Goal: Task Accomplishment & Management: Use online tool/utility

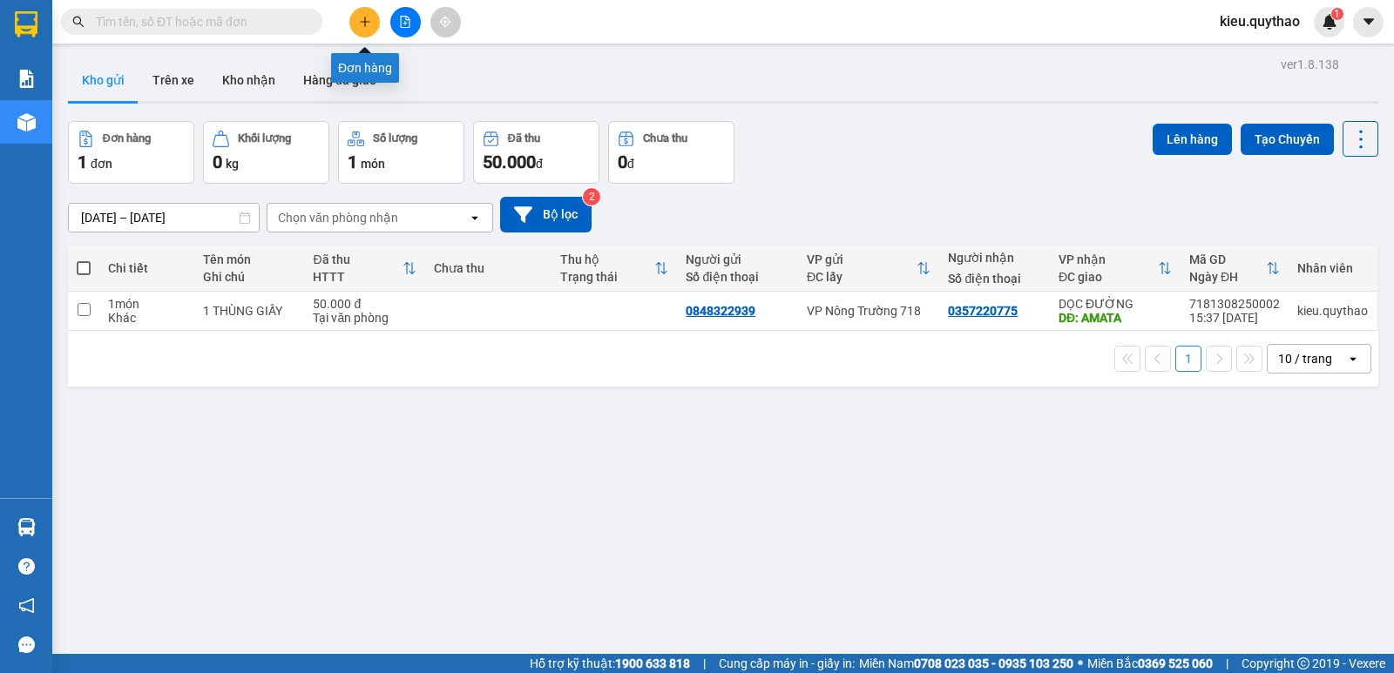
click at [372, 19] on button at bounding box center [364, 22] width 30 height 30
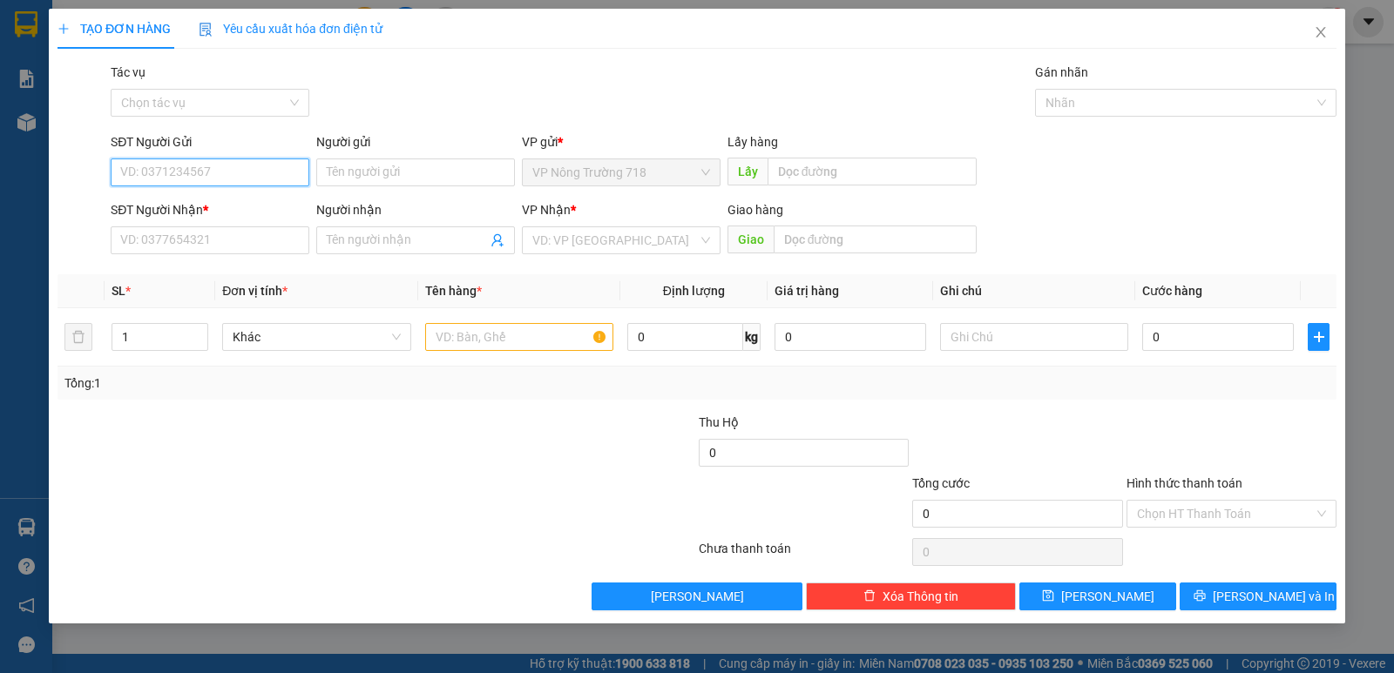
click at [220, 169] on input "SĐT Người Gửi" at bounding box center [210, 173] width 199 height 28
type input "0987260701"
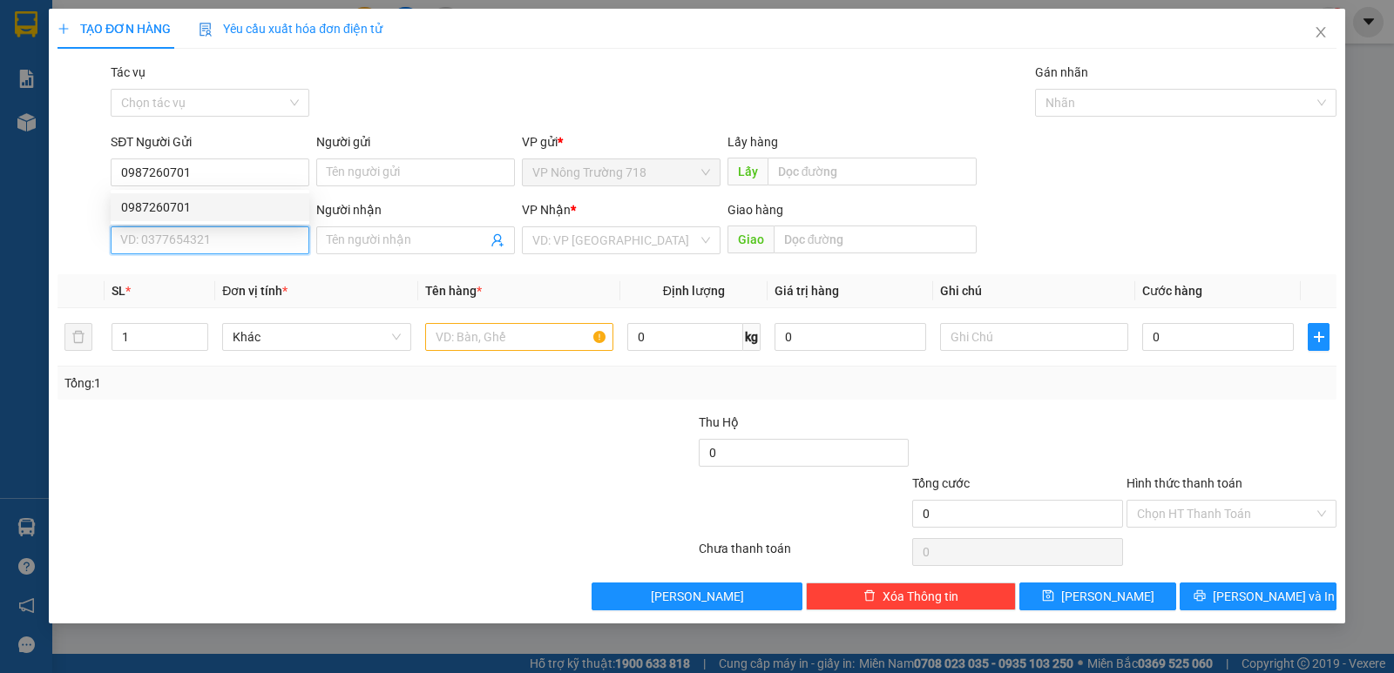
click at [226, 231] on input "SĐT Người Nhận *" at bounding box center [210, 241] width 199 height 28
click at [222, 274] on div "0906033479" at bounding box center [210, 275] width 178 height 19
type input "0906033479"
click at [551, 332] on input "text" at bounding box center [519, 337] width 188 height 28
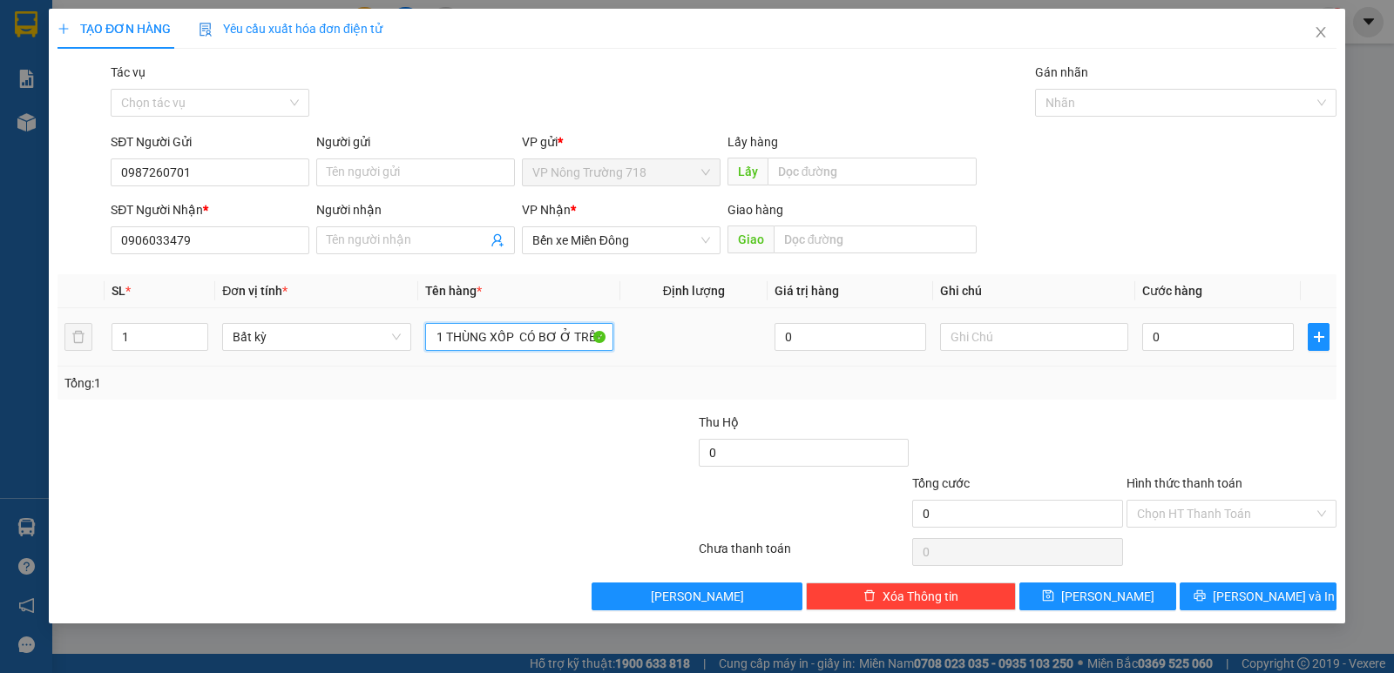
scroll to position [0, 85]
type input "1 THÙNG GIẤY 1 THÙNG XỐP CÓ BƠ Ở TRÊN"
click at [1234, 337] on input "0" at bounding box center [1218, 337] width 152 height 28
click at [1199, 356] on td "0" at bounding box center [1218, 337] width 166 height 58
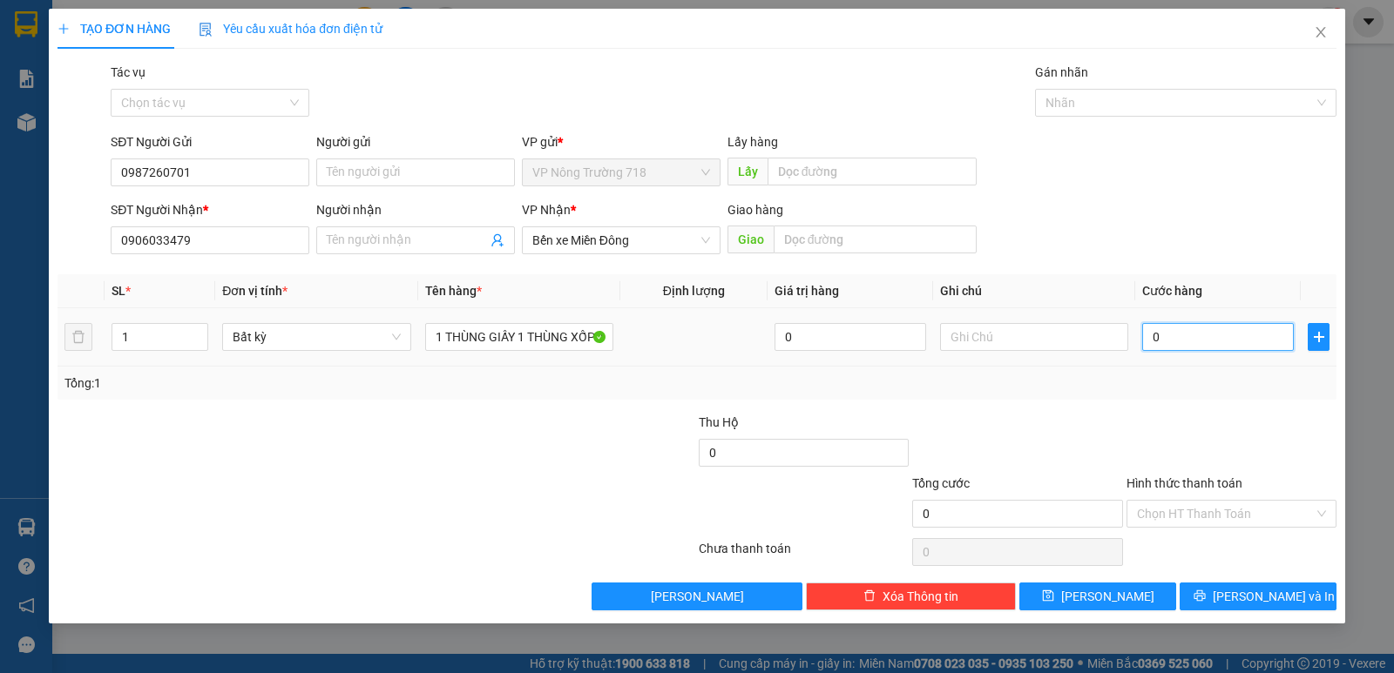
click at [1151, 331] on input "0" at bounding box center [1218, 337] width 152 height 28
type input "1"
type input "10"
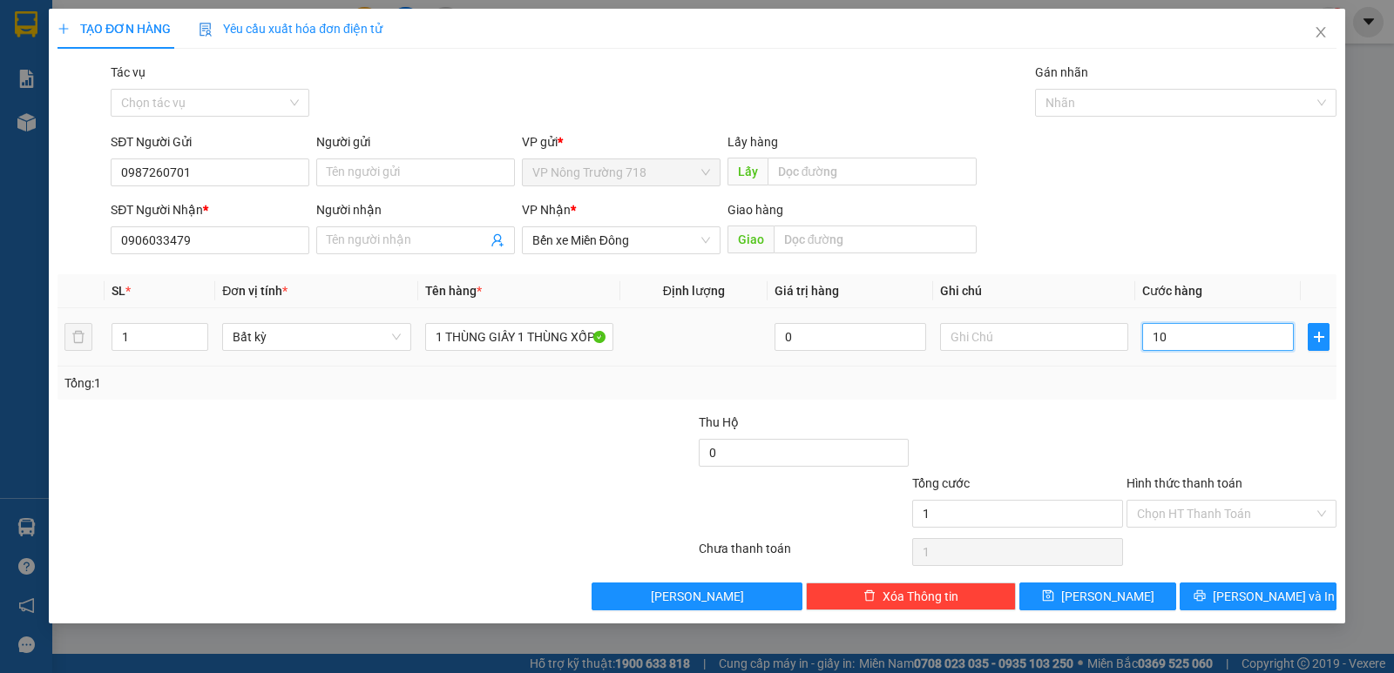
type input "10"
type input "100"
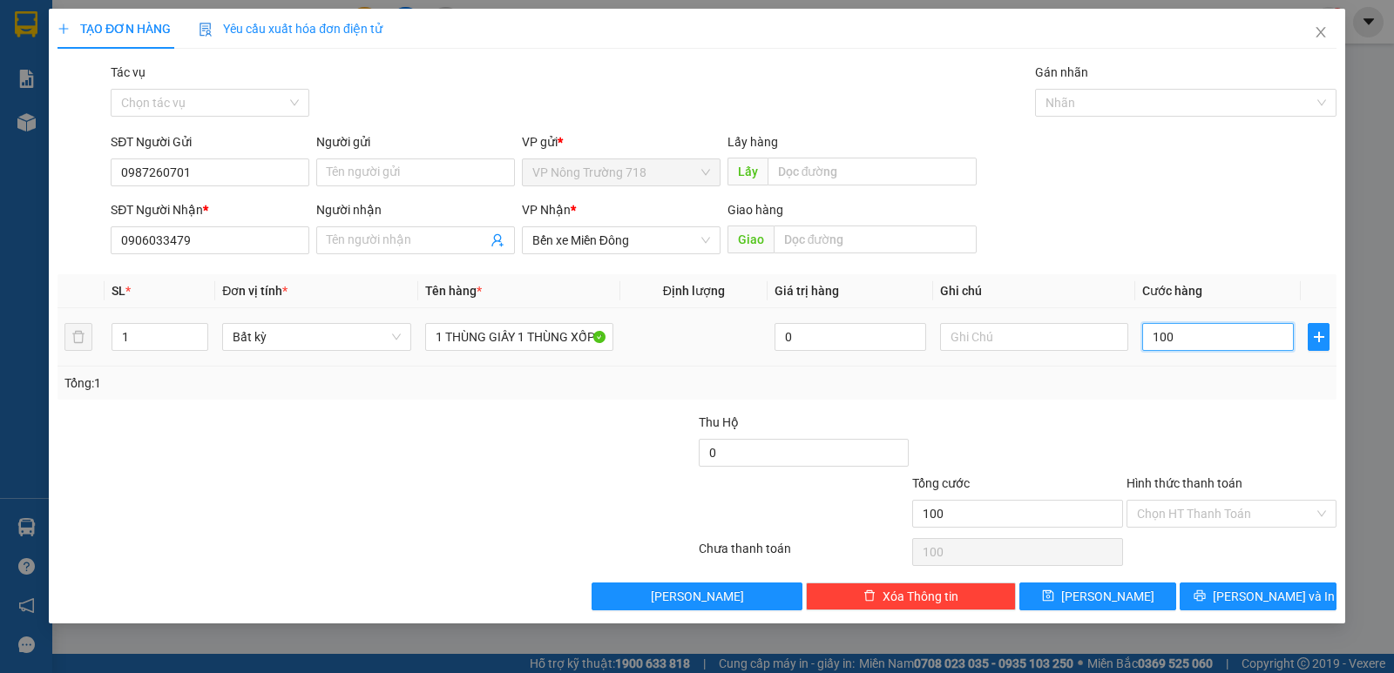
type input "1.000"
type input "10.000"
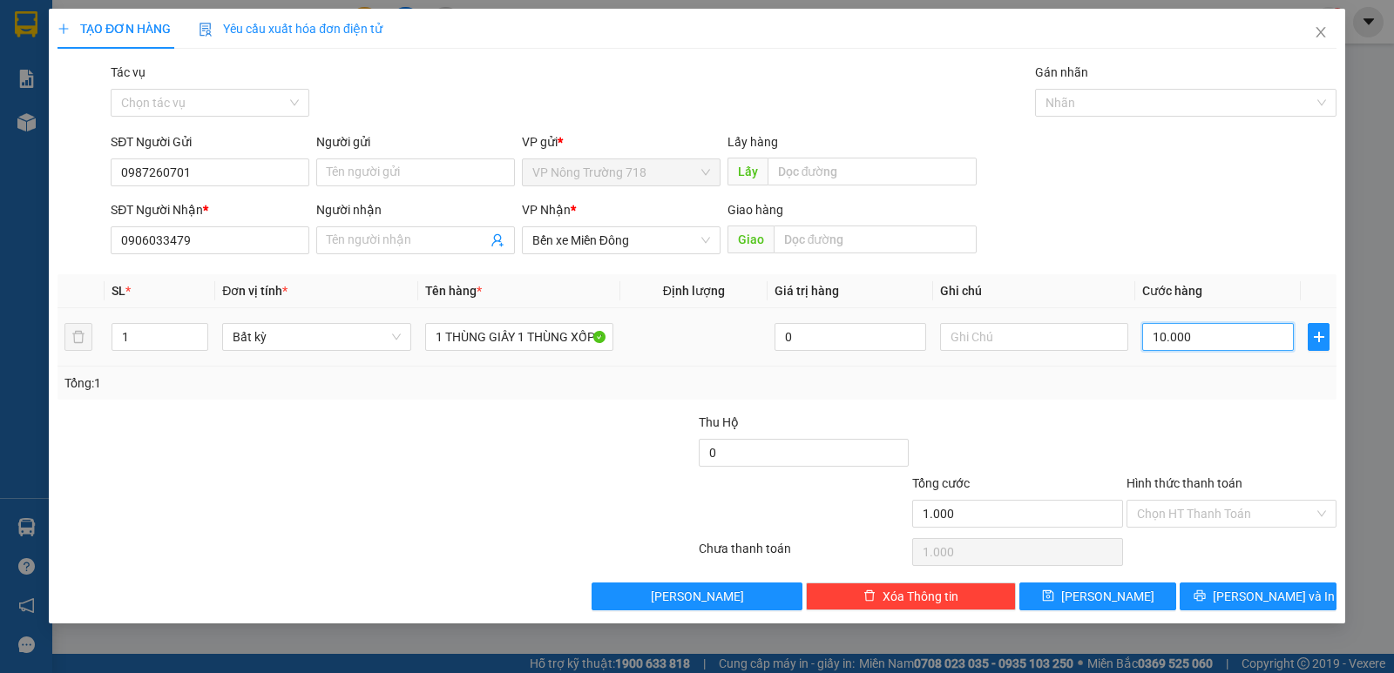
type input "10.000"
type input "100.000"
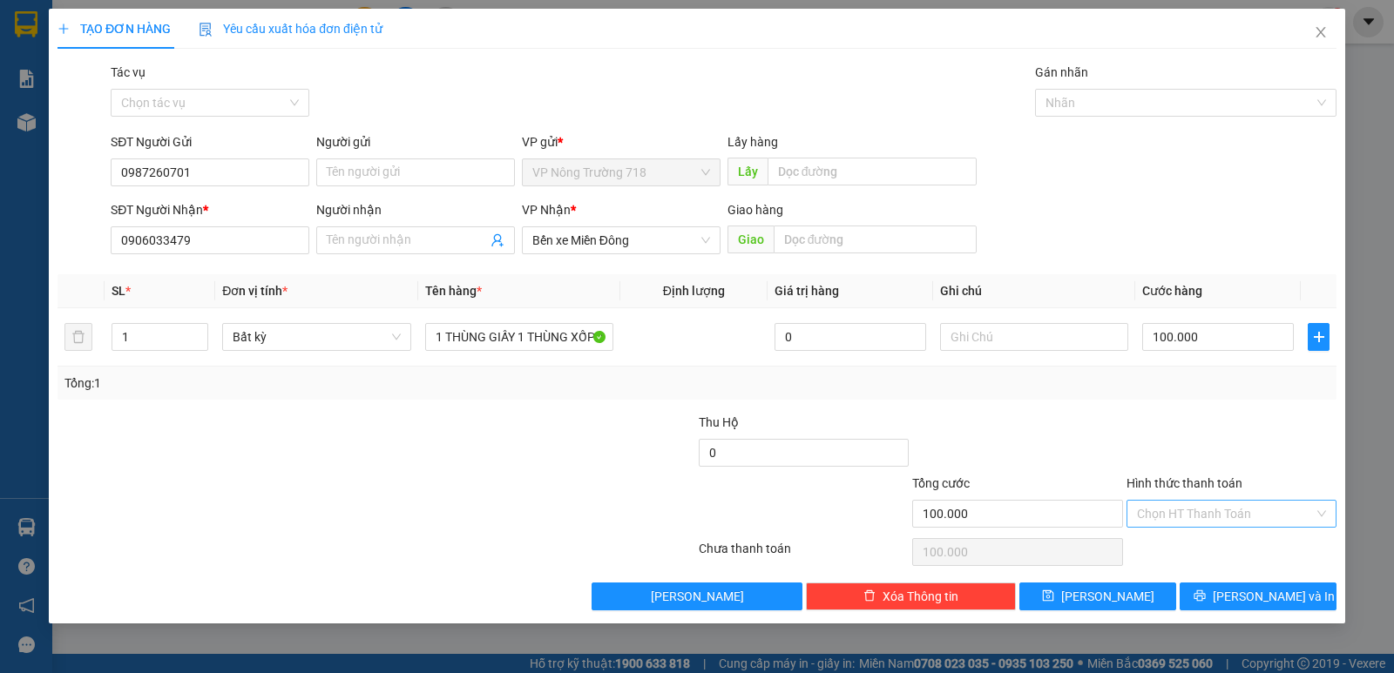
click at [1239, 510] on input "Hình thức thanh toán" at bounding box center [1225, 514] width 177 height 26
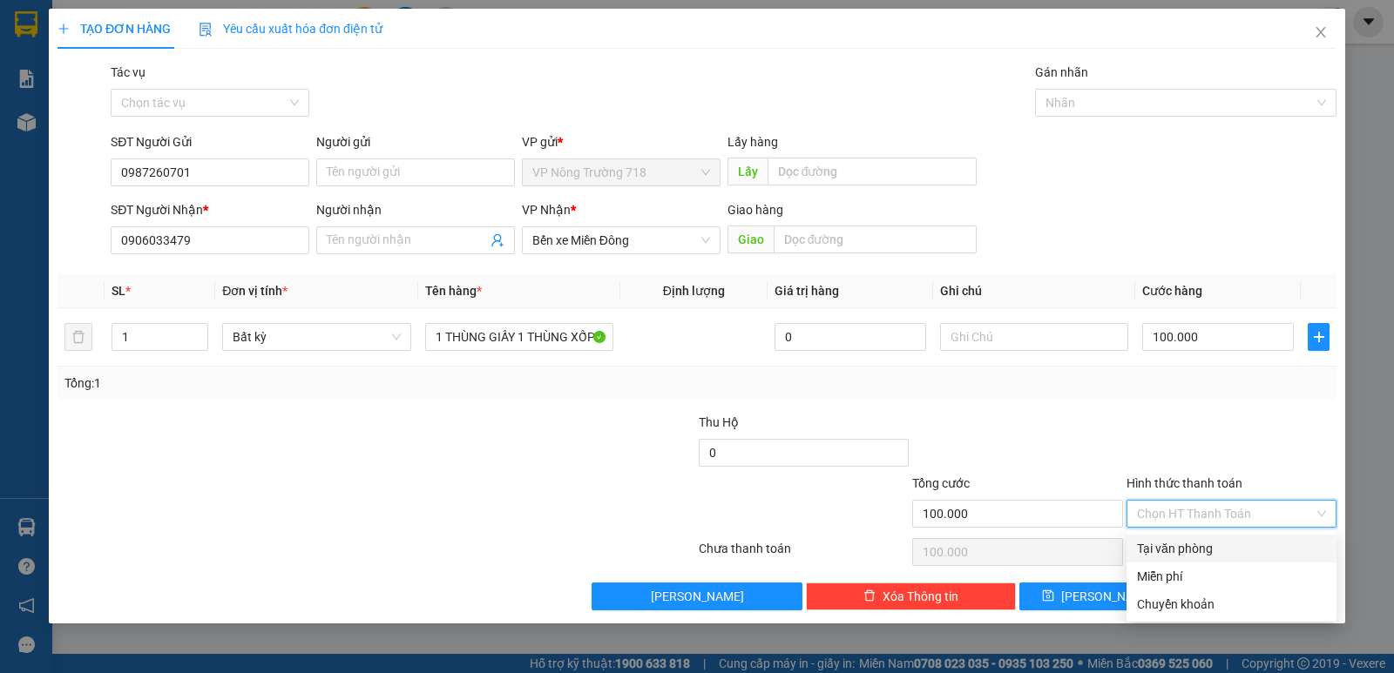
click at [1225, 556] on div "Tại văn phòng" at bounding box center [1231, 548] width 189 height 19
type input "0"
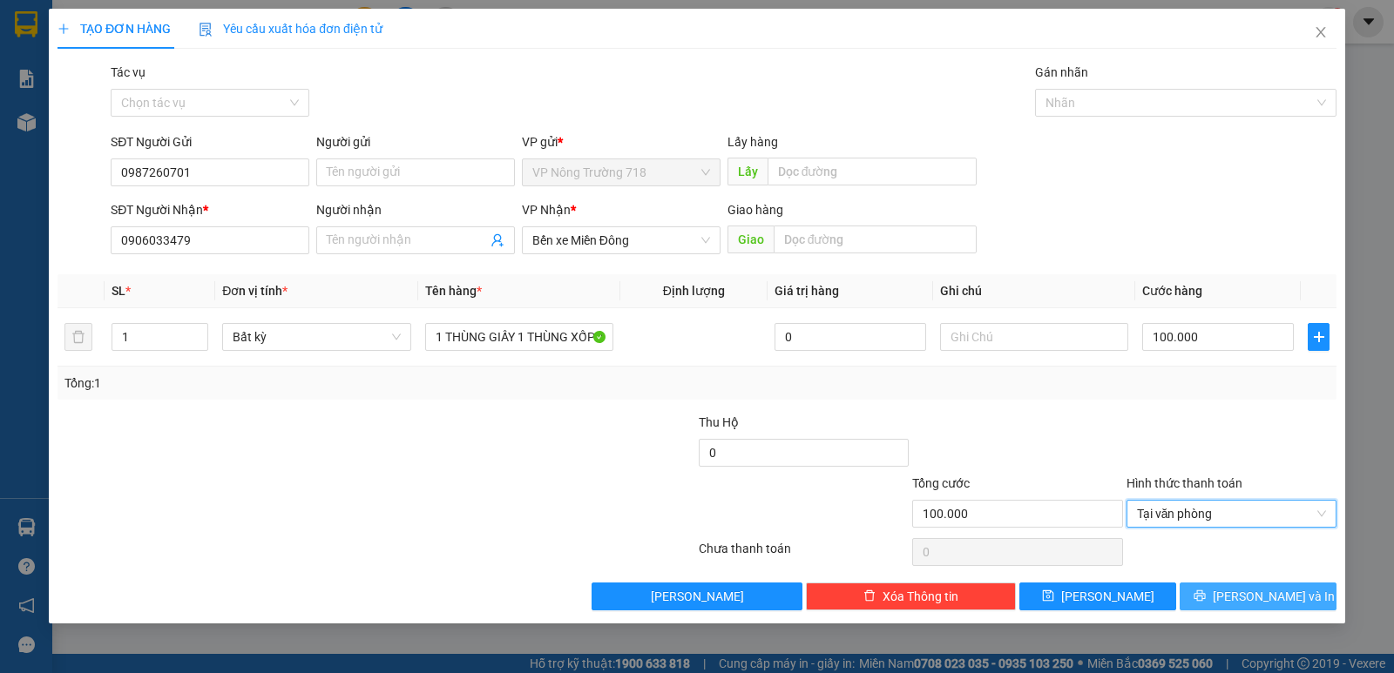
click at [1288, 589] on span "[PERSON_NAME] và In" at bounding box center [1274, 596] width 122 height 19
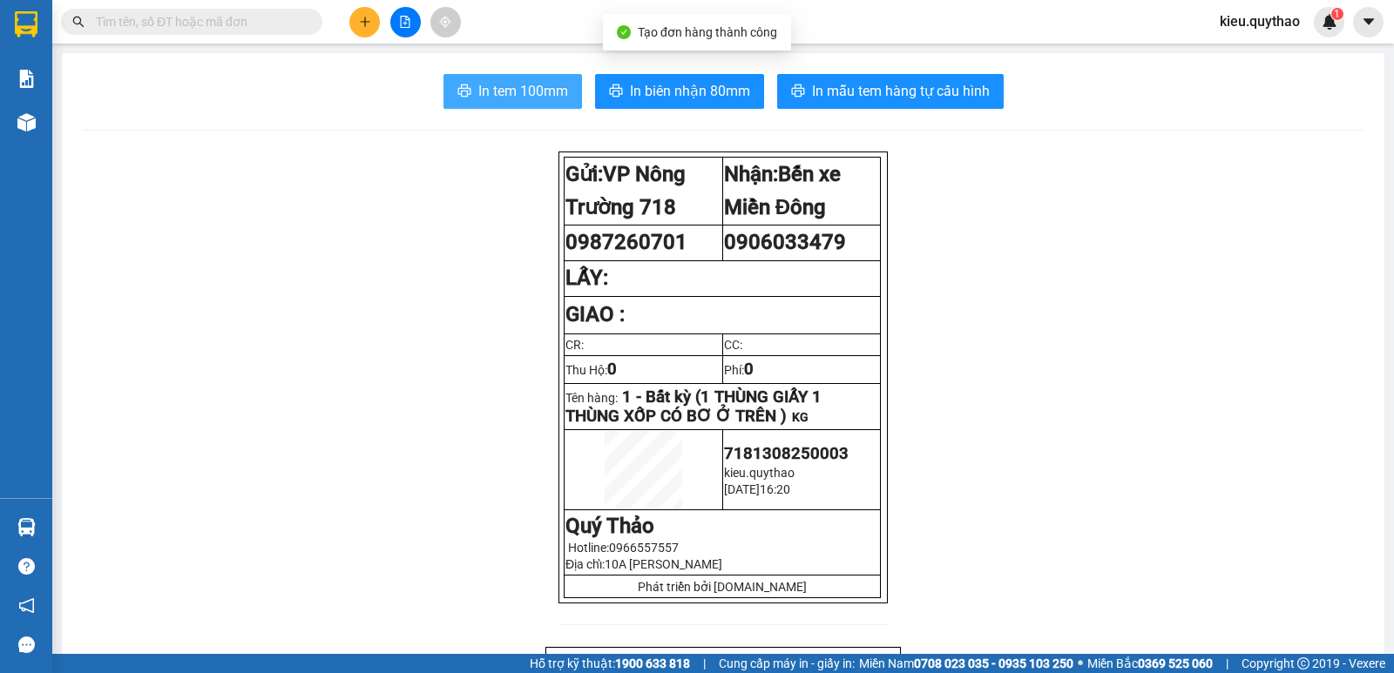
click at [552, 105] on button "In tem 100mm" at bounding box center [512, 91] width 139 height 35
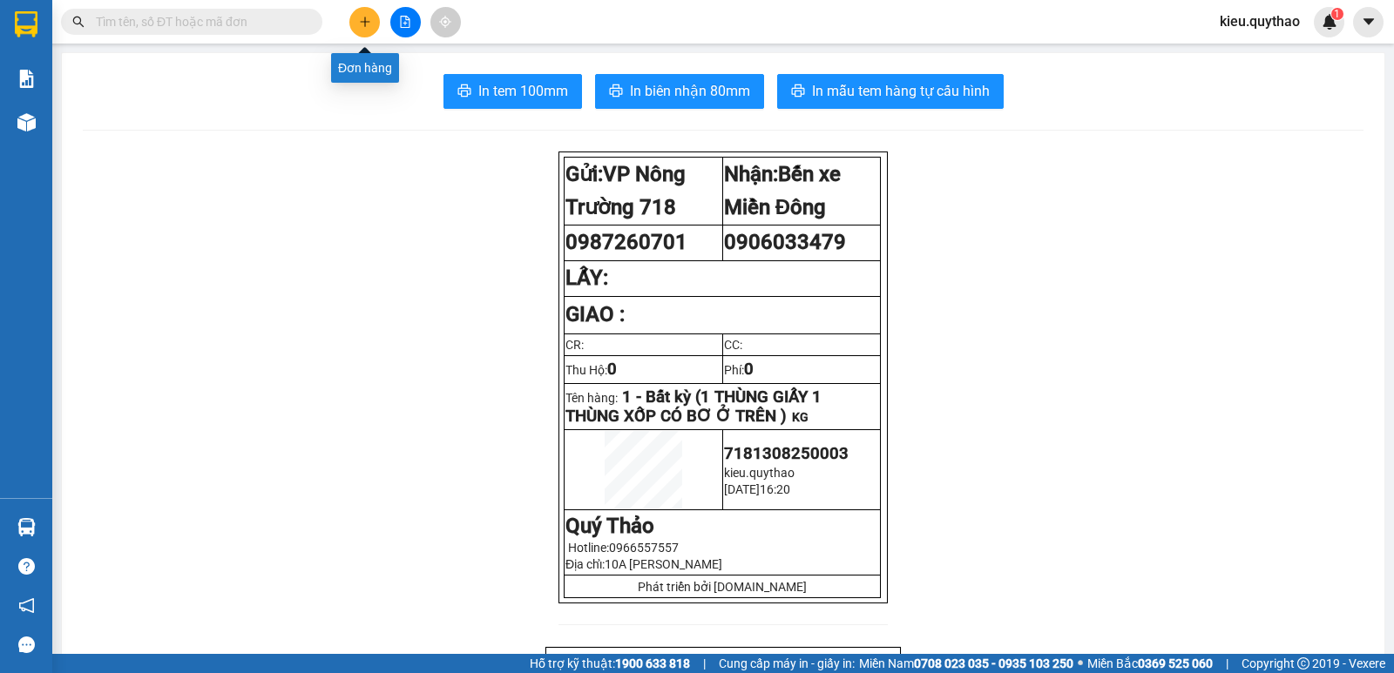
click at [361, 15] on button at bounding box center [364, 22] width 30 height 30
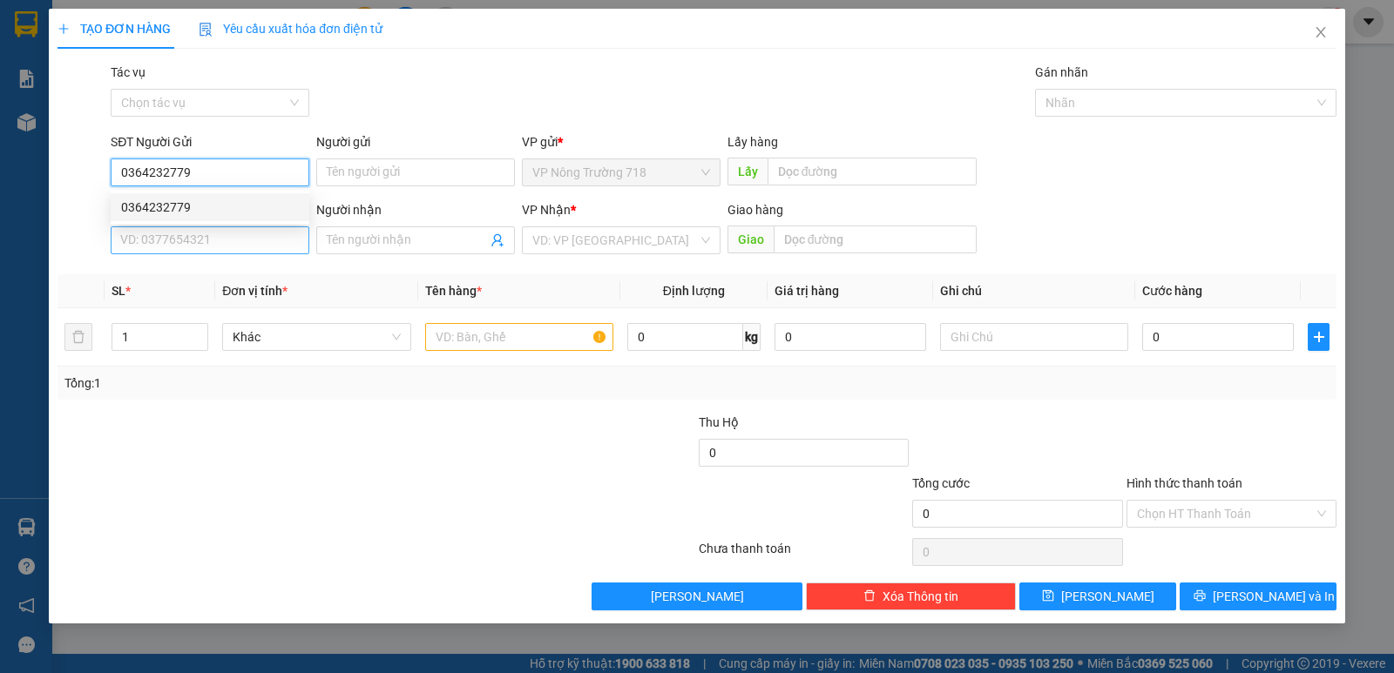
type input "0364232779"
click at [242, 247] on input "SĐT Người Nhận *" at bounding box center [210, 241] width 199 height 28
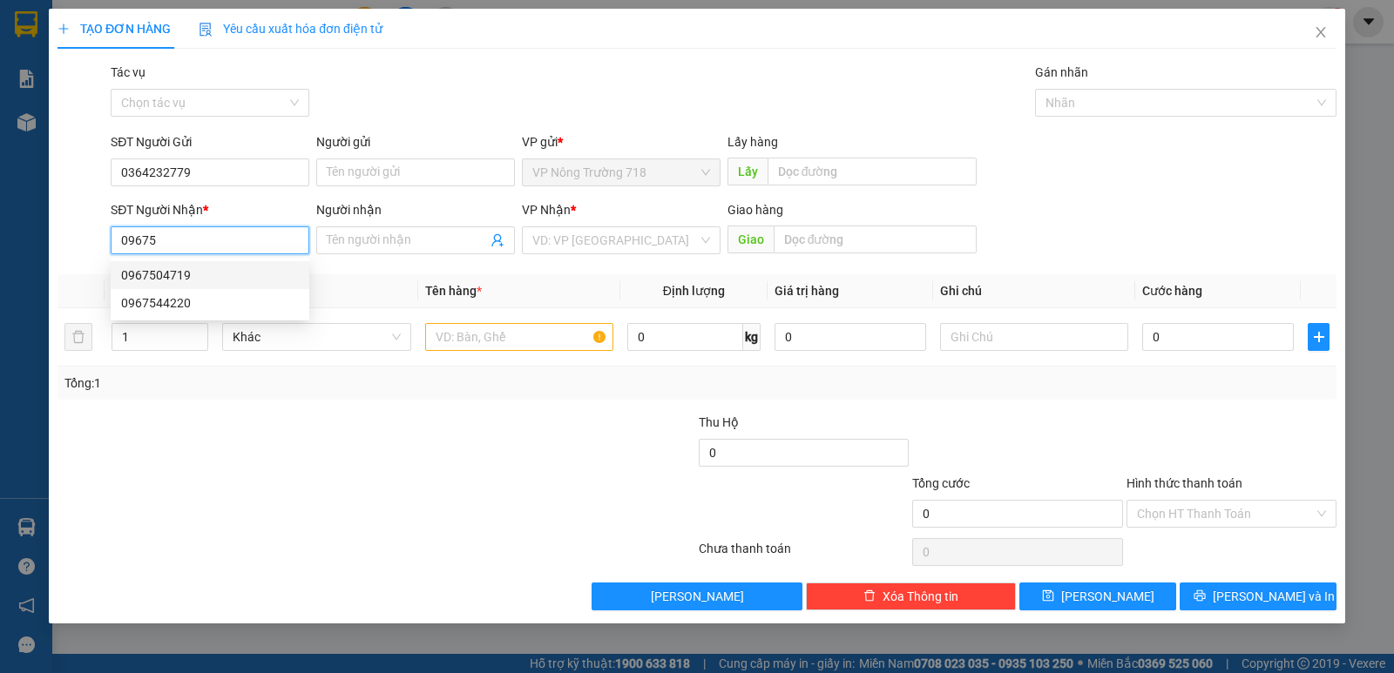
click at [219, 273] on div "0967504719" at bounding box center [210, 275] width 178 height 19
type input "0967504719"
type input "cầu vượt quang trung"
type input "0967504719"
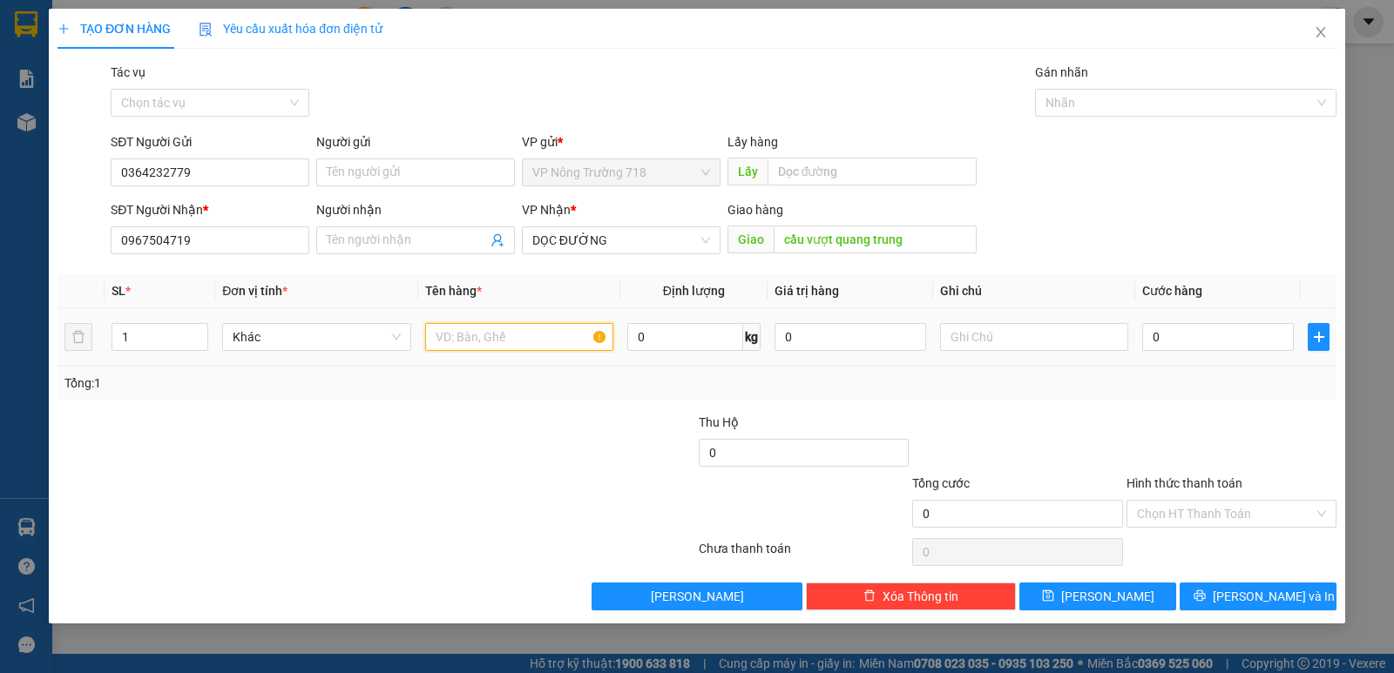
click at [488, 330] on input "text" at bounding box center [519, 337] width 188 height 28
type input "1 THÙNG BAO 1 THÙNG XỐP"
click at [1245, 331] on input "0" at bounding box center [1218, 337] width 152 height 28
type input "1"
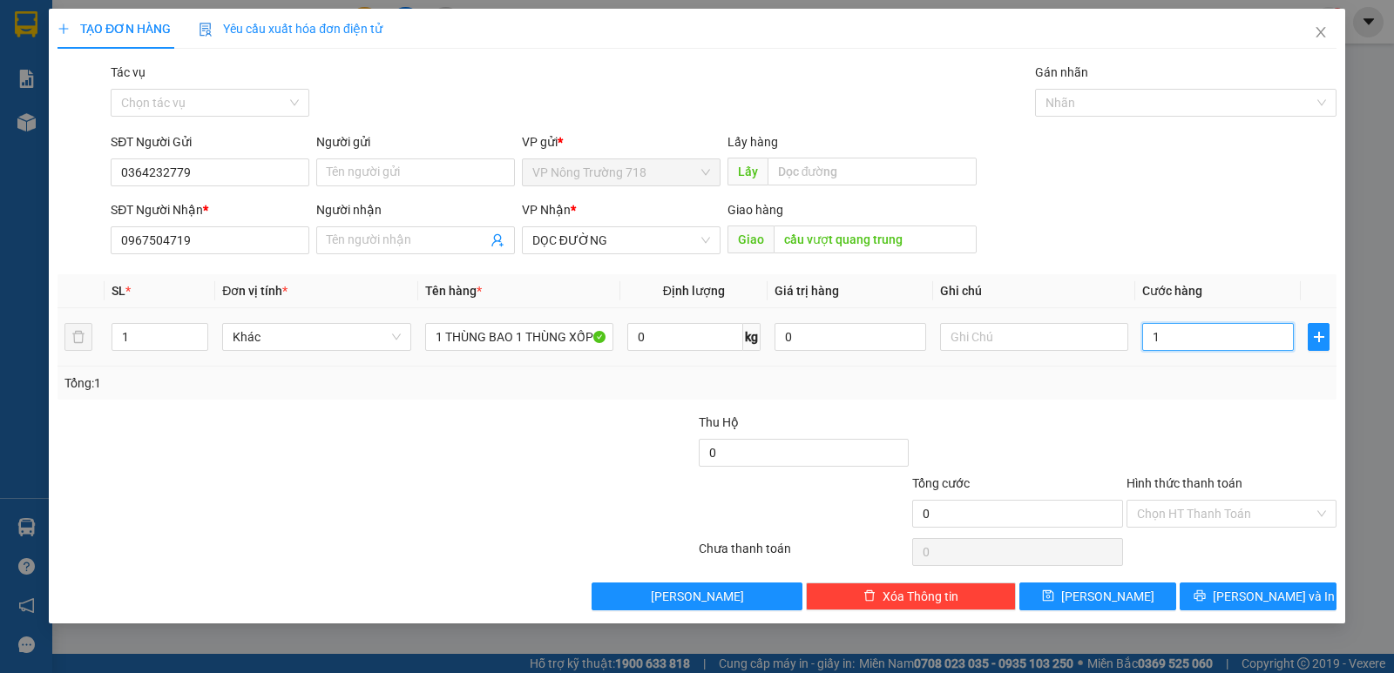
type input "1"
type input "13"
type input "130"
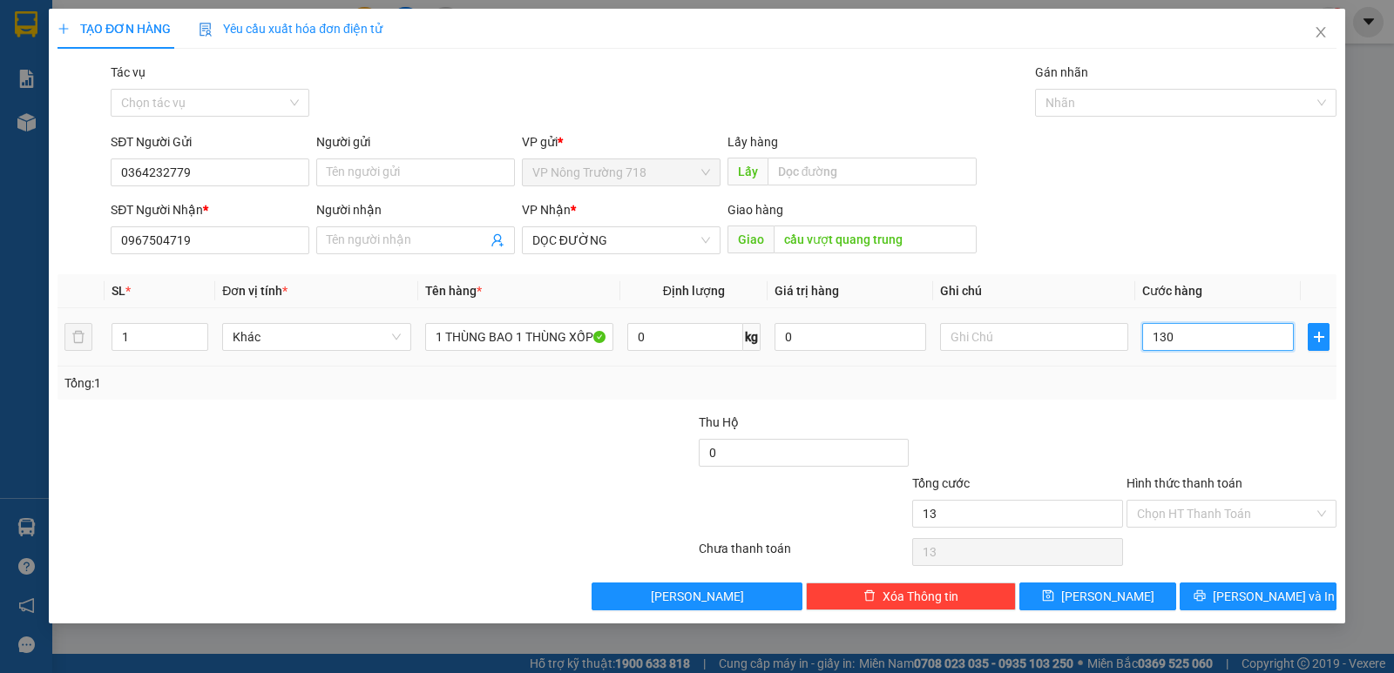
type input "130"
type input "1.300"
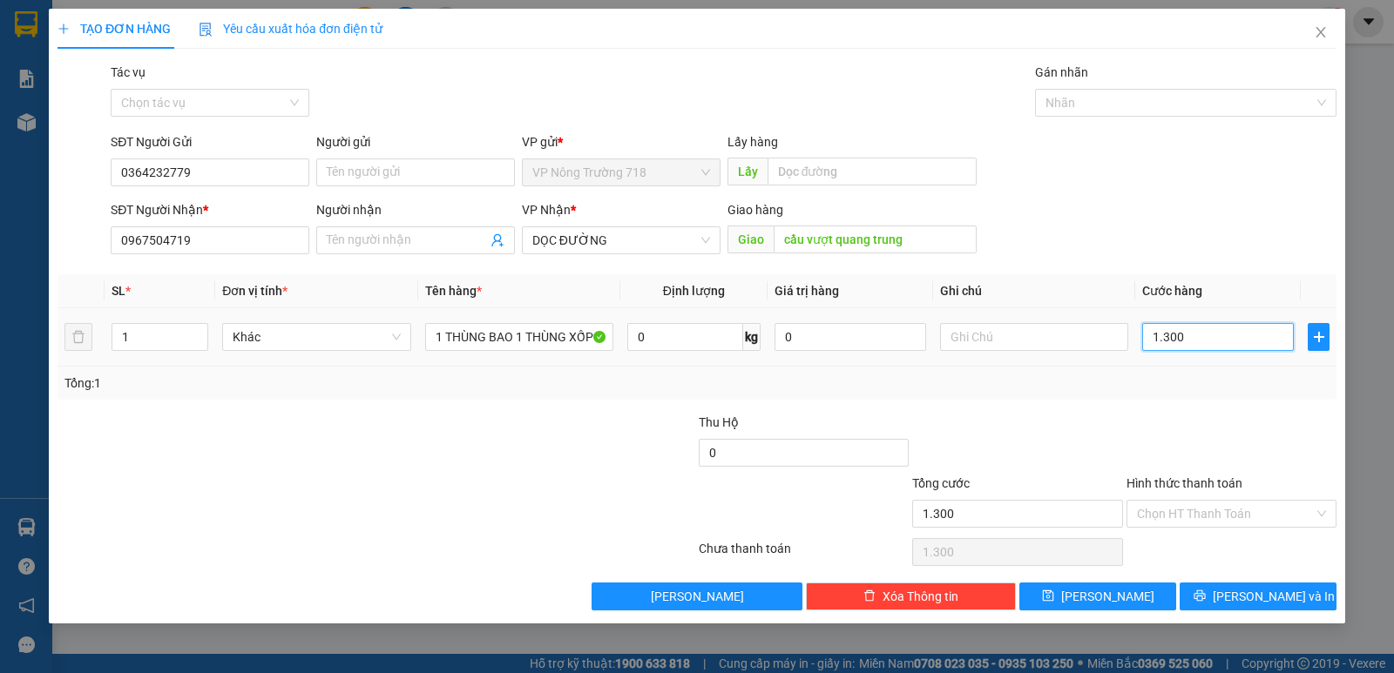
type input "13.000"
type input "130.000"
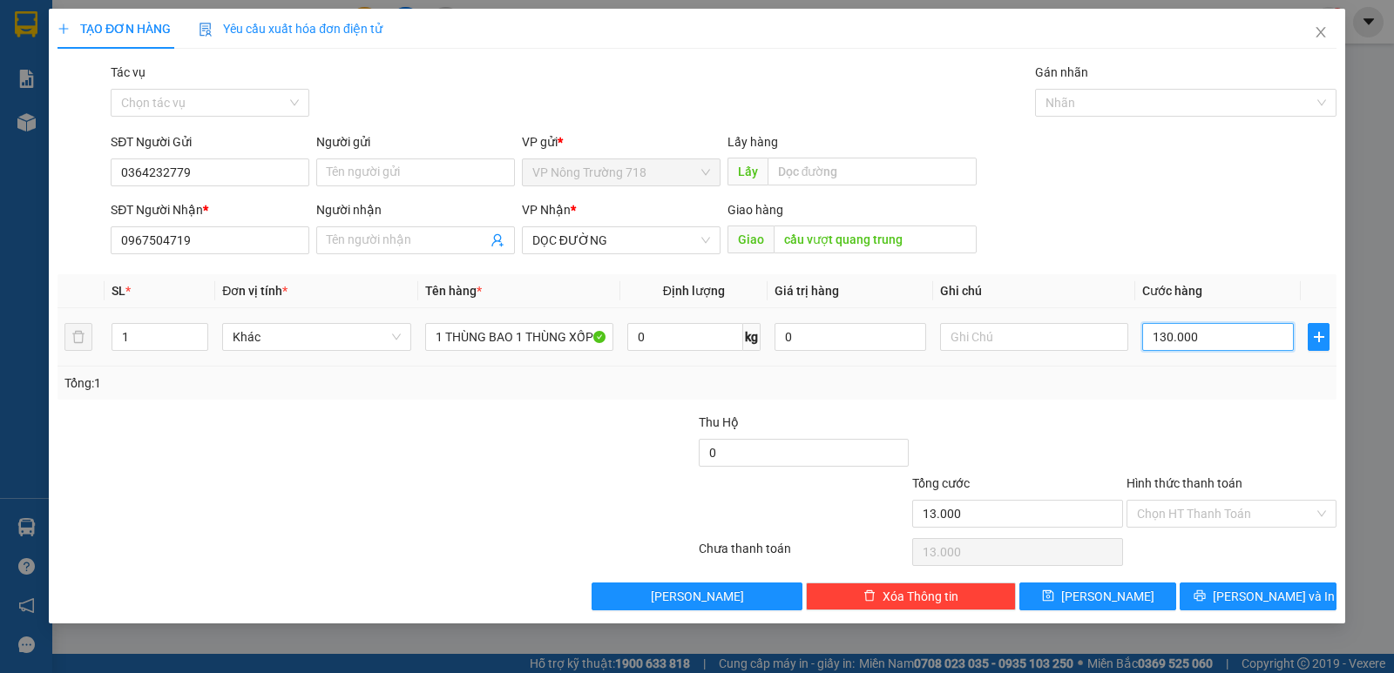
type input "130.000"
type input "13.000"
type input "1.300"
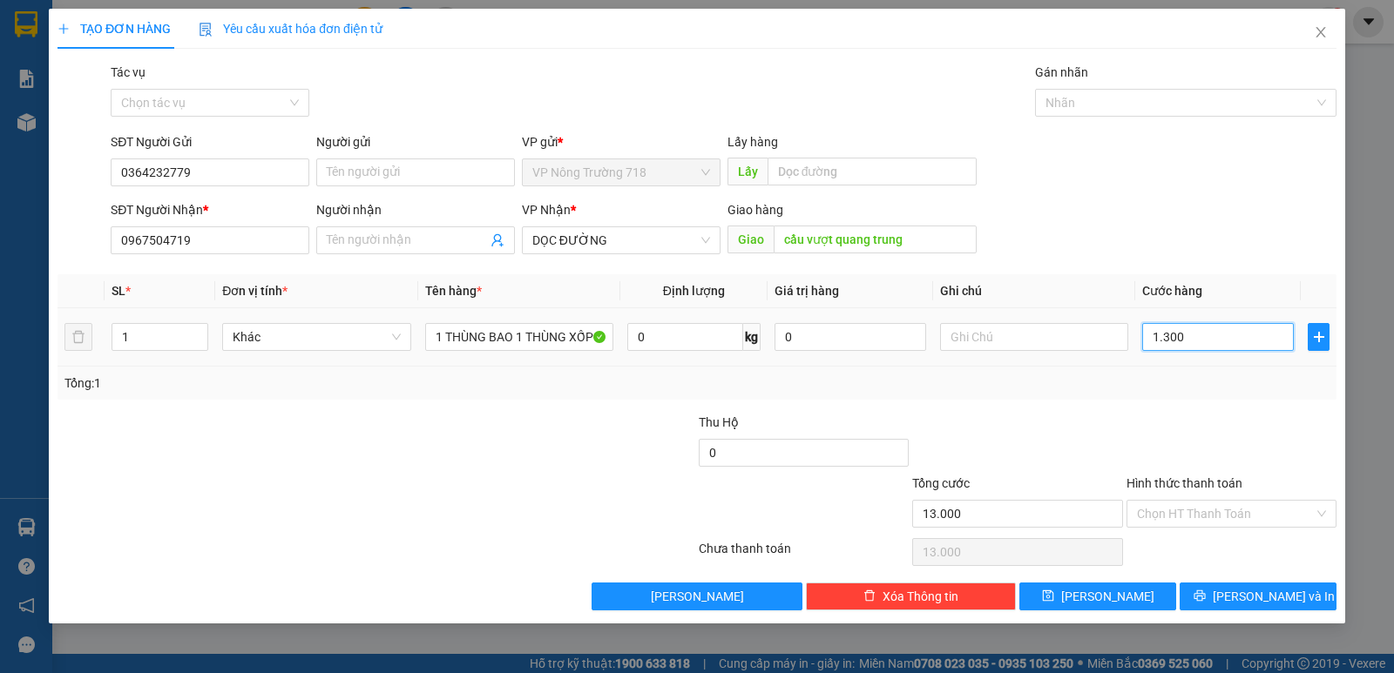
type input "1.300"
type input "130"
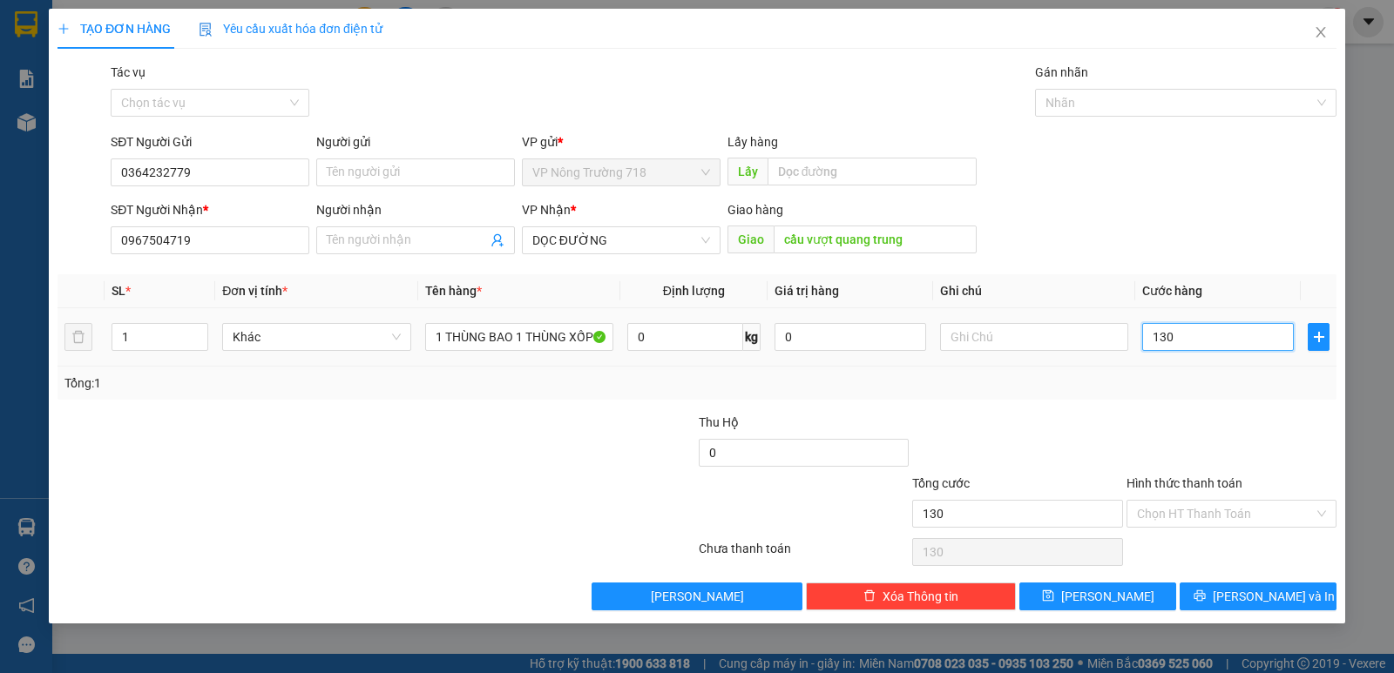
type input "13"
type input "1"
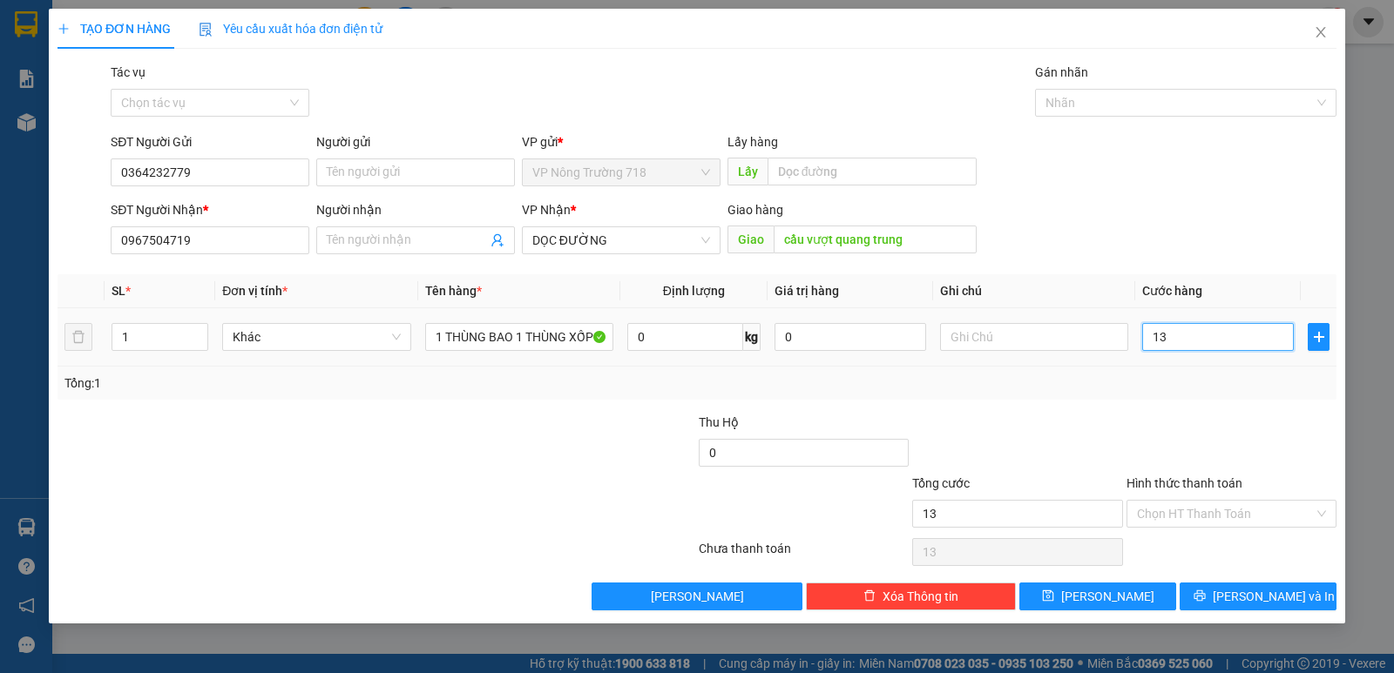
type input "1"
type input "12"
type input "120"
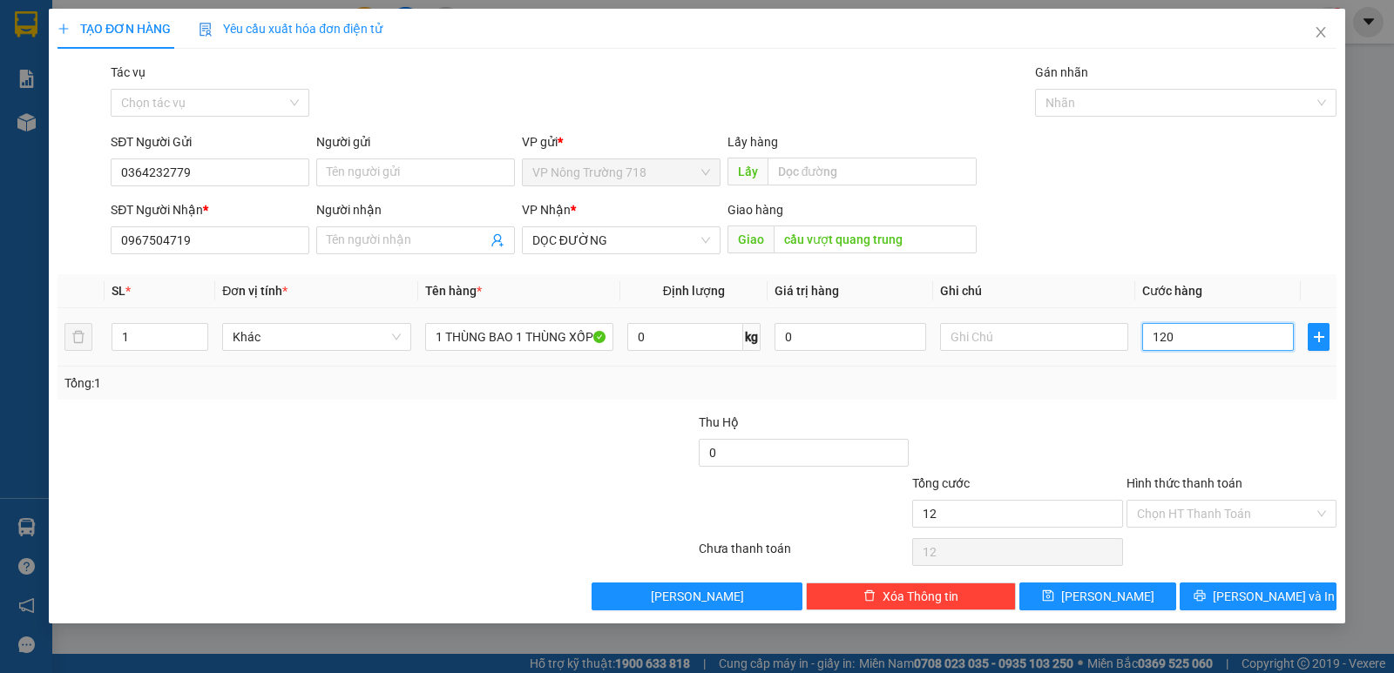
type input "120"
type input "1.200"
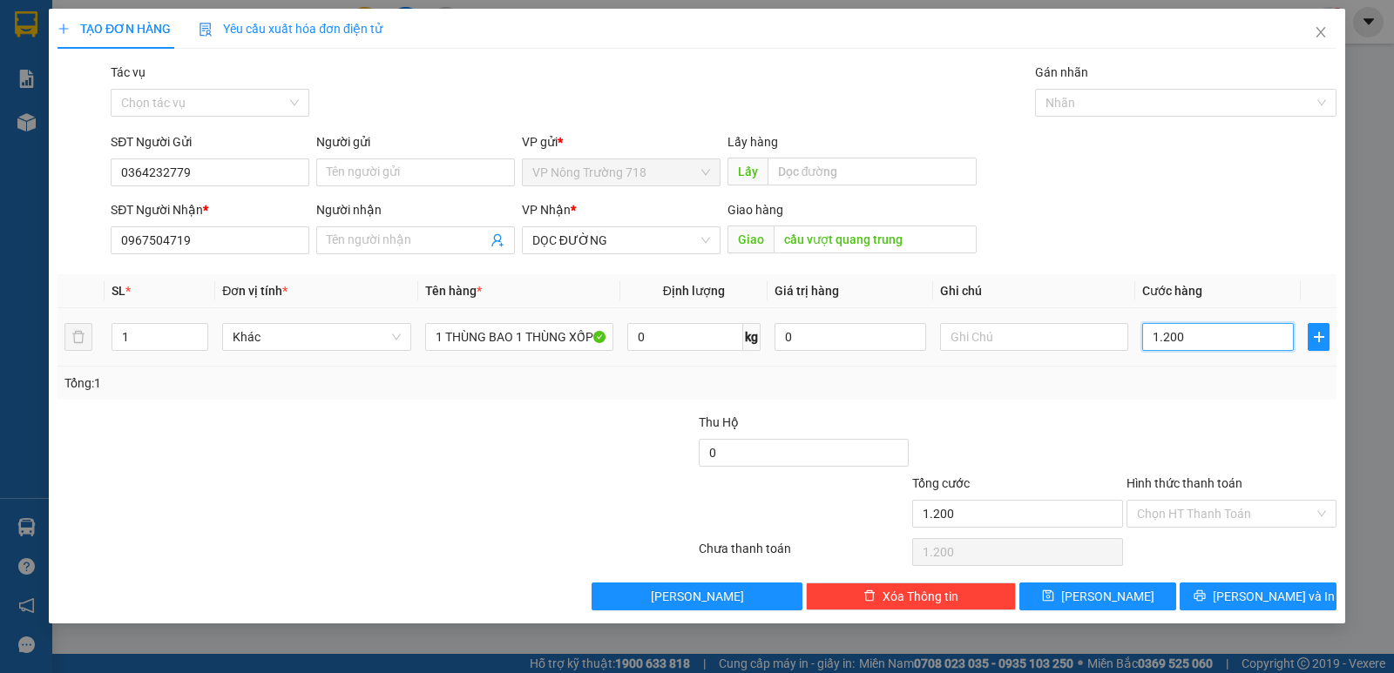
type input "12.000"
type input "120.000"
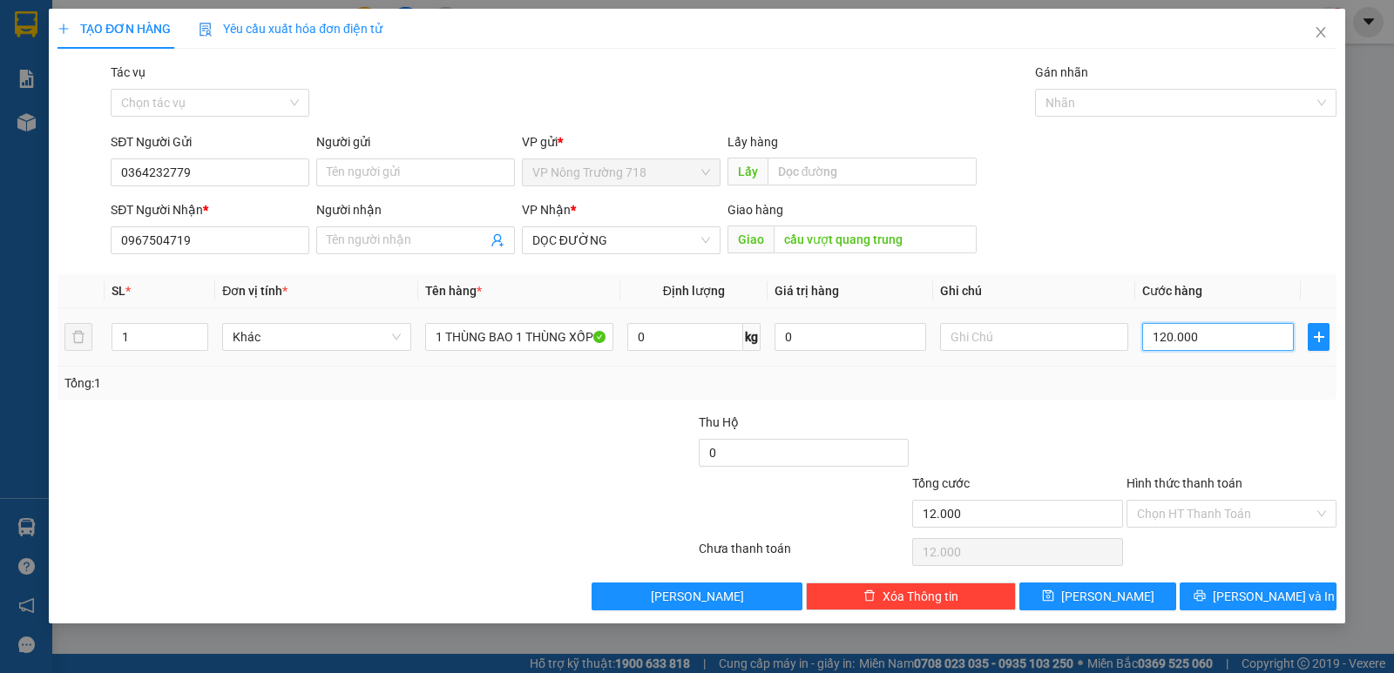
type input "120.000"
click at [1240, 509] on input "Hình thức thanh toán" at bounding box center [1225, 514] width 177 height 26
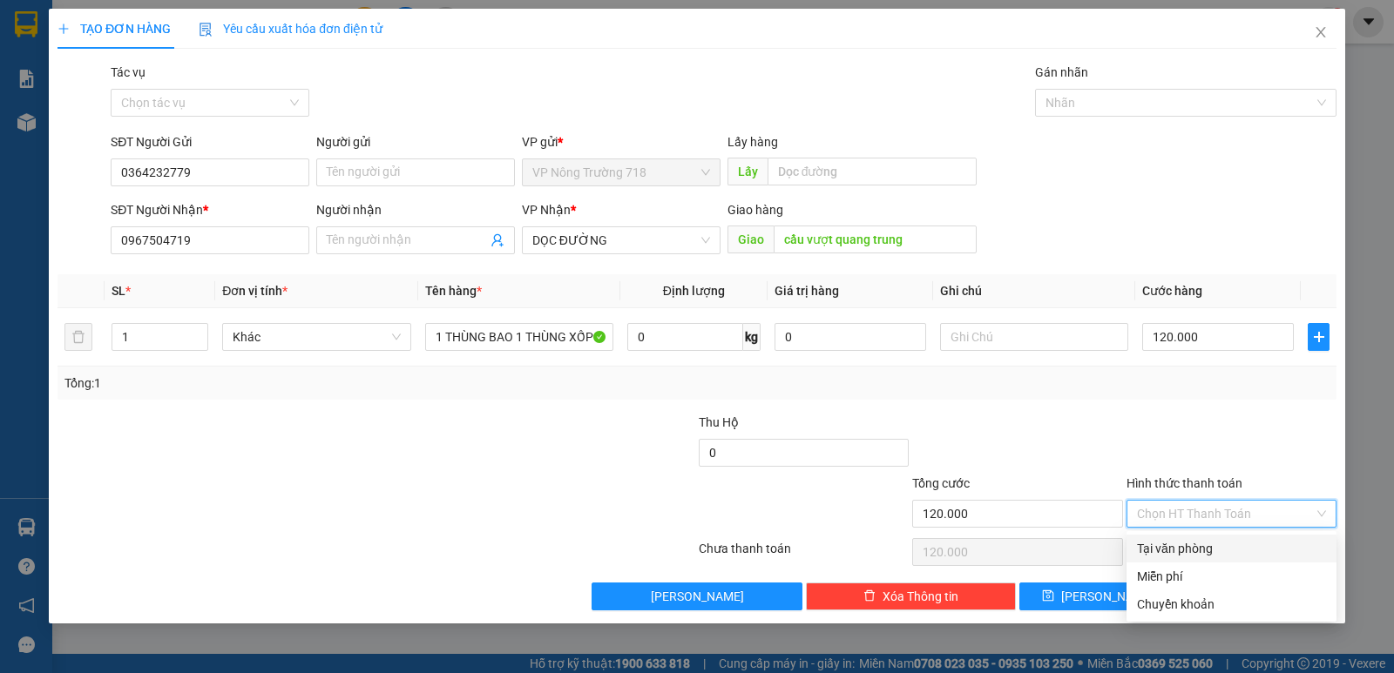
click at [1171, 552] on div "Tại văn phòng" at bounding box center [1231, 548] width 189 height 19
type input "0"
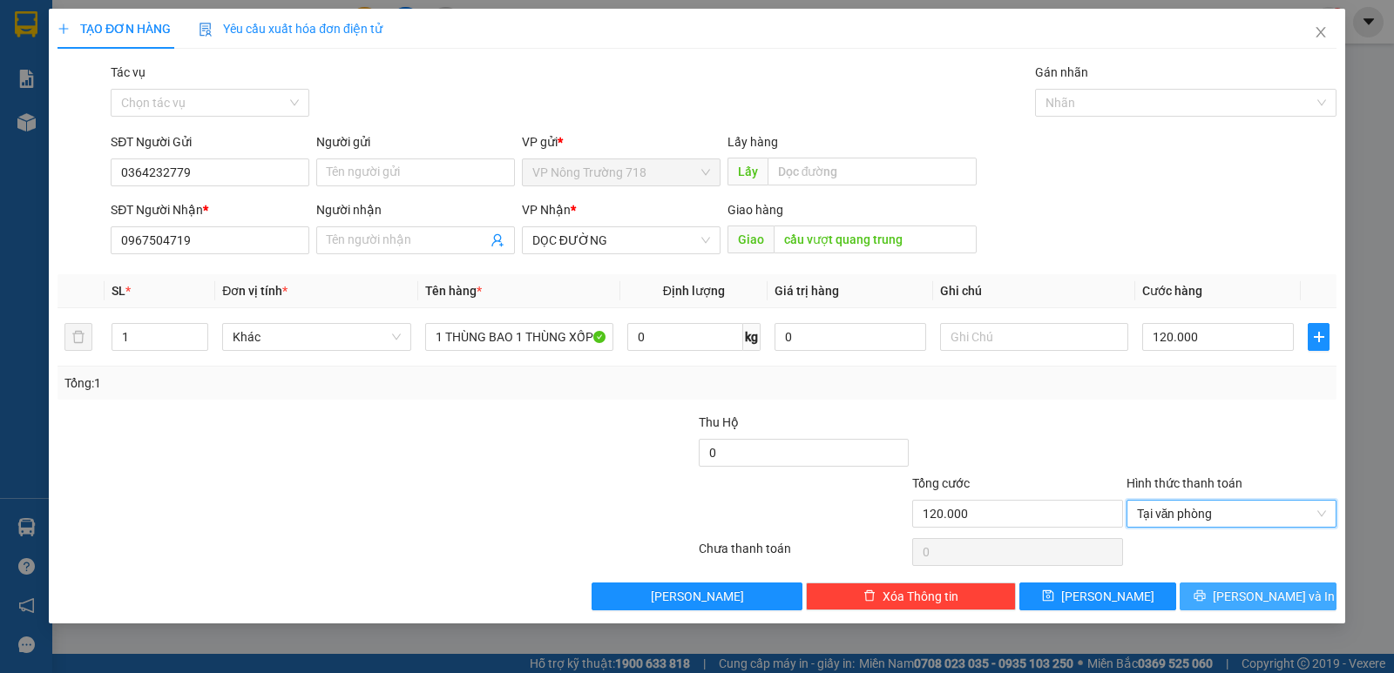
click at [1258, 597] on span "[PERSON_NAME] và In" at bounding box center [1274, 596] width 122 height 19
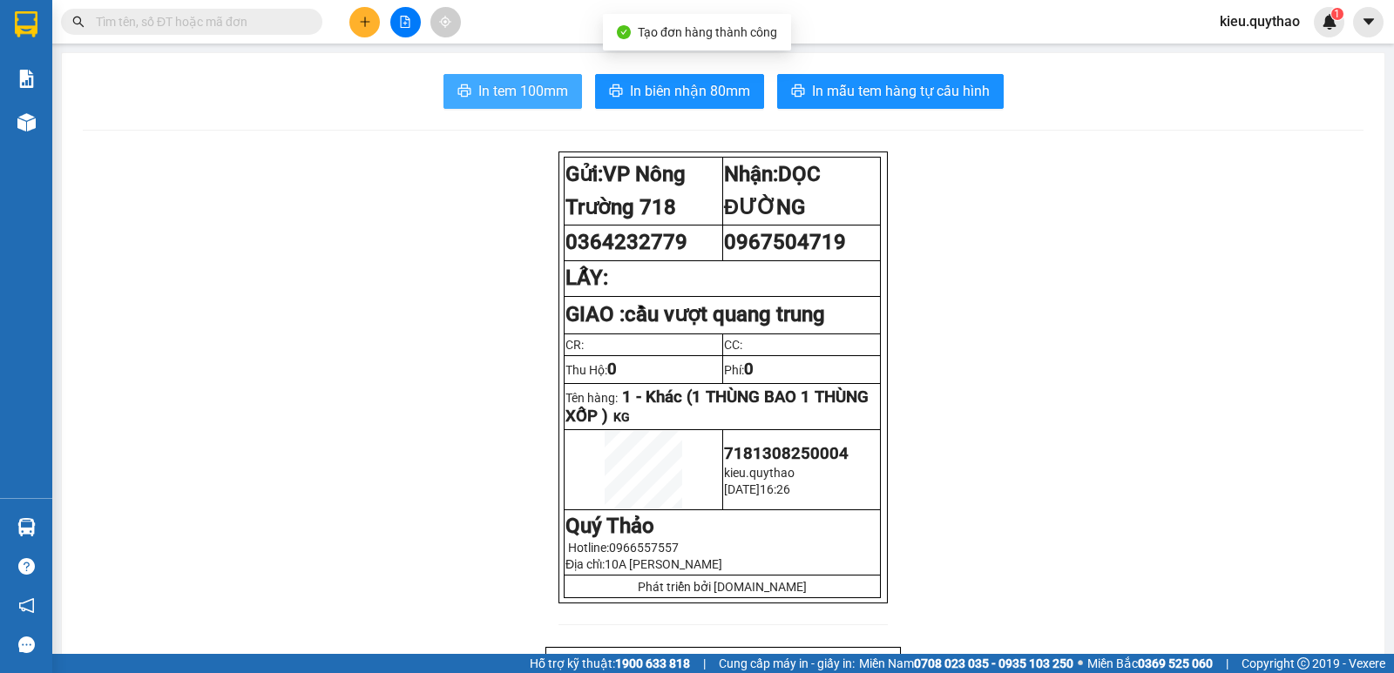
click at [523, 96] on span "In tem 100mm" at bounding box center [523, 91] width 90 height 22
click at [551, 98] on span "In tem 100mm" at bounding box center [523, 91] width 90 height 22
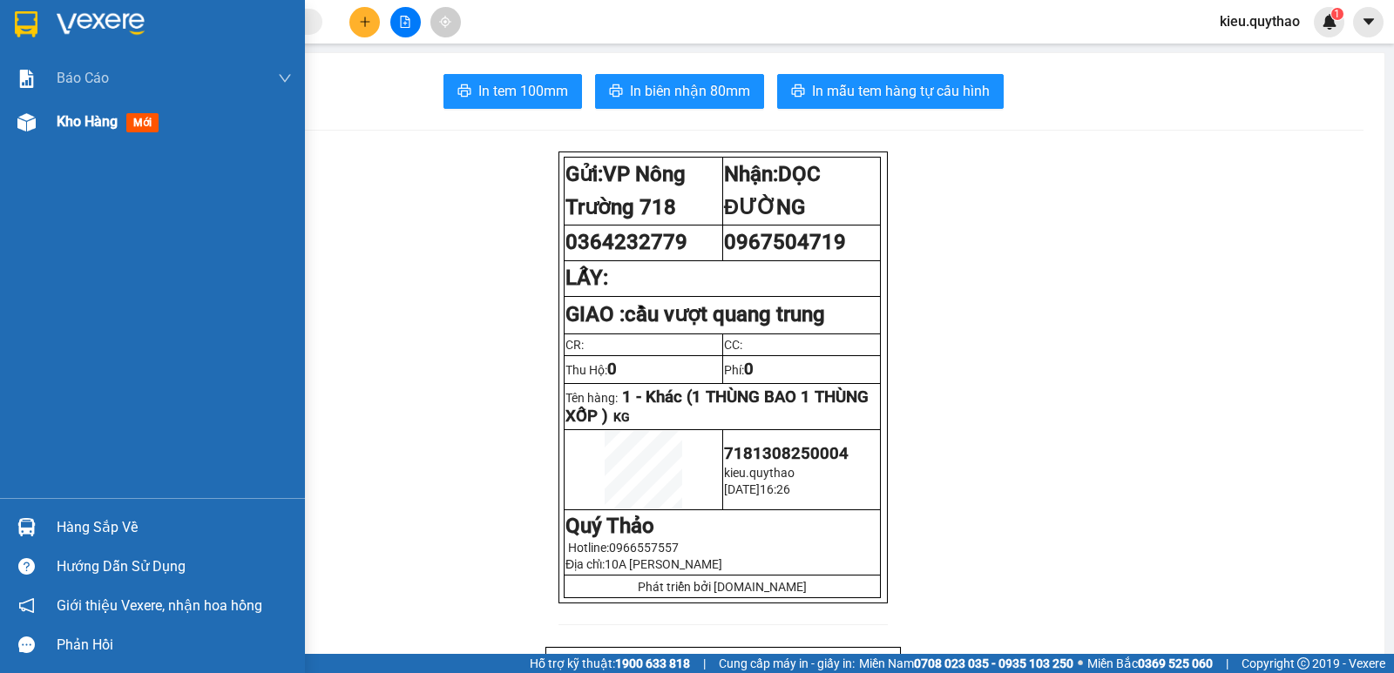
click at [31, 111] on div at bounding box center [26, 122] width 30 height 30
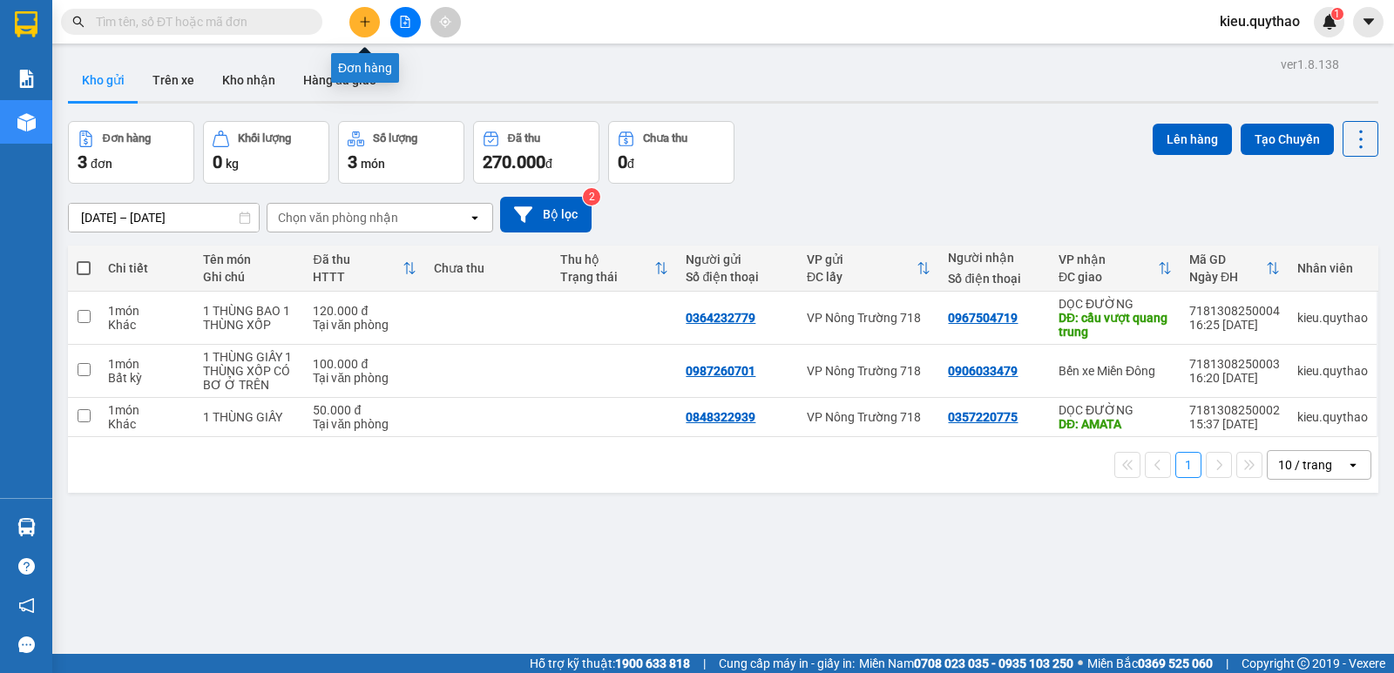
click at [354, 21] on button at bounding box center [364, 22] width 30 height 30
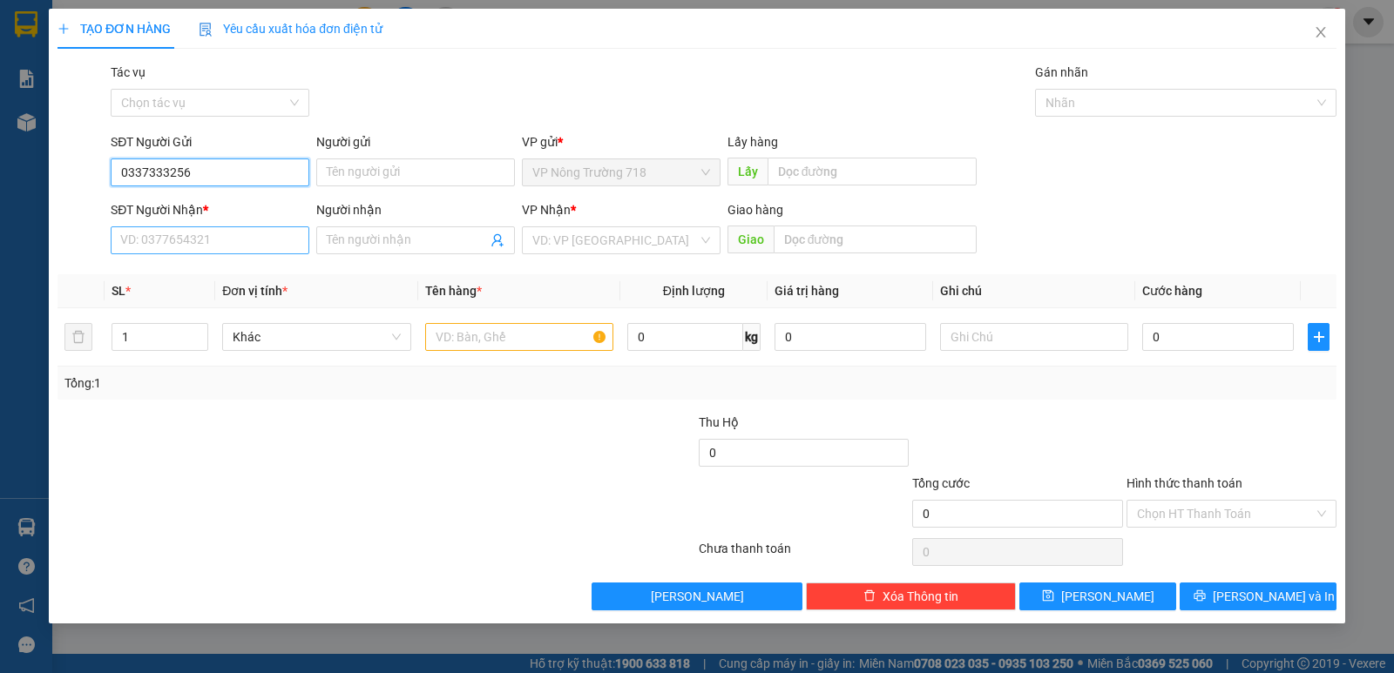
type input "0337333256"
click at [169, 241] on input "SĐT Người Nhận *" at bounding box center [210, 241] width 199 height 28
type input "0372088718"
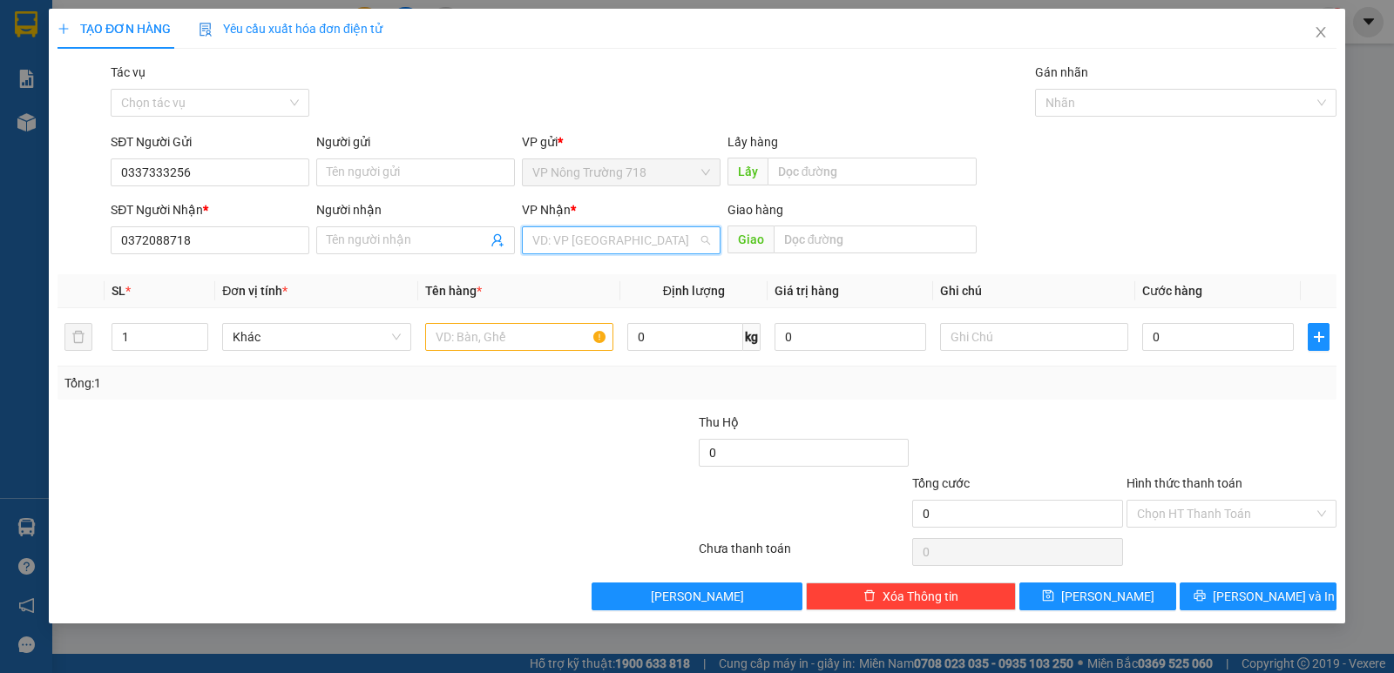
click at [629, 244] on input "search" at bounding box center [615, 240] width 166 height 26
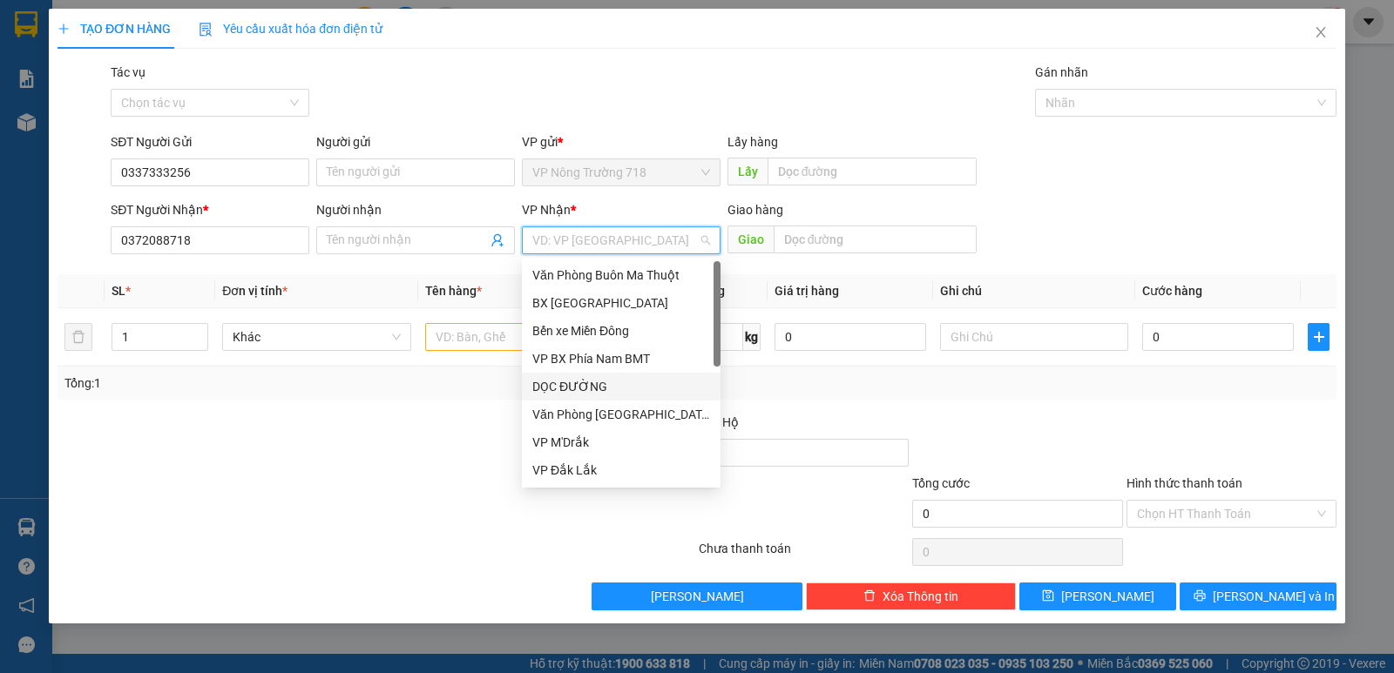
click at [588, 381] on div "DỌC ĐƯỜNG" at bounding box center [621, 386] width 178 height 19
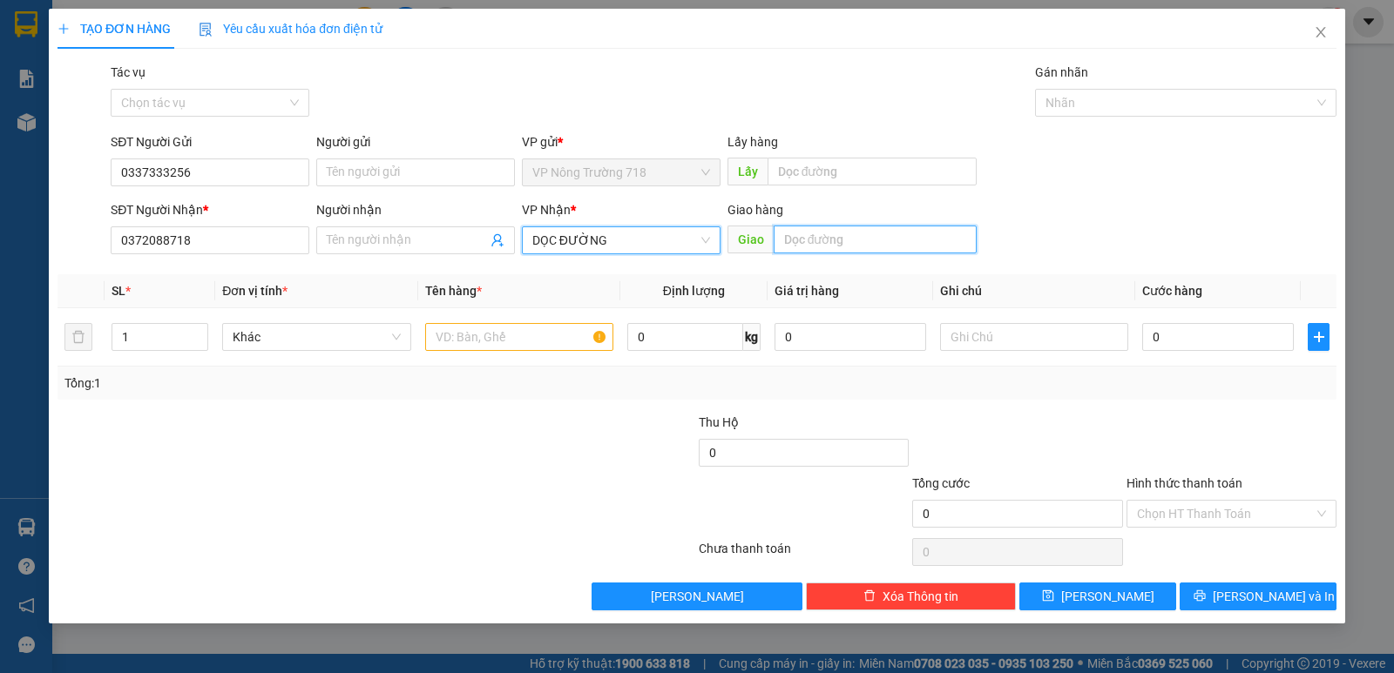
click at [813, 236] on input "text" at bounding box center [876, 240] width 204 height 28
type input "T"
click at [802, 240] on input "TRI AN" at bounding box center [876, 240] width 204 height 28
type input "TRỊ AN"
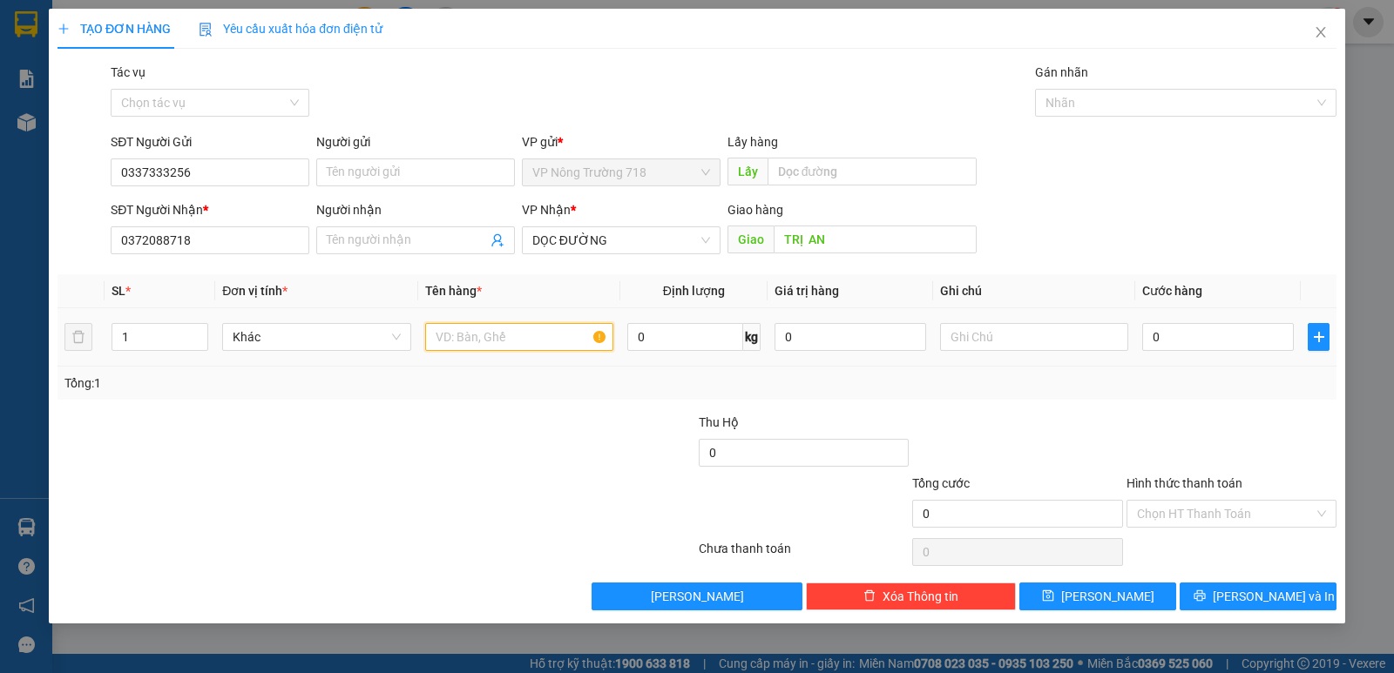
click at [528, 336] on input "text" at bounding box center [519, 337] width 188 height 28
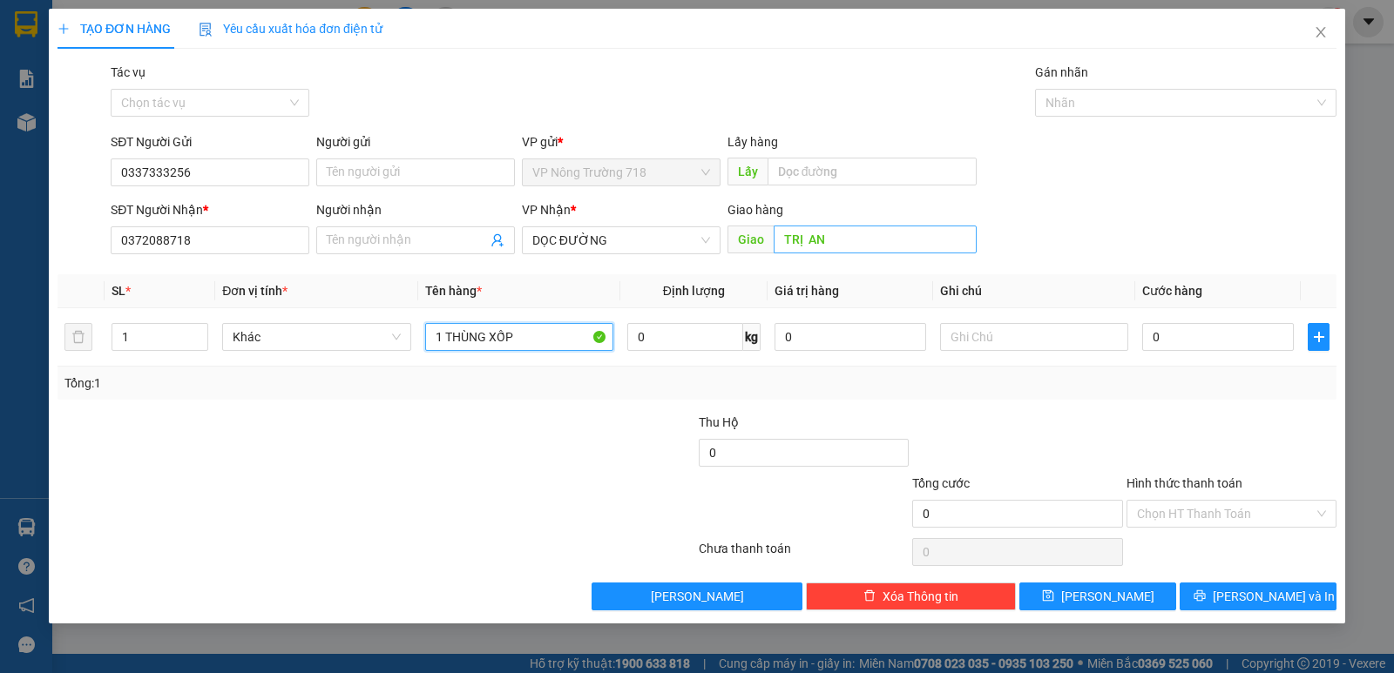
type input "1 THÙNG XỐP"
click at [842, 247] on input "TRỊ AN" at bounding box center [876, 240] width 204 height 28
type input "TRÃNG BOM"
click at [1180, 330] on input "0" at bounding box center [1218, 337] width 152 height 28
click at [1180, 345] on input "0" at bounding box center [1218, 337] width 152 height 28
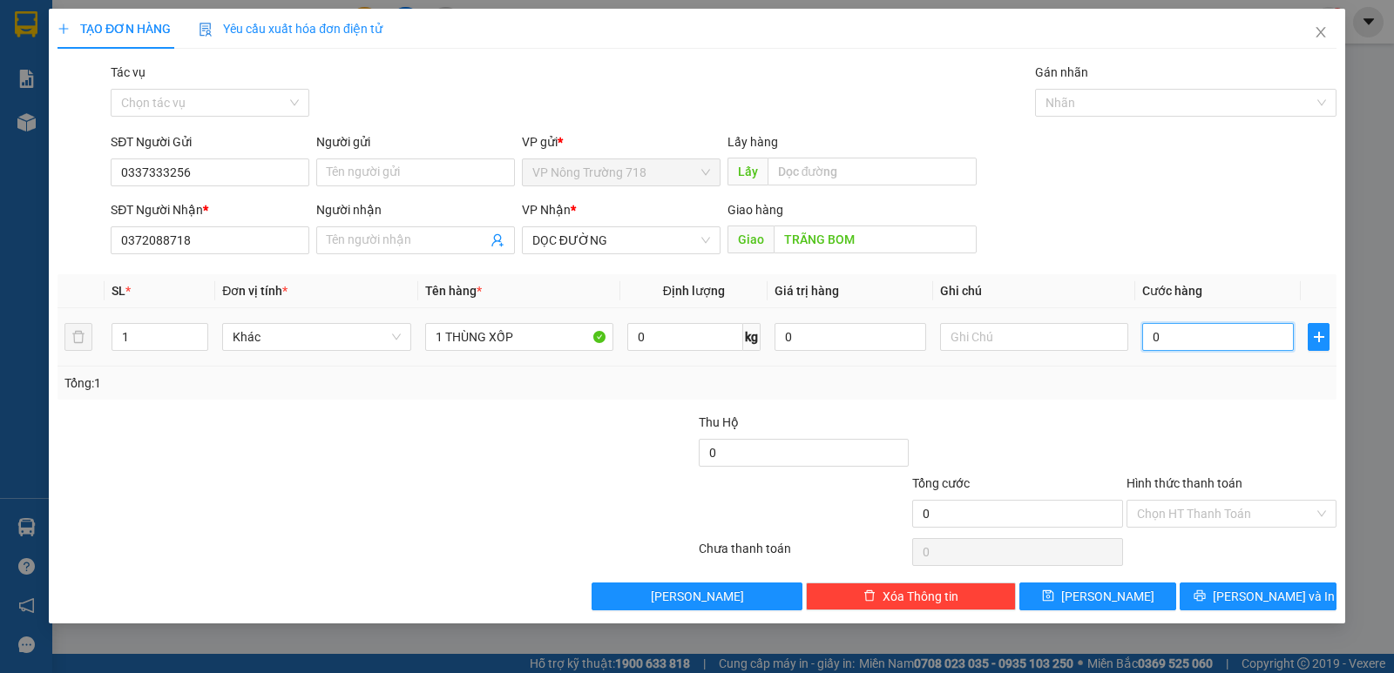
click at [1164, 338] on input "0" at bounding box center [1218, 337] width 152 height 28
click at [1146, 338] on input "0" at bounding box center [1218, 337] width 152 height 28
type input "80"
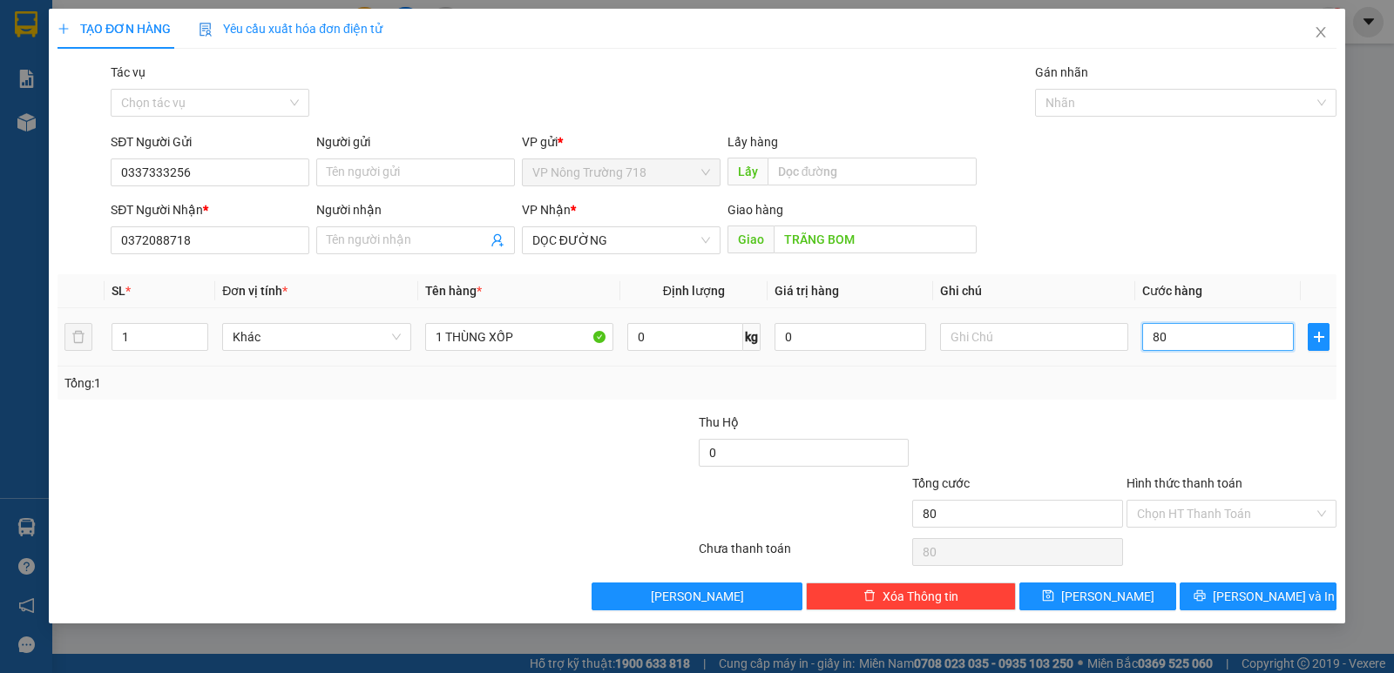
type input "800"
type input "8.000"
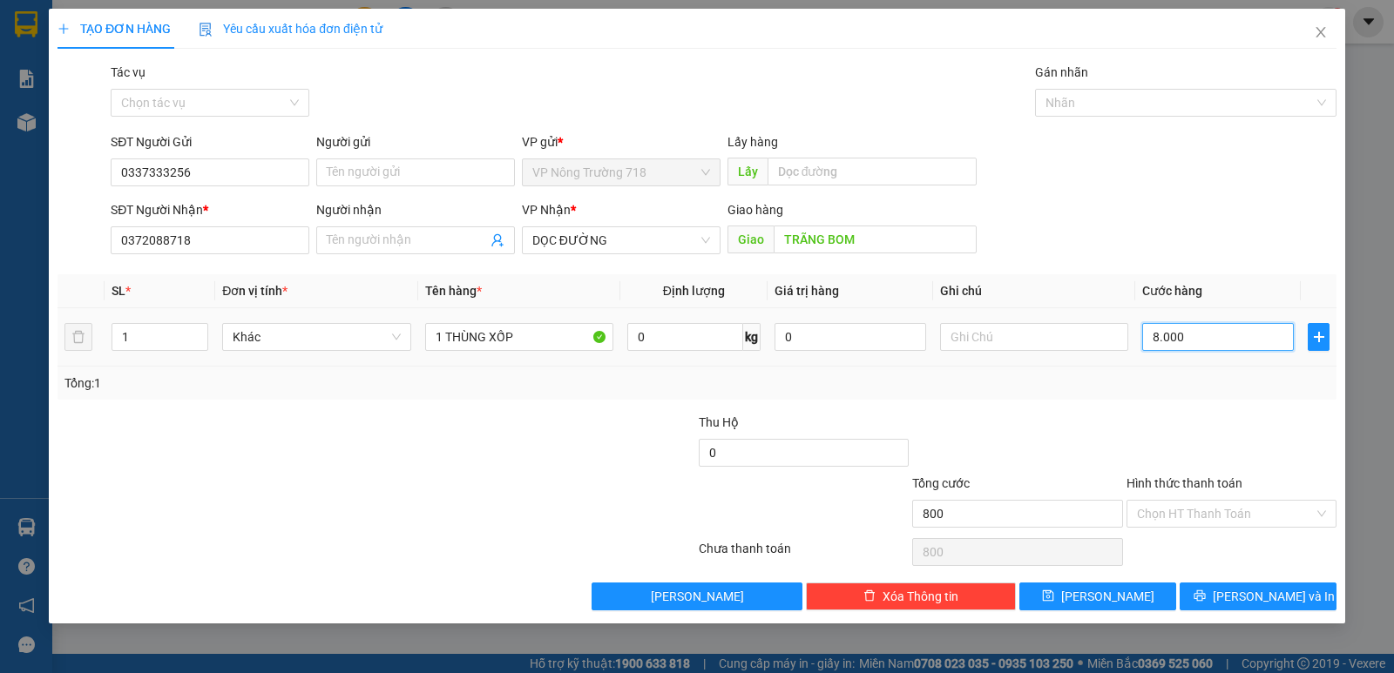
type input "8.000"
type input "80.000"
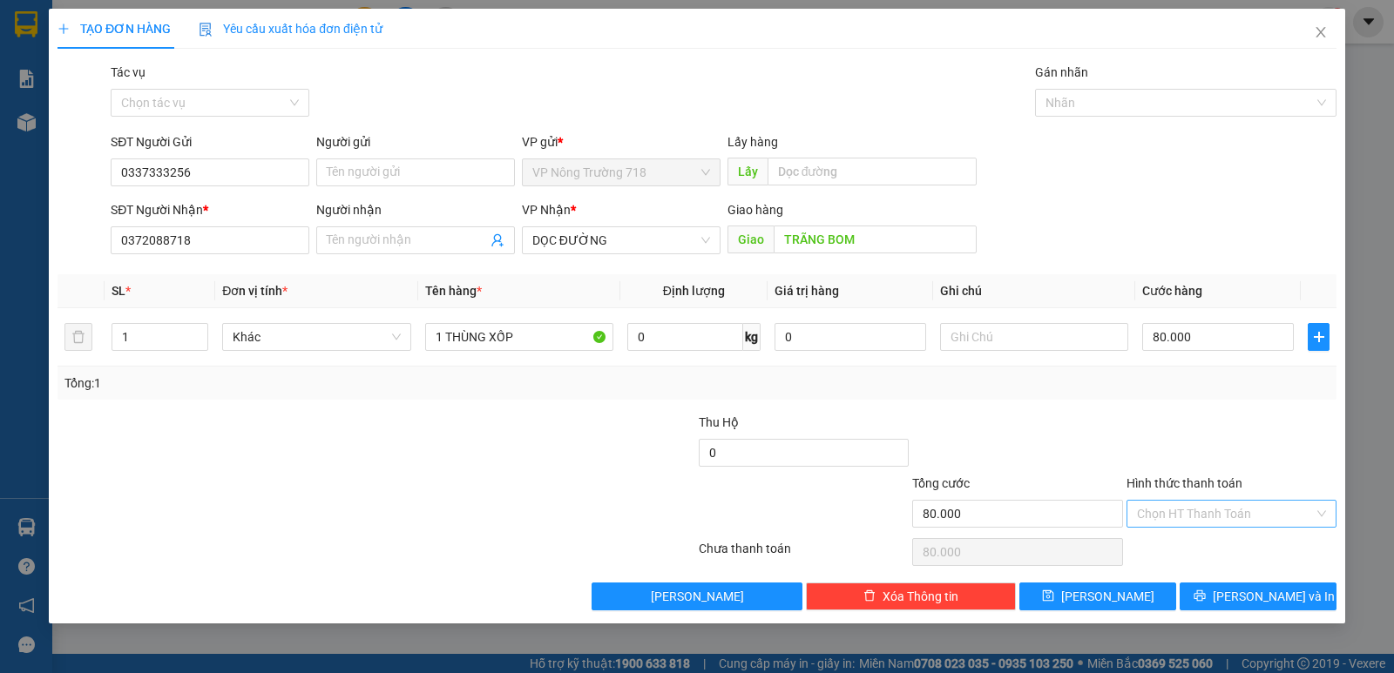
click at [1280, 514] on input "Hình thức thanh toán" at bounding box center [1225, 514] width 177 height 26
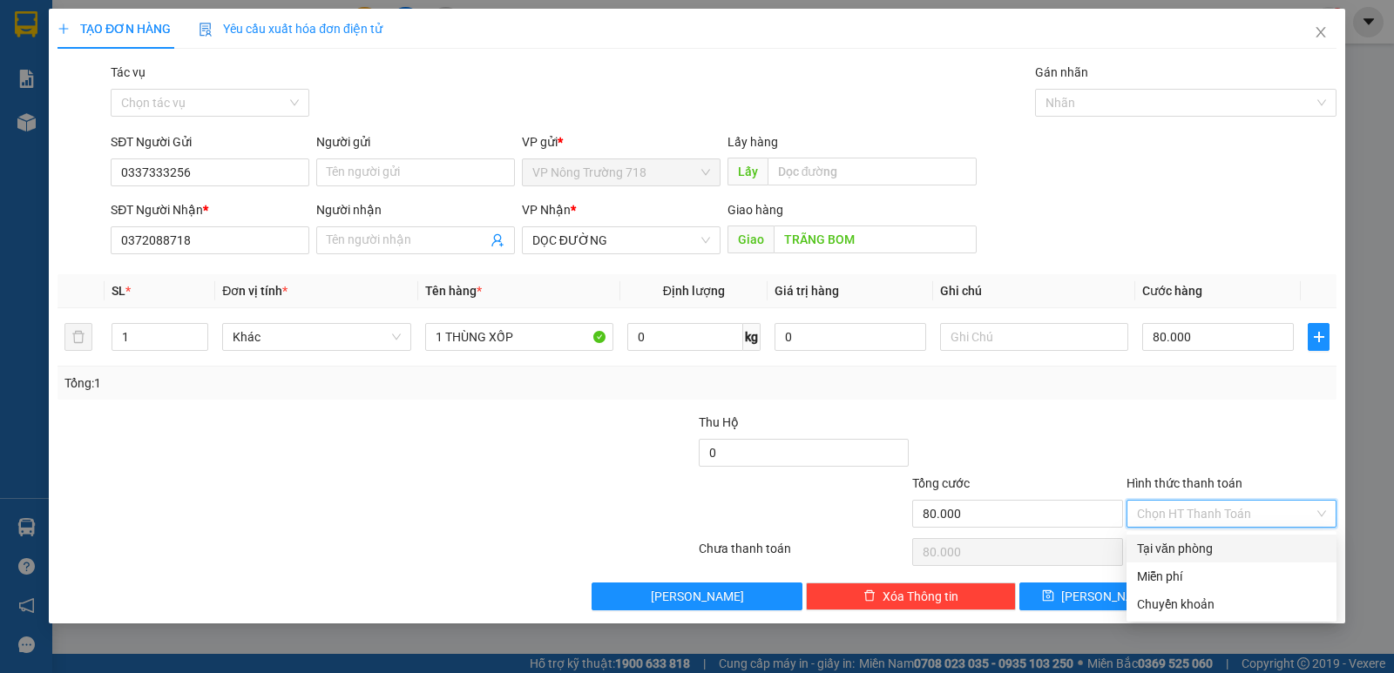
click at [1242, 541] on div "Tại văn phòng" at bounding box center [1231, 548] width 189 height 19
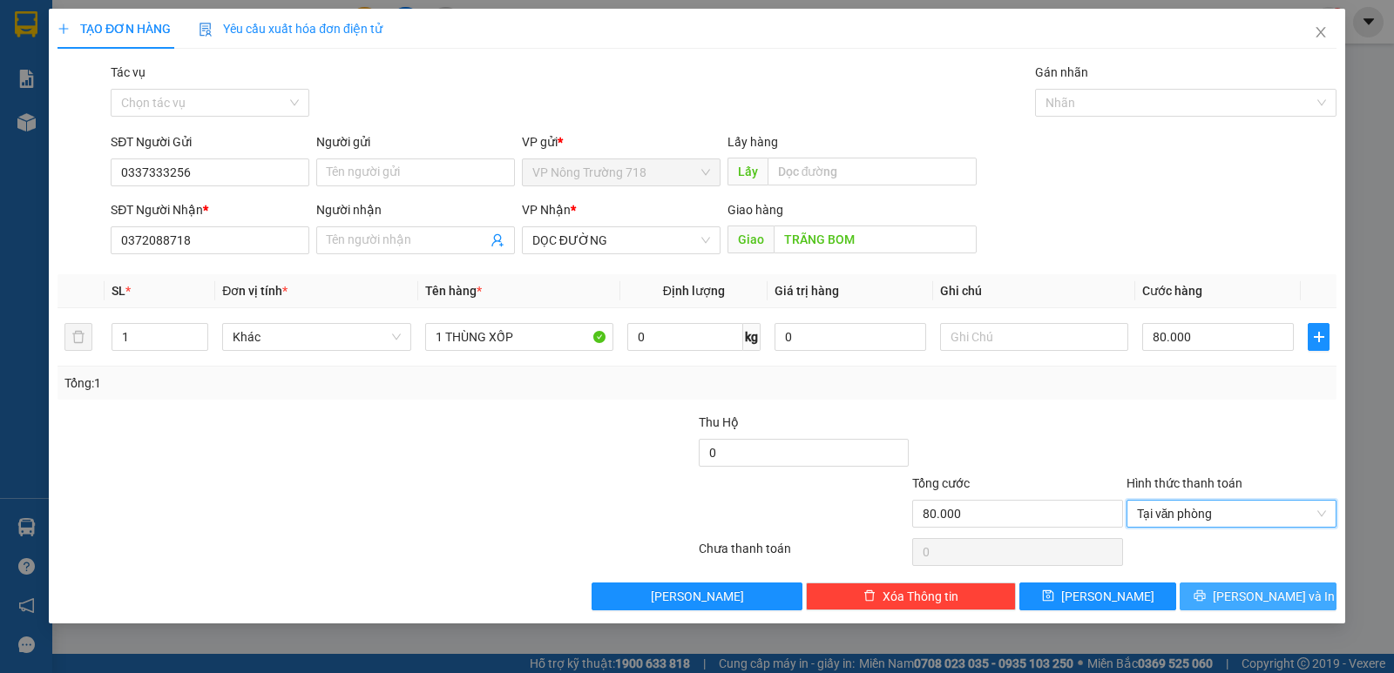
click at [1221, 589] on button "[PERSON_NAME] và In" at bounding box center [1258, 597] width 157 height 28
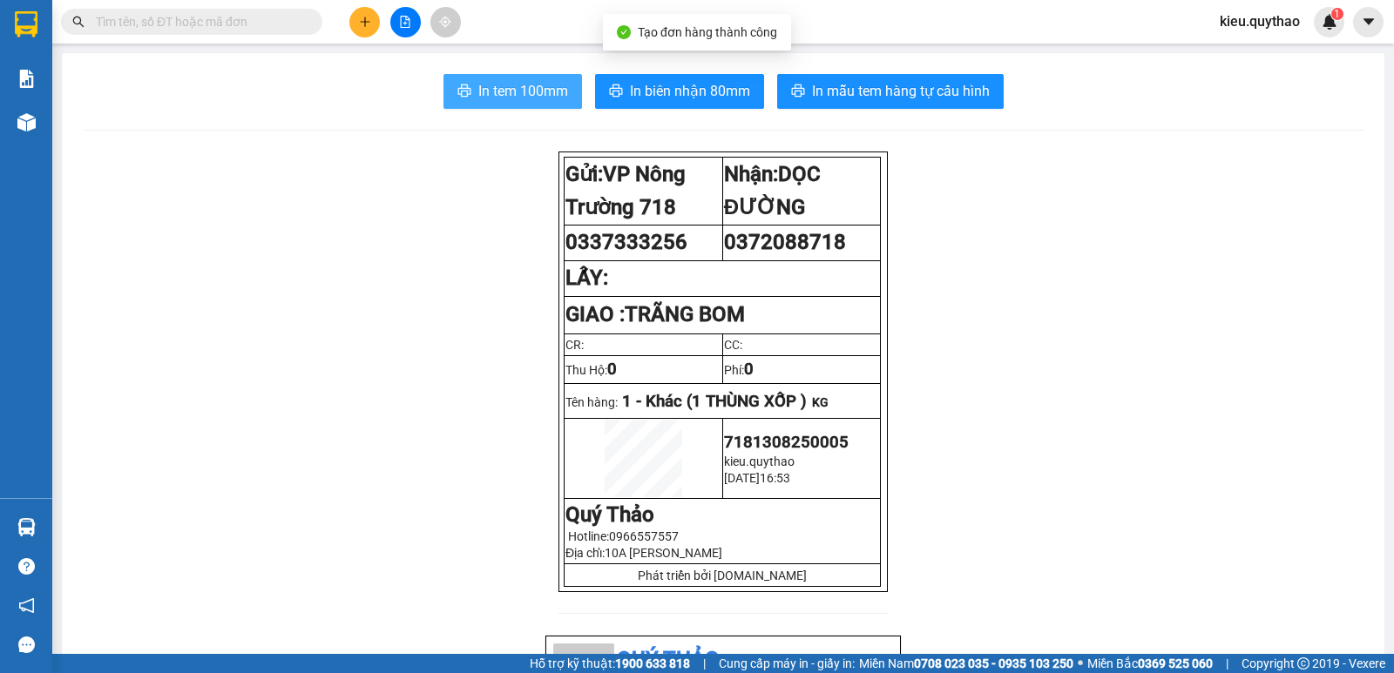
click at [497, 90] on span "In tem 100mm" at bounding box center [523, 91] width 90 height 22
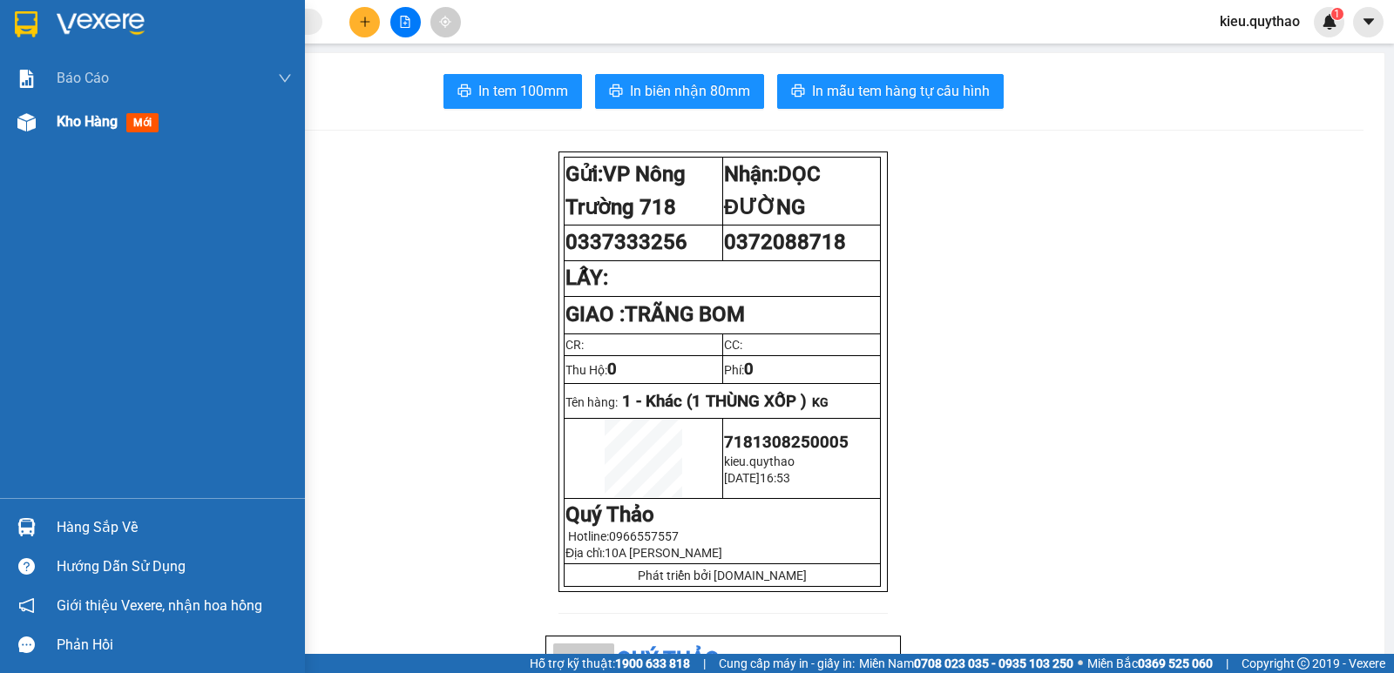
click at [24, 113] on img at bounding box center [26, 122] width 18 height 18
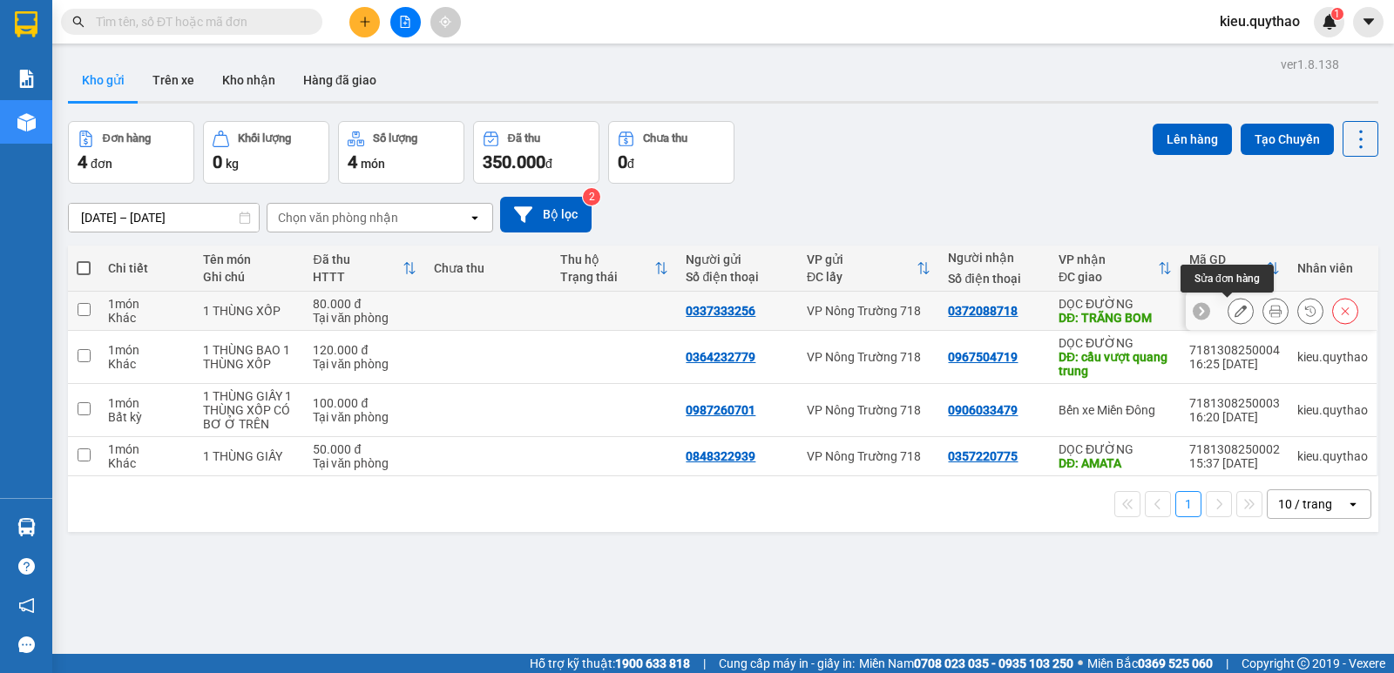
click at [1234, 313] on icon at bounding box center [1240, 311] width 12 height 12
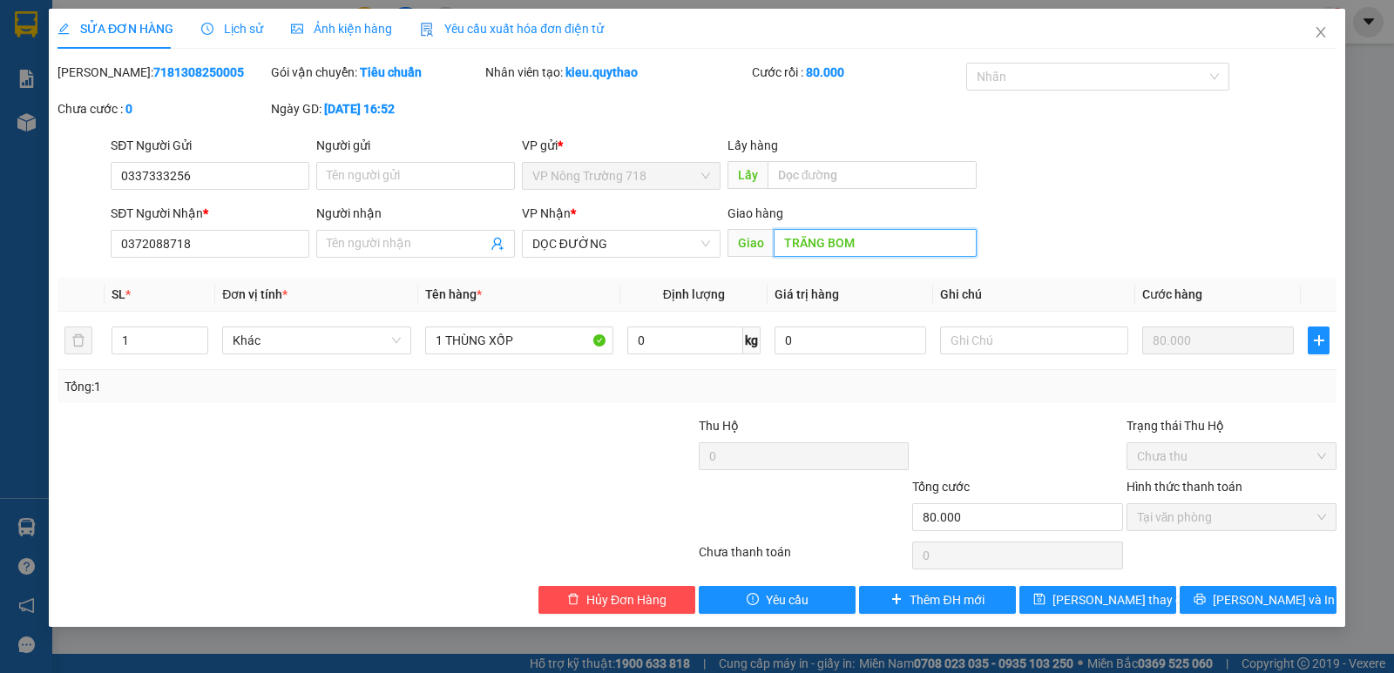
click at [779, 241] on input "TRÃNG BOM" at bounding box center [876, 243] width 204 height 28
type input "NGÃ 3 PHÚ SƠN TRÃNG"
click at [1261, 603] on span "[PERSON_NAME] và In" at bounding box center [1274, 600] width 122 height 19
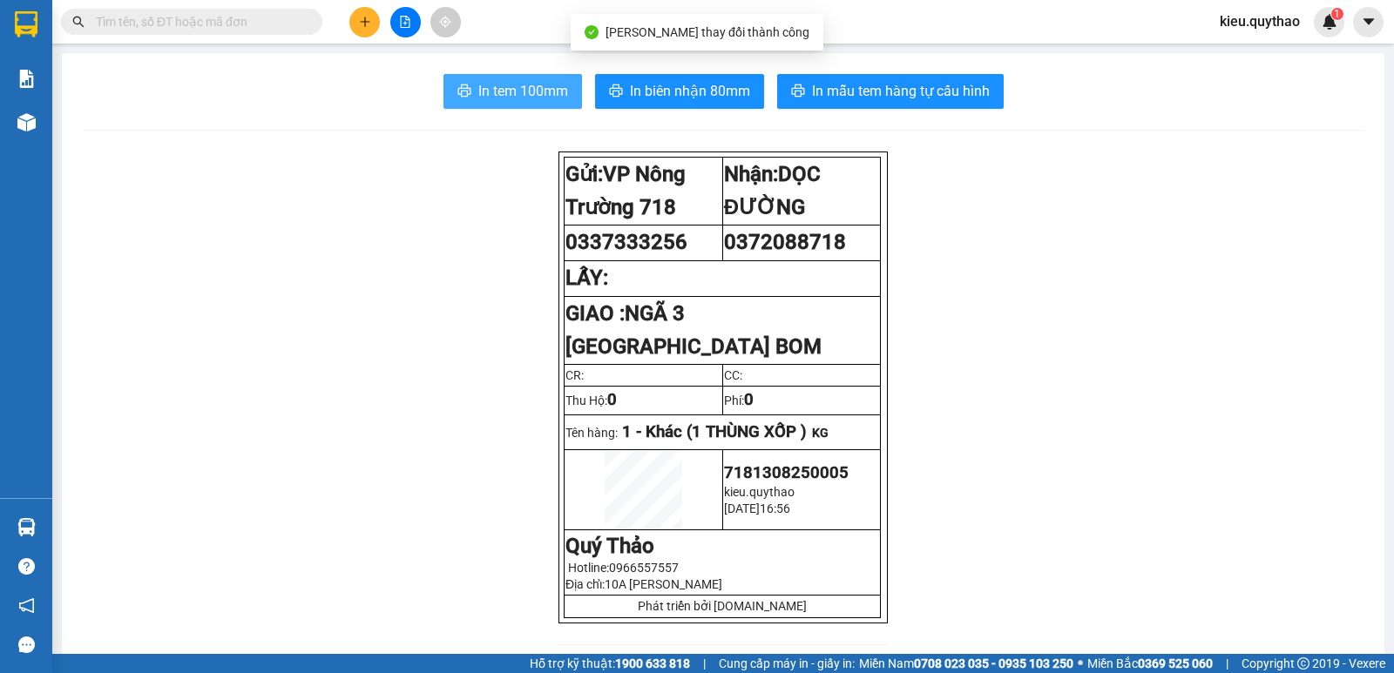
click at [510, 86] on span "In tem 100mm" at bounding box center [523, 91] width 90 height 22
click at [413, 24] on button at bounding box center [405, 22] width 30 height 30
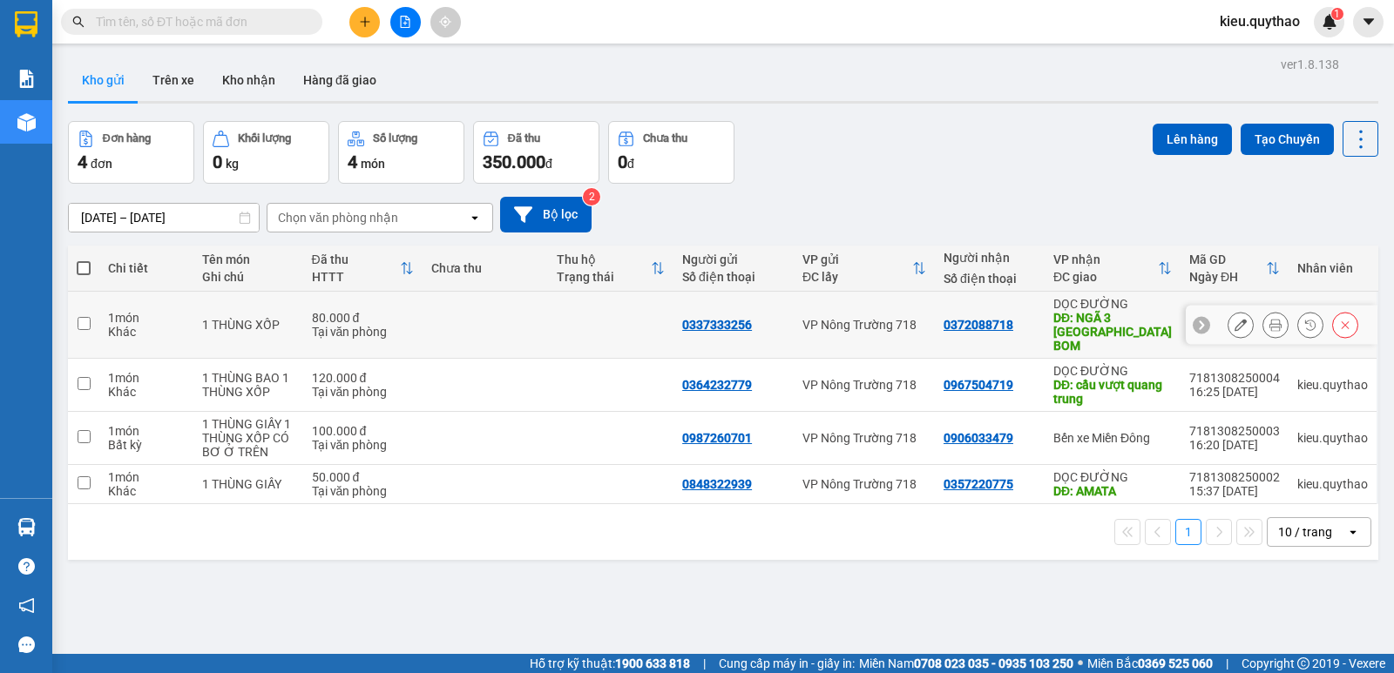
click at [87, 321] on input "checkbox" at bounding box center [84, 323] width 13 height 13
checkbox input "true"
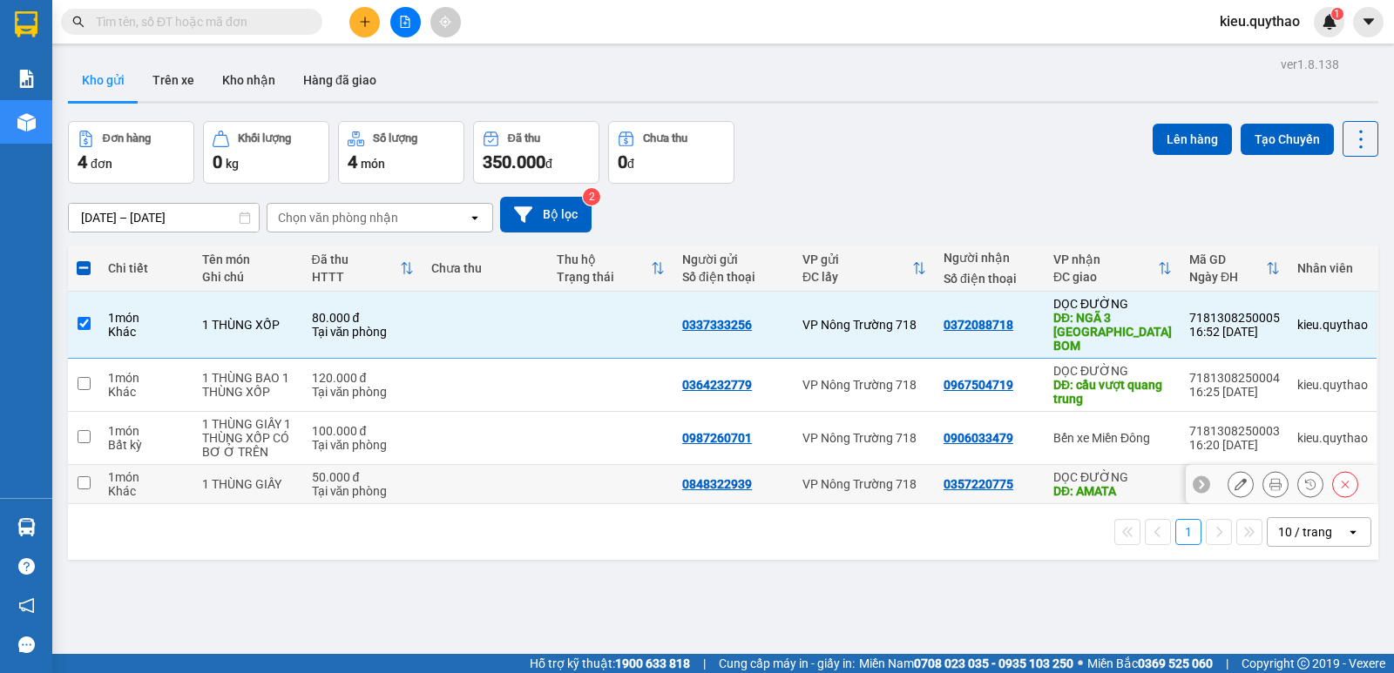
click at [79, 477] on input "checkbox" at bounding box center [84, 483] width 13 height 13
checkbox input "true"
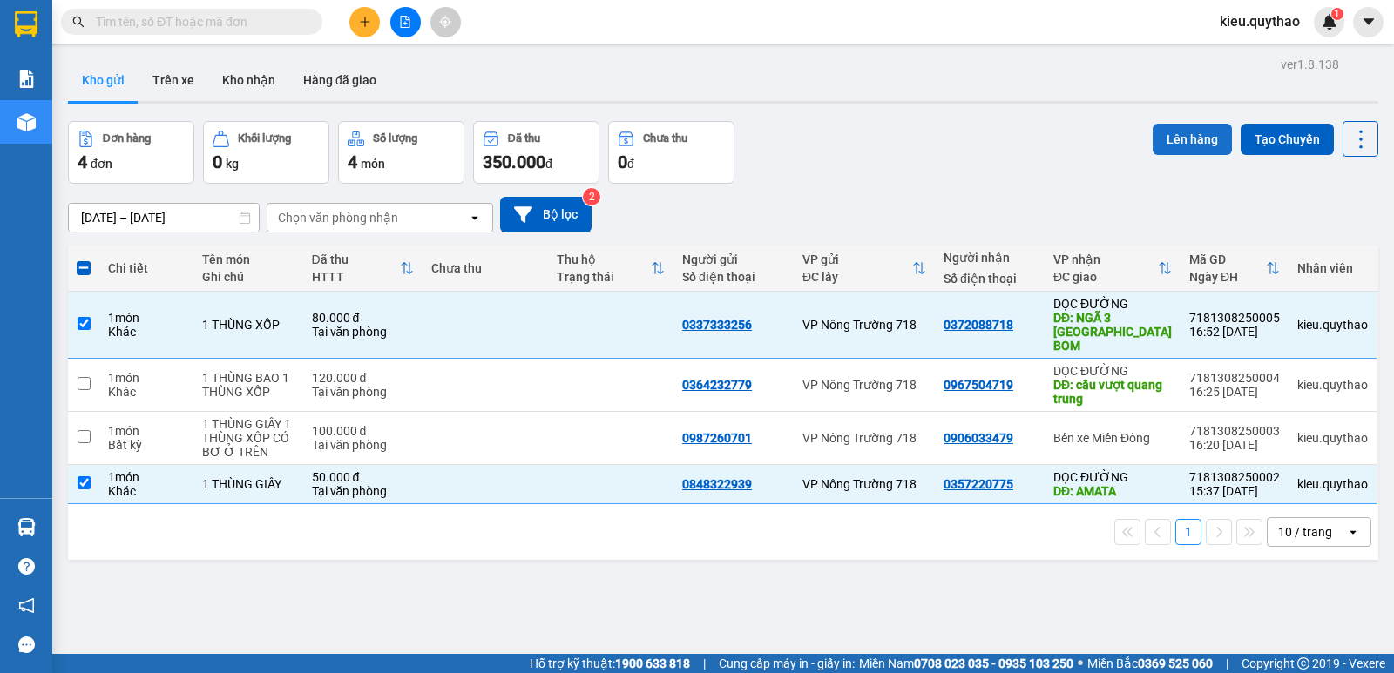
click at [1173, 138] on button "Lên hàng" at bounding box center [1192, 139] width 79 height 31
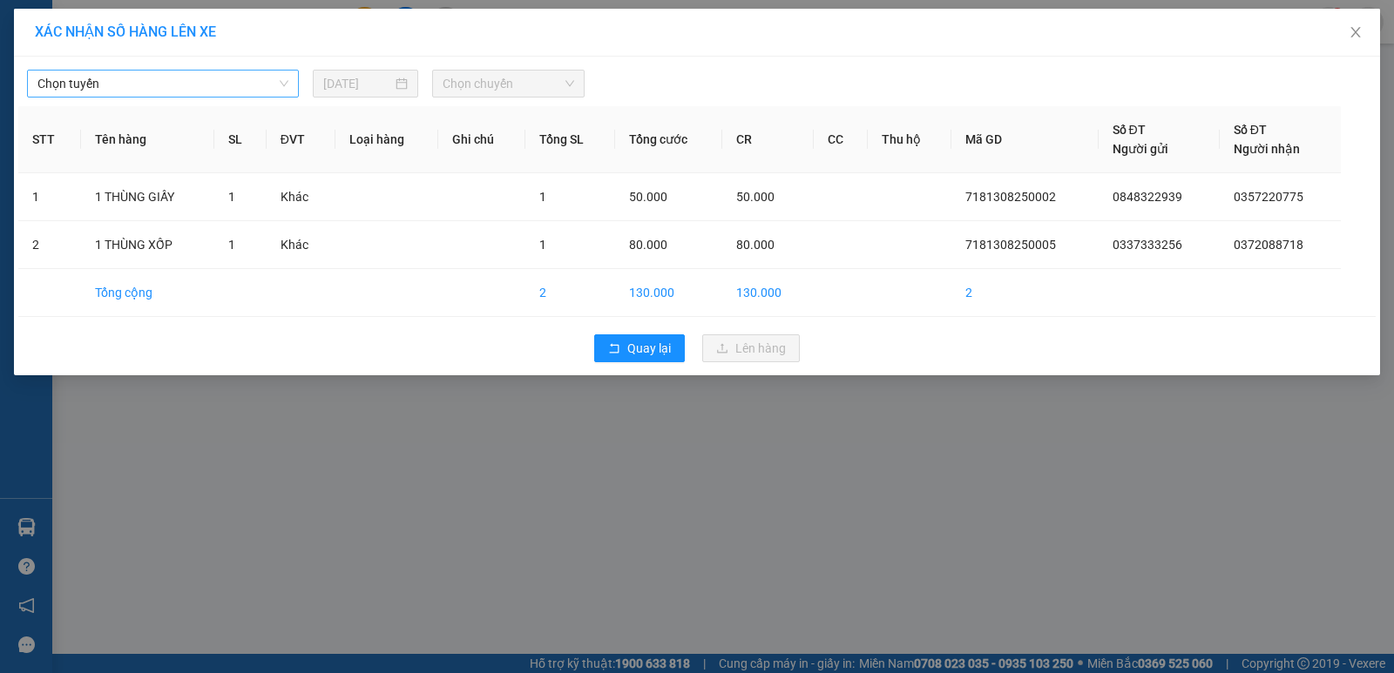
click at [215, 83] on span "Chọn tuyến" at bounding box center [162, 84] width 251 height 26
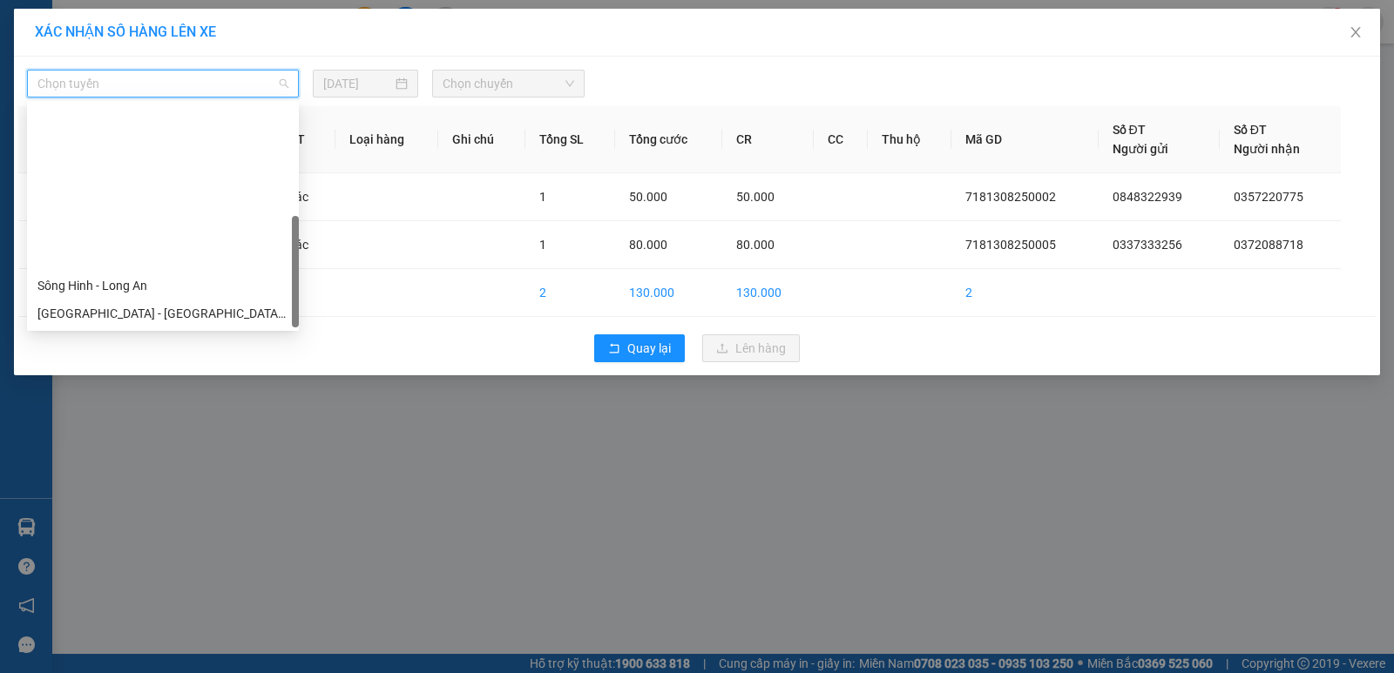
scroll to position [195, 0]
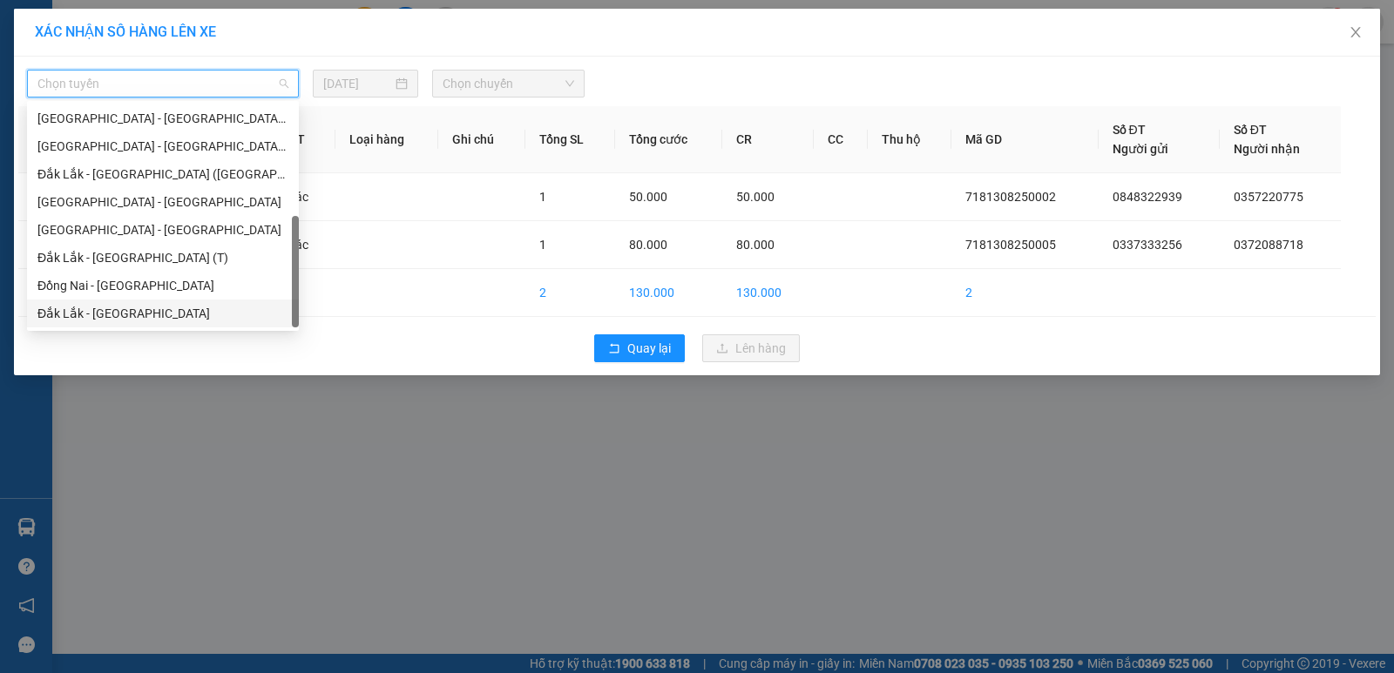
click at [161, 319] on div "Đắk Lắk - [GEOGRAPHIC_DATA]" at bounding box center [162, 313] width 251 height 19
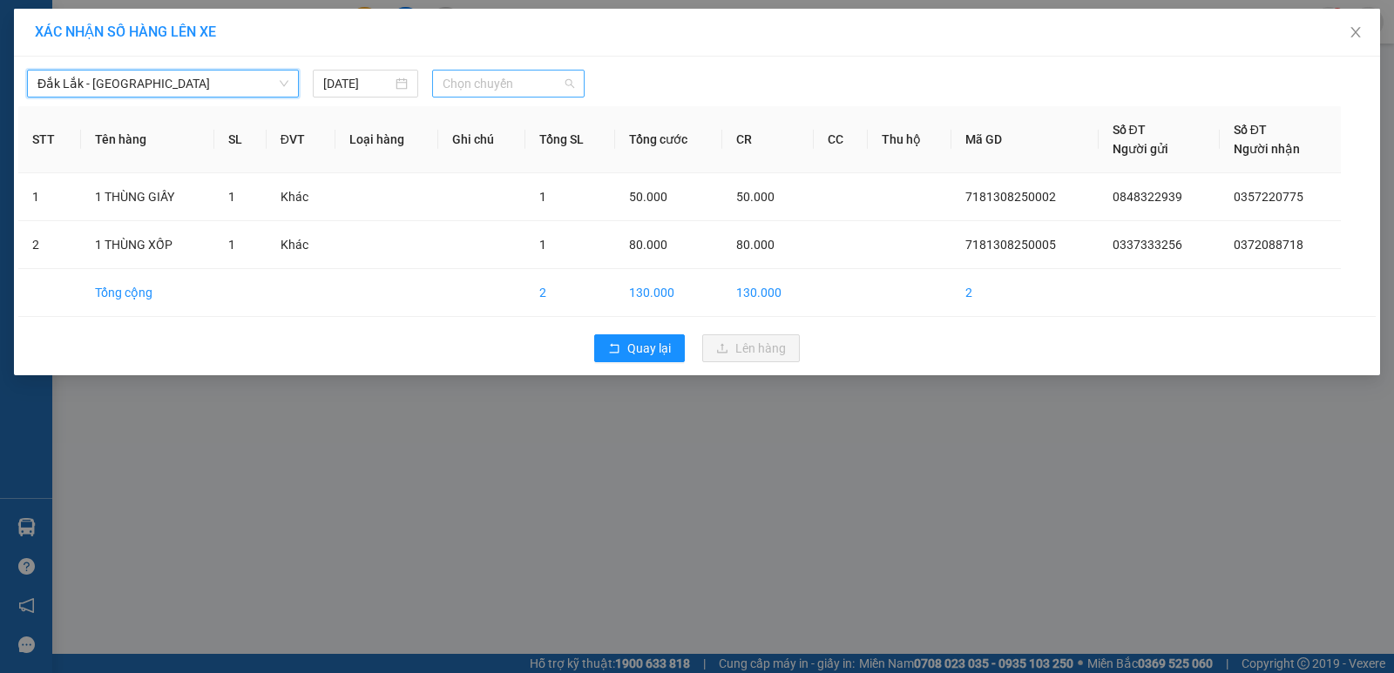
click at [510, 88] on span "Chọn chuyến" at bounding box center [509, 84] width 132 height 26
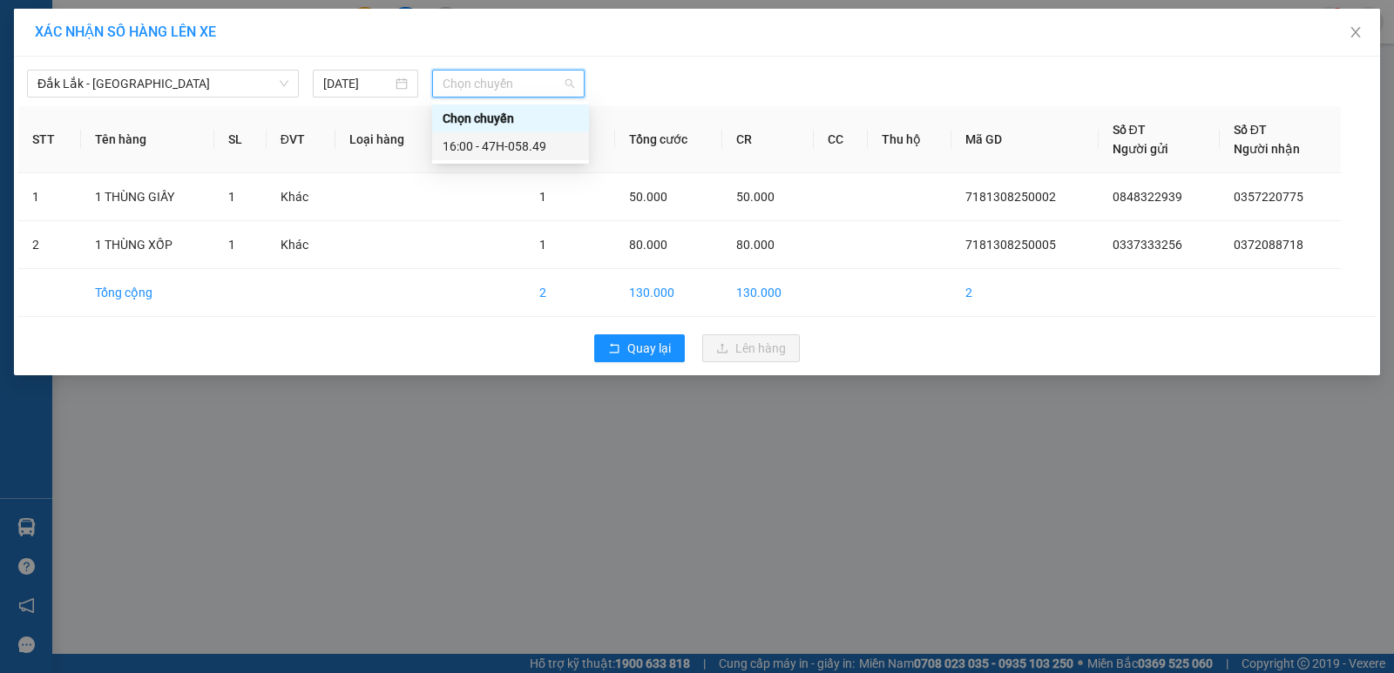
click at [503, 139] on div "16:00 - 47H-058.49" at bounding box center [511, 146] width 136 height 19
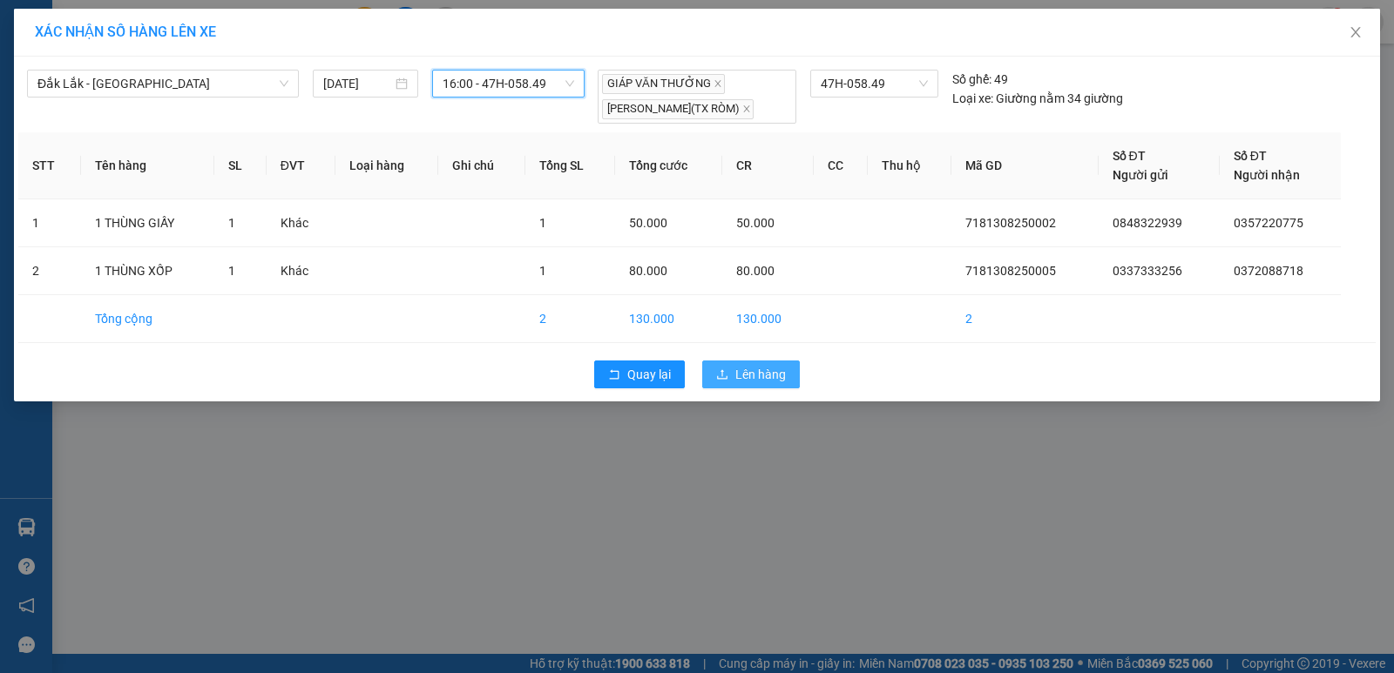
click at [745, 382] on span "Lên hàng" at bounding box center [760, 374] width 51 height 19
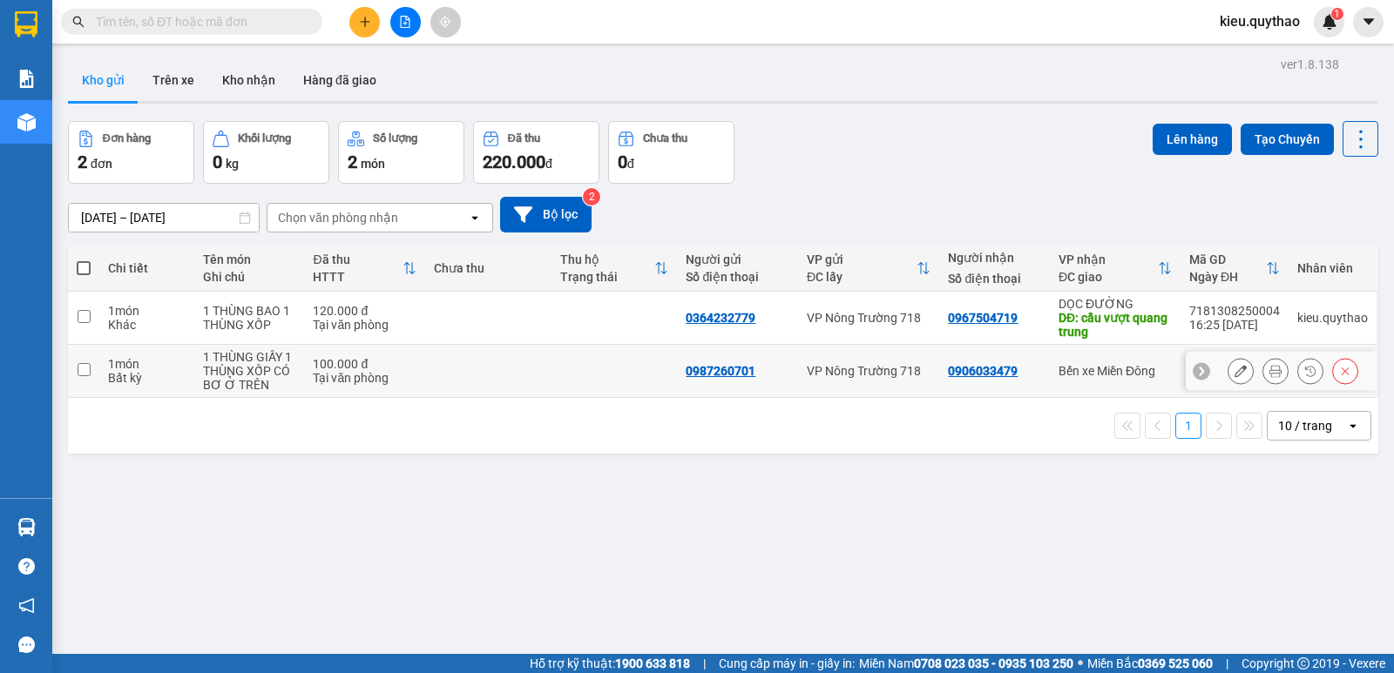
click at [82, 374] on input "checkbox" at bounding box center [84, 369] width 13 height 13
checkbox input "true"
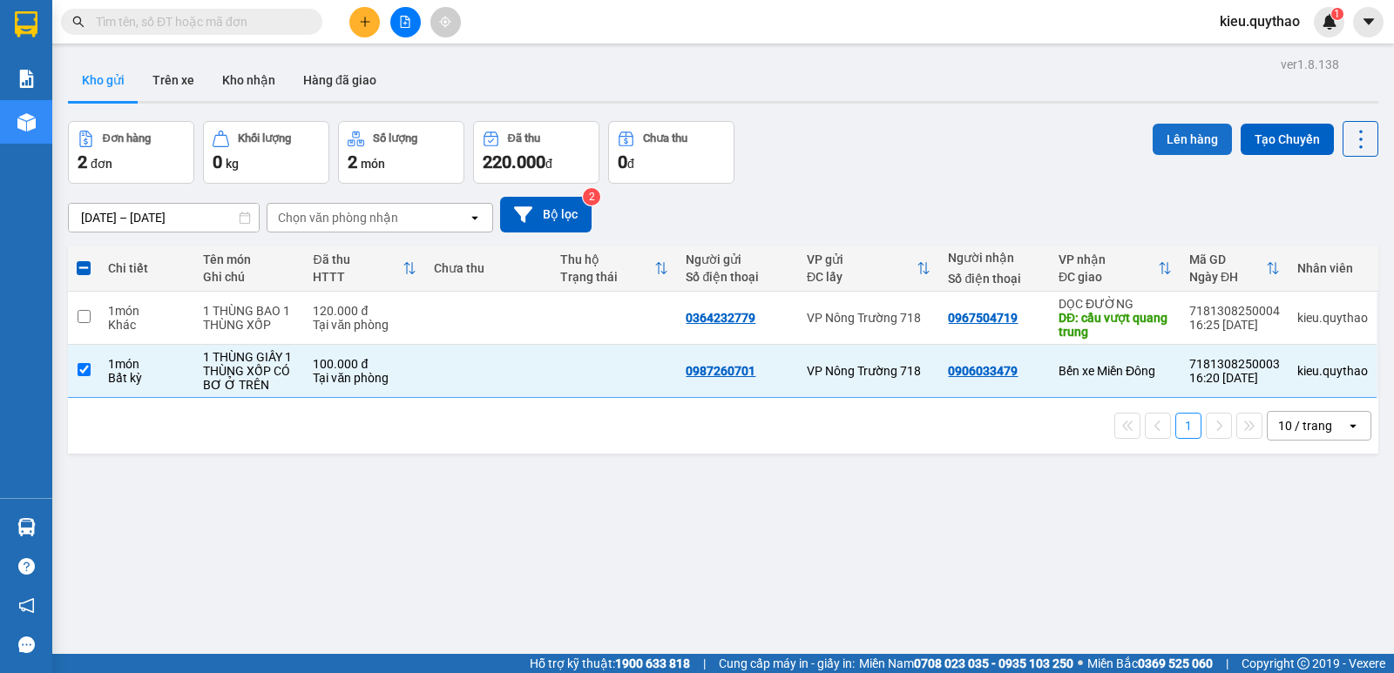
click at [1194, 142] on button "Lên hàng" at bounding box center [1192, 139] width 79 height 31
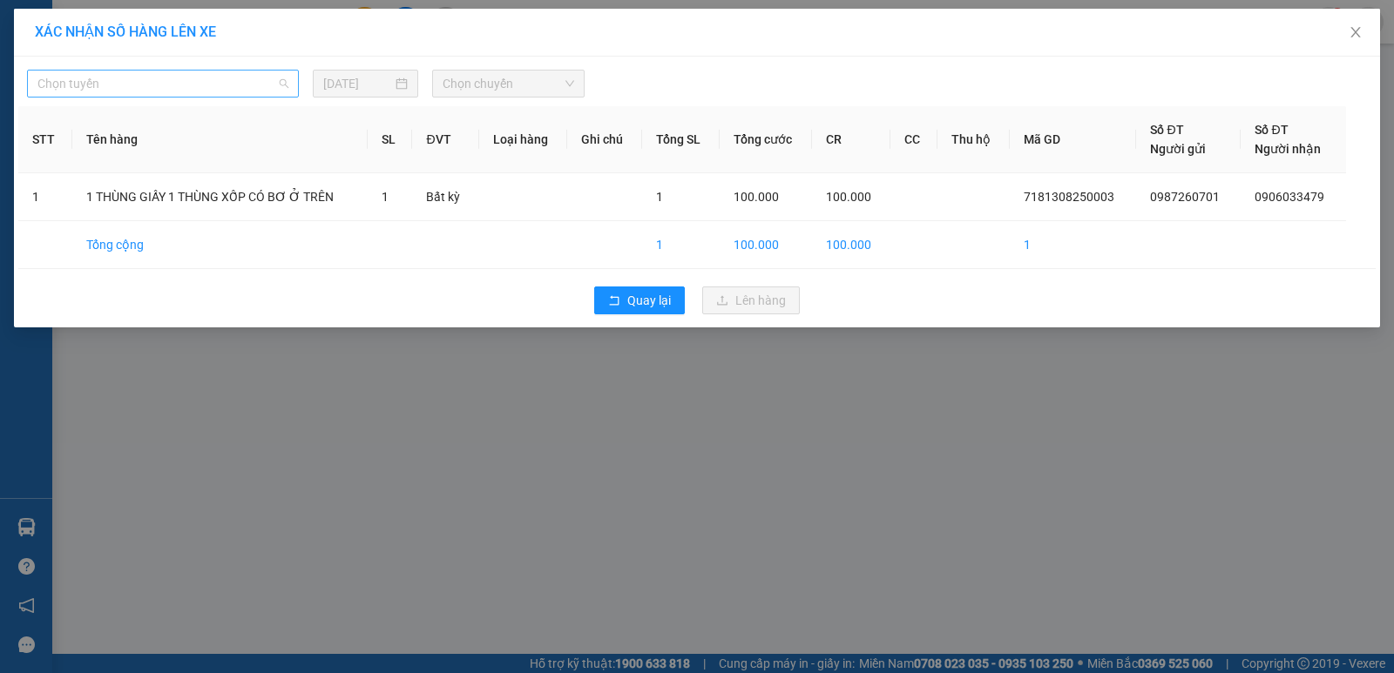
click at [255, 83] on span "Chọn tuyến" at bounding box center [162, 84] width 251 height 26
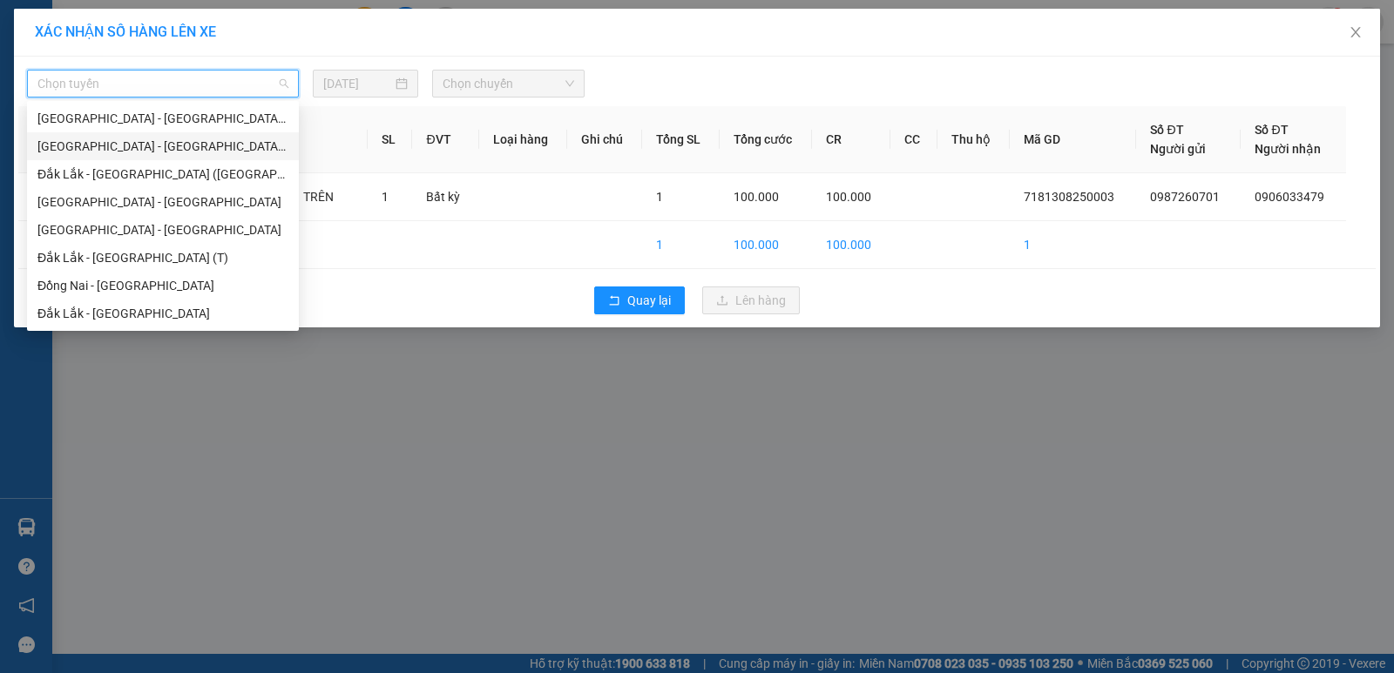
scroll to position [108, 0]
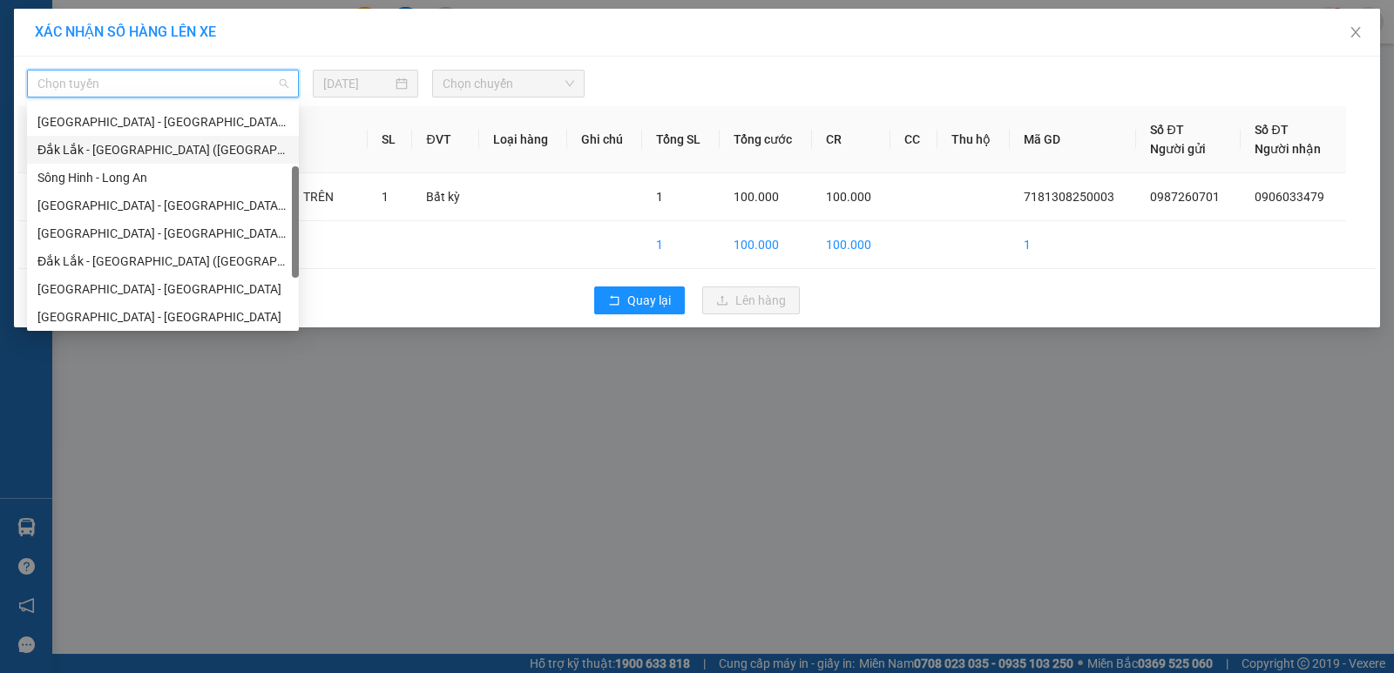
click at [192, 143] on div "Đắk Lắk - [GEOGRAPHIC_DATA] ([GEOGRAPHIC_DATA] mới)" at bounding box center [162, 149] width 251 height 19
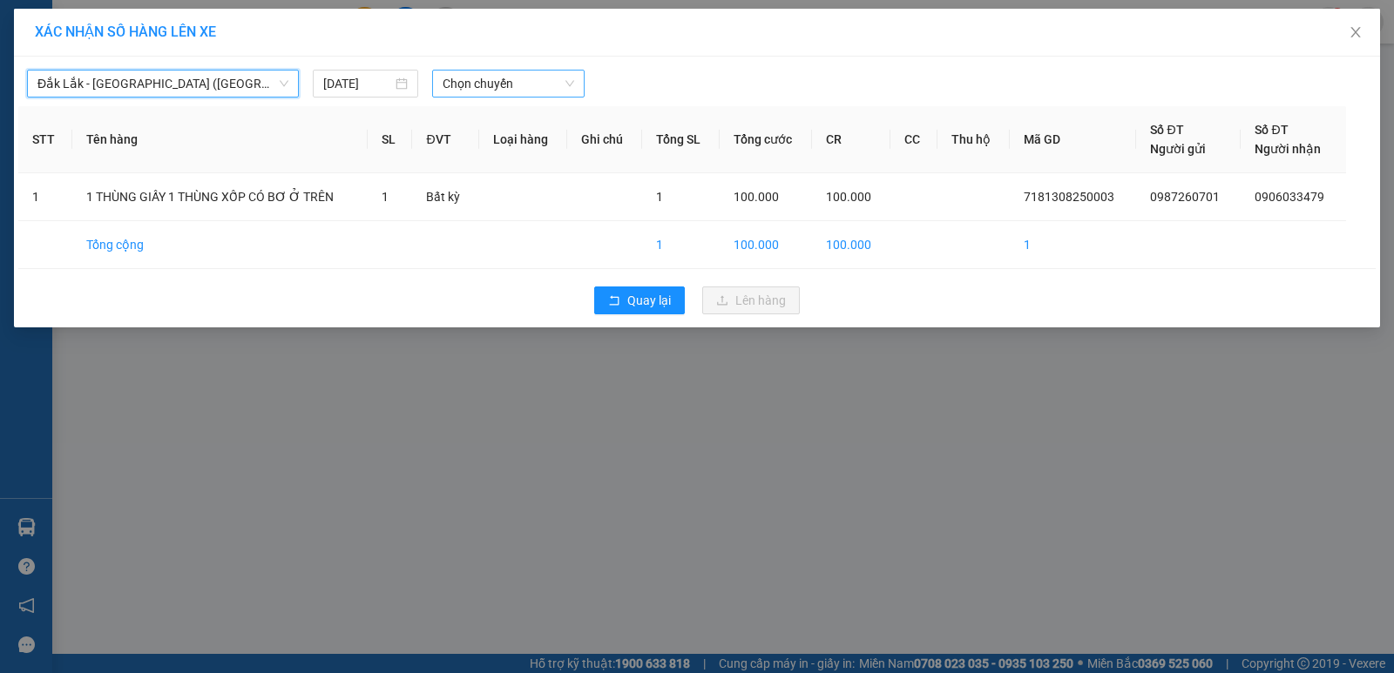
click at [519, 81] on span "Chọn chuyến" at bounding box center [509, 84] width 132 height 26
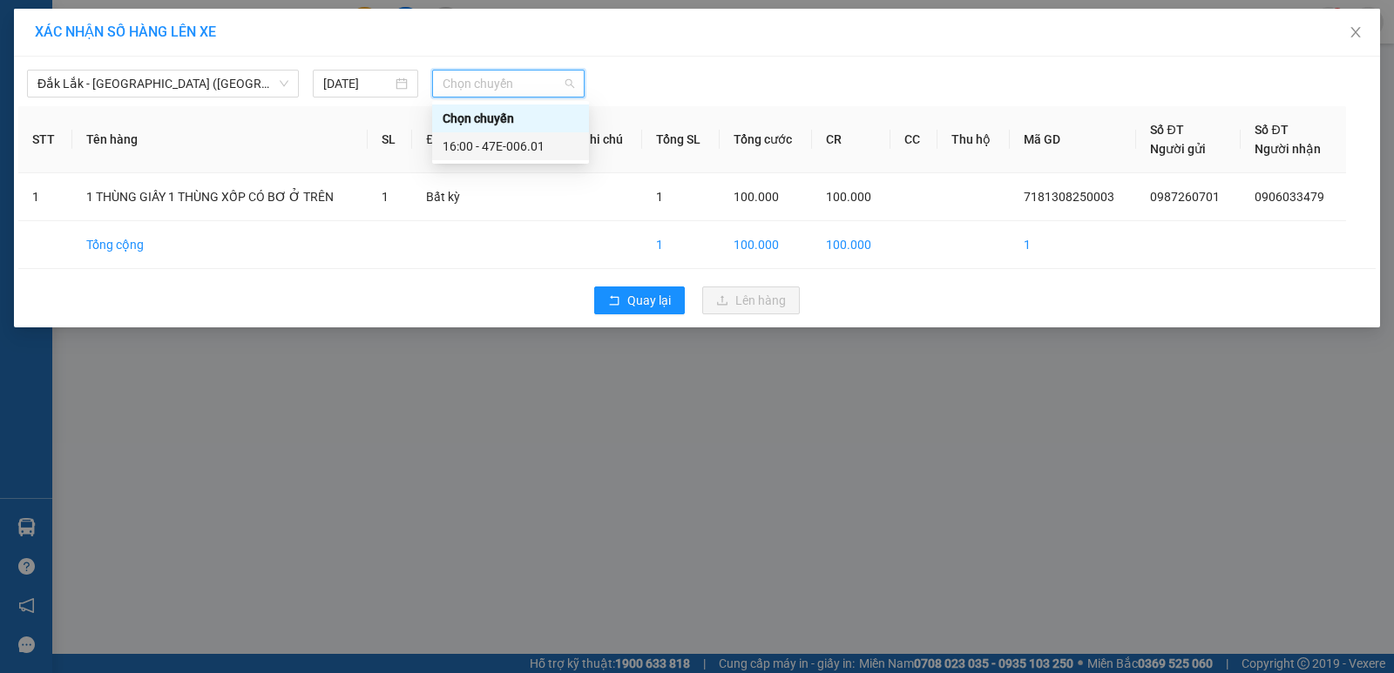
click at [497, 157] on div "16:00 - 47E-006.01" at bounding box center [510, 146] width 157 height 28
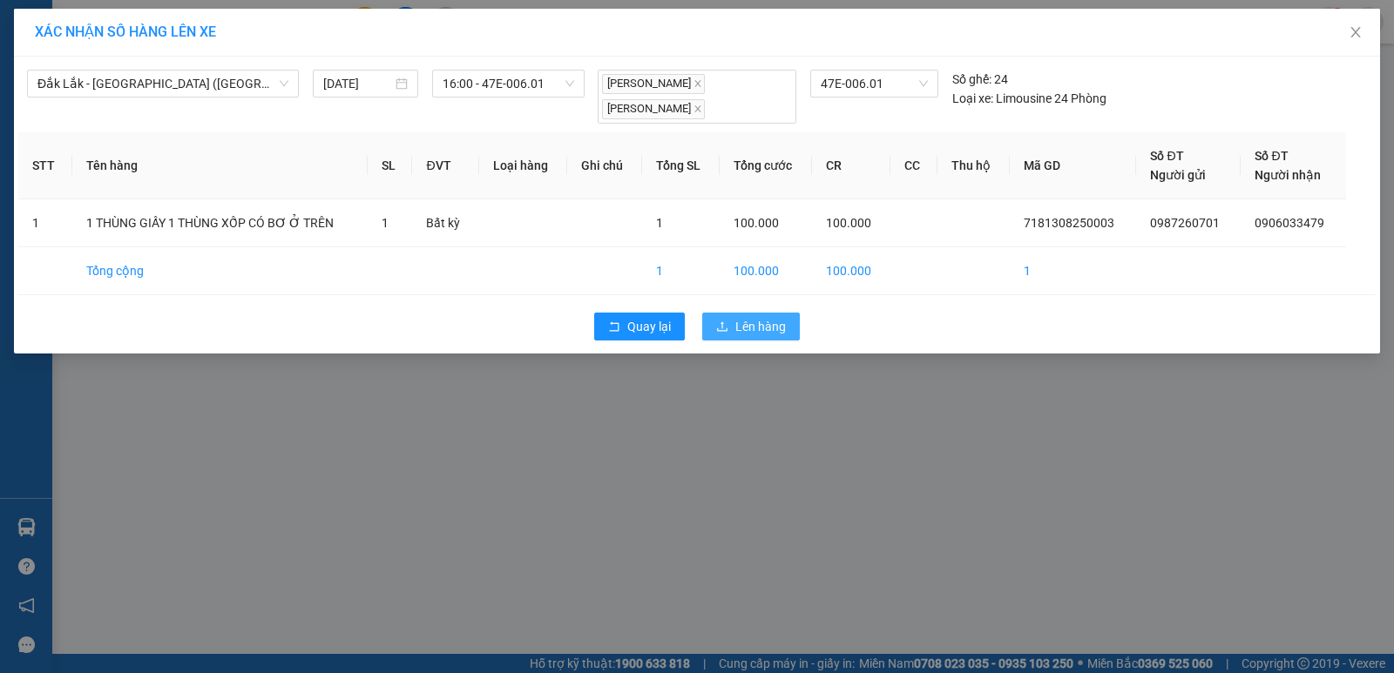
click at [769, 332] on span "Lên hàng" at bounding box center [760, 326] width 51 height 19
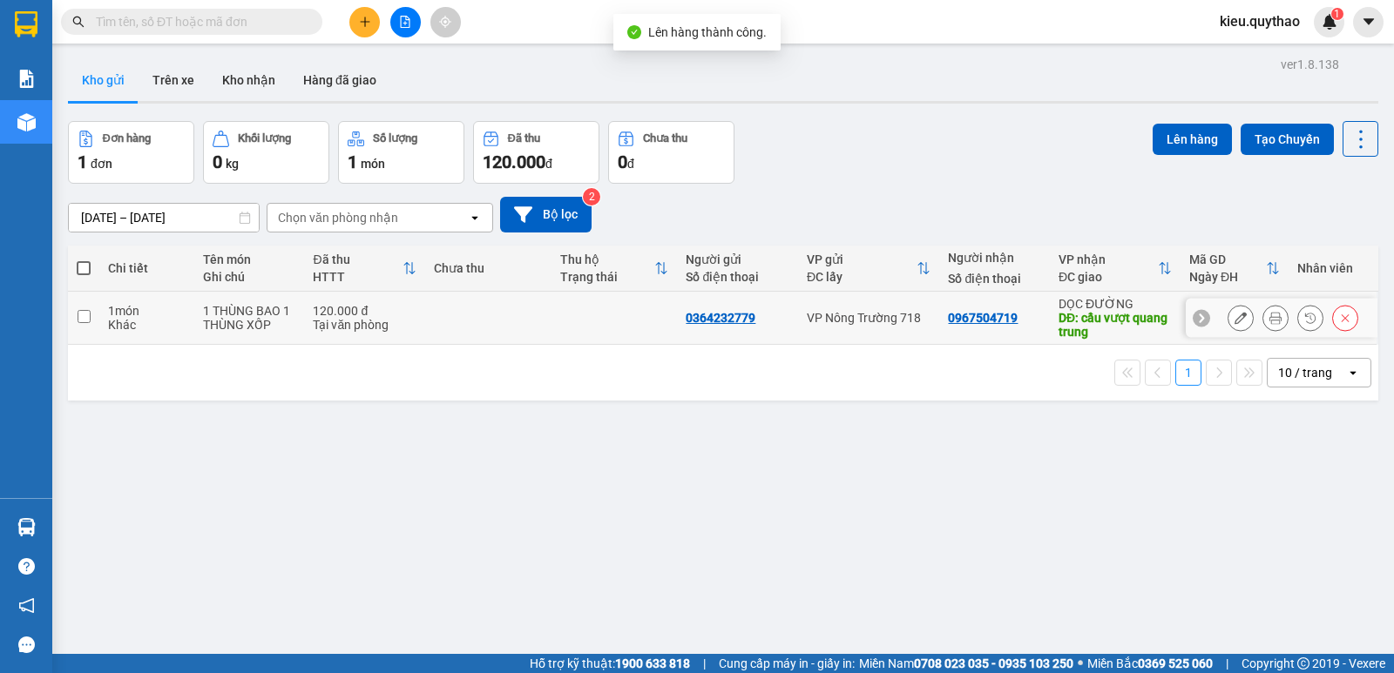
click at [85, 320] on input "checkbox" at bounding box center [84, 316] width 13 height 13
checkbox input "true"
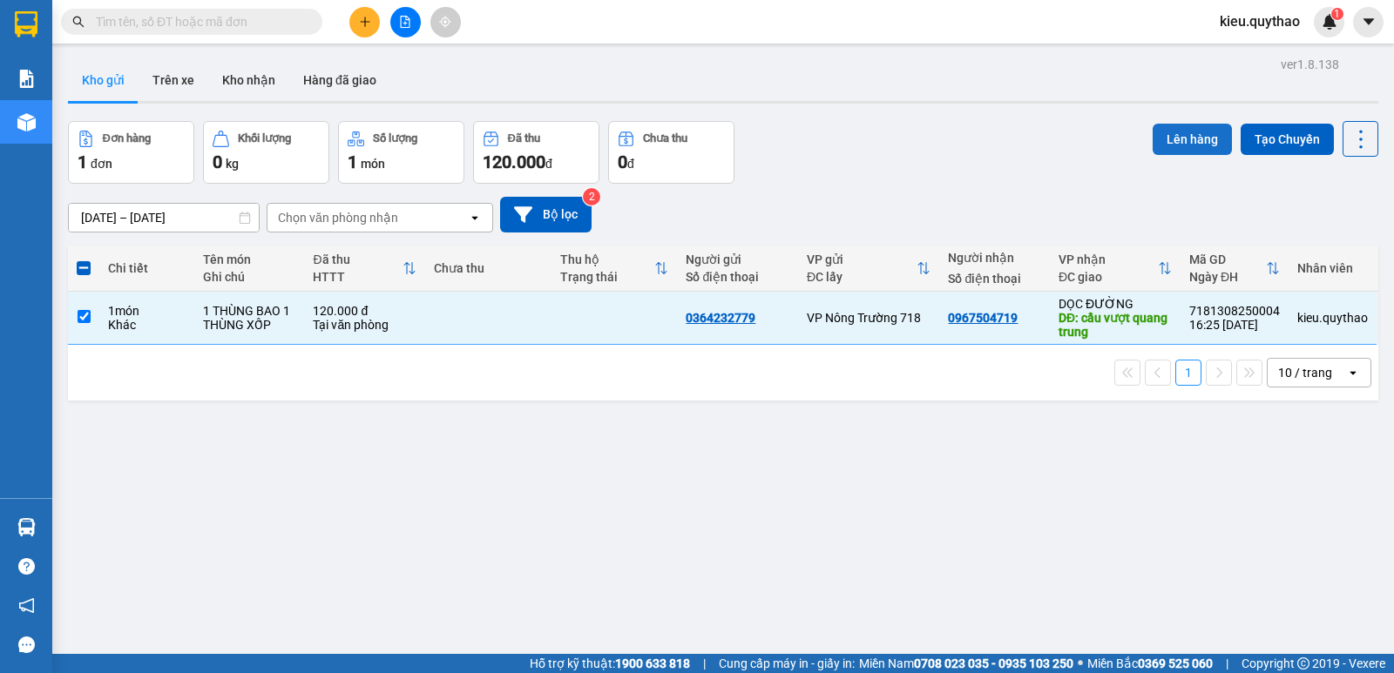
click at [1189, 143] on button "Lên hàng" at bounding box center [1192, 139] width 79 height 31
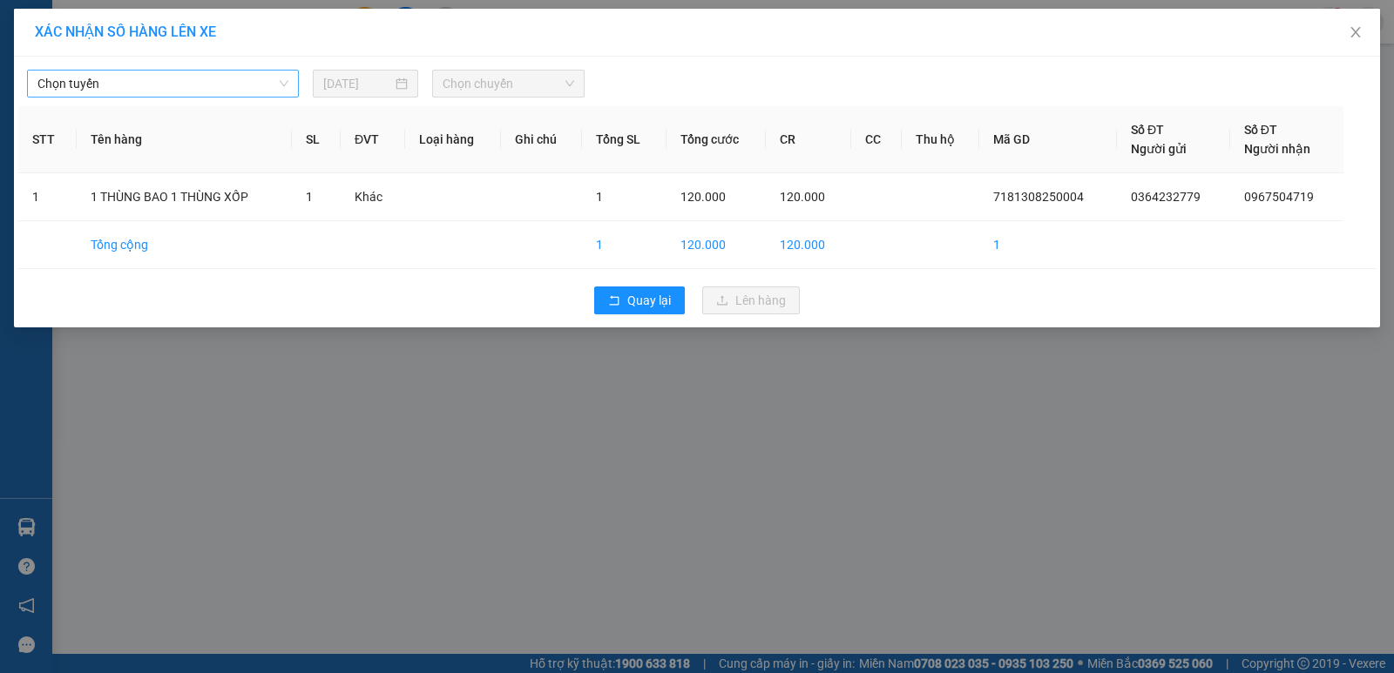
click at [199, 84] on span "Chọn tuyến" at bounding box center [162, 84] width 251 height 26
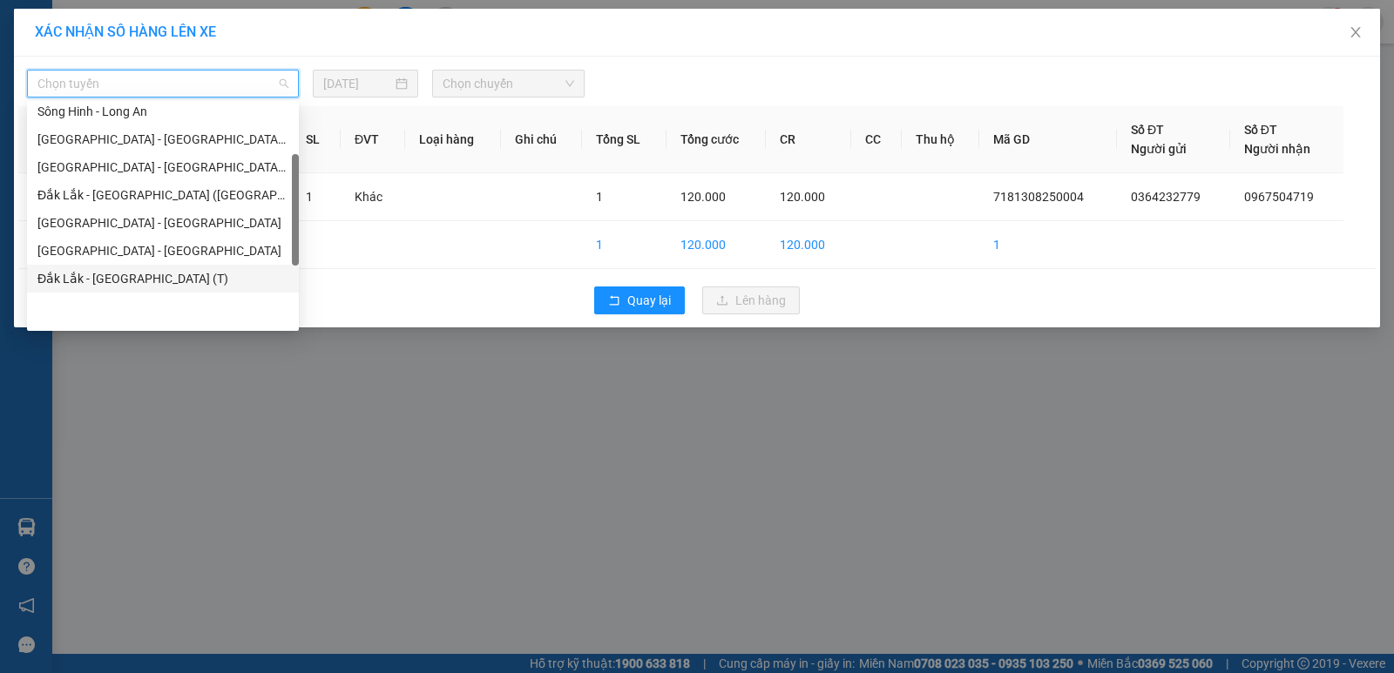
scroll to position [87, 0]
click at [164, 190] on div "Sông Hinh - Long An" at bounding box center [162, 198] width 251 height 19
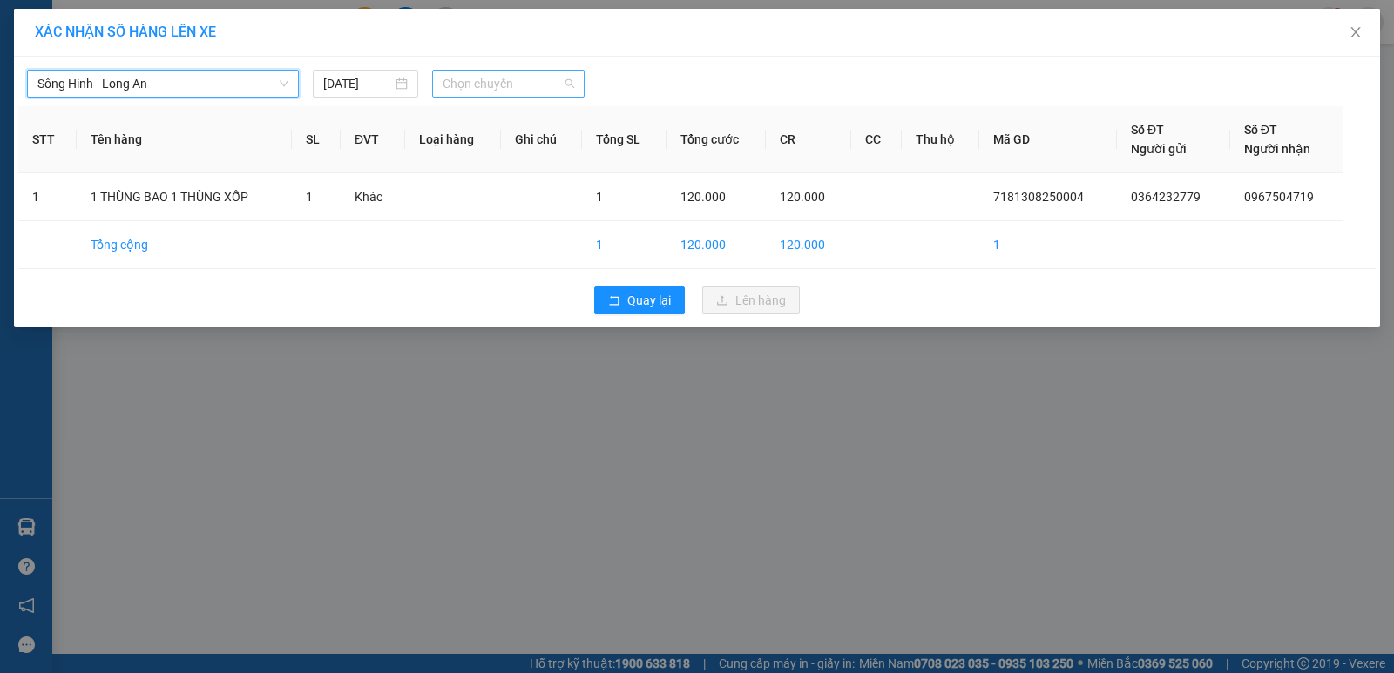
click at [515, 78] on span "Chọn chuyến" at bounding box center [509, 84] width 132 height 26
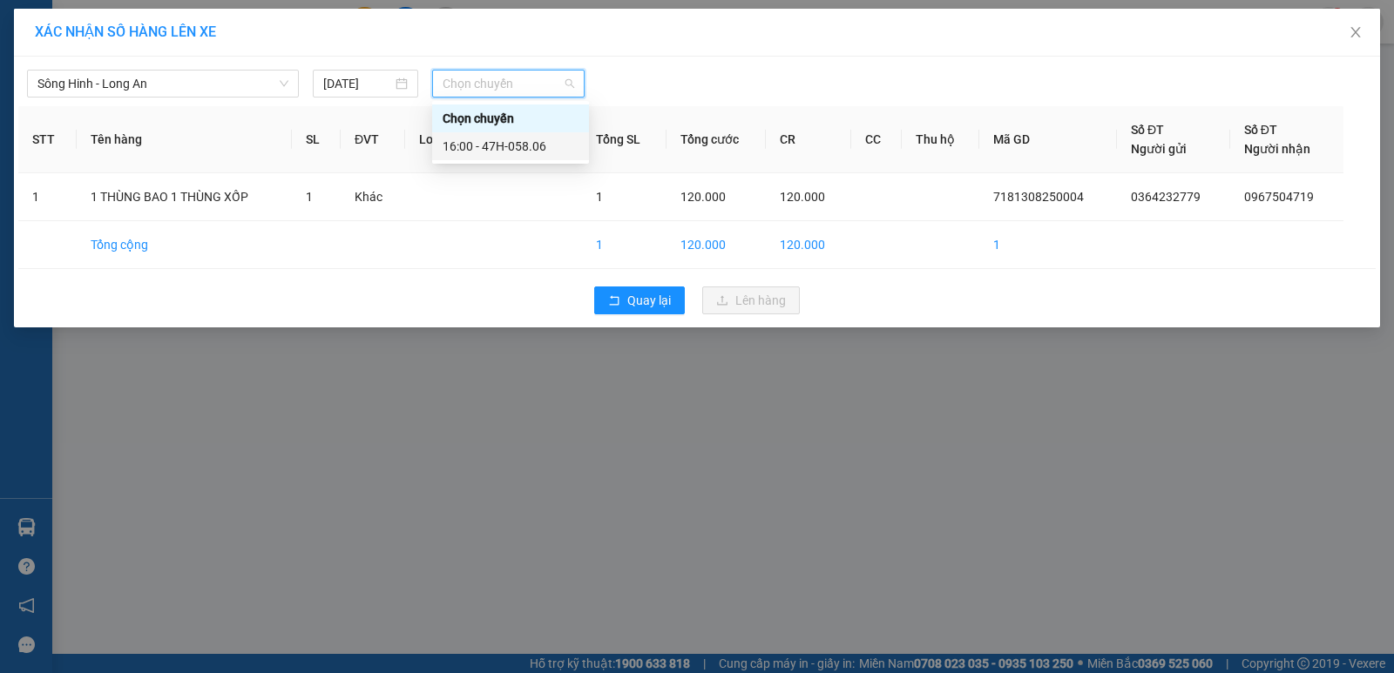
click at [514, 142] on div "16:00 - 47H-058.06" at bounding box center [511, 146] width 136 height 19
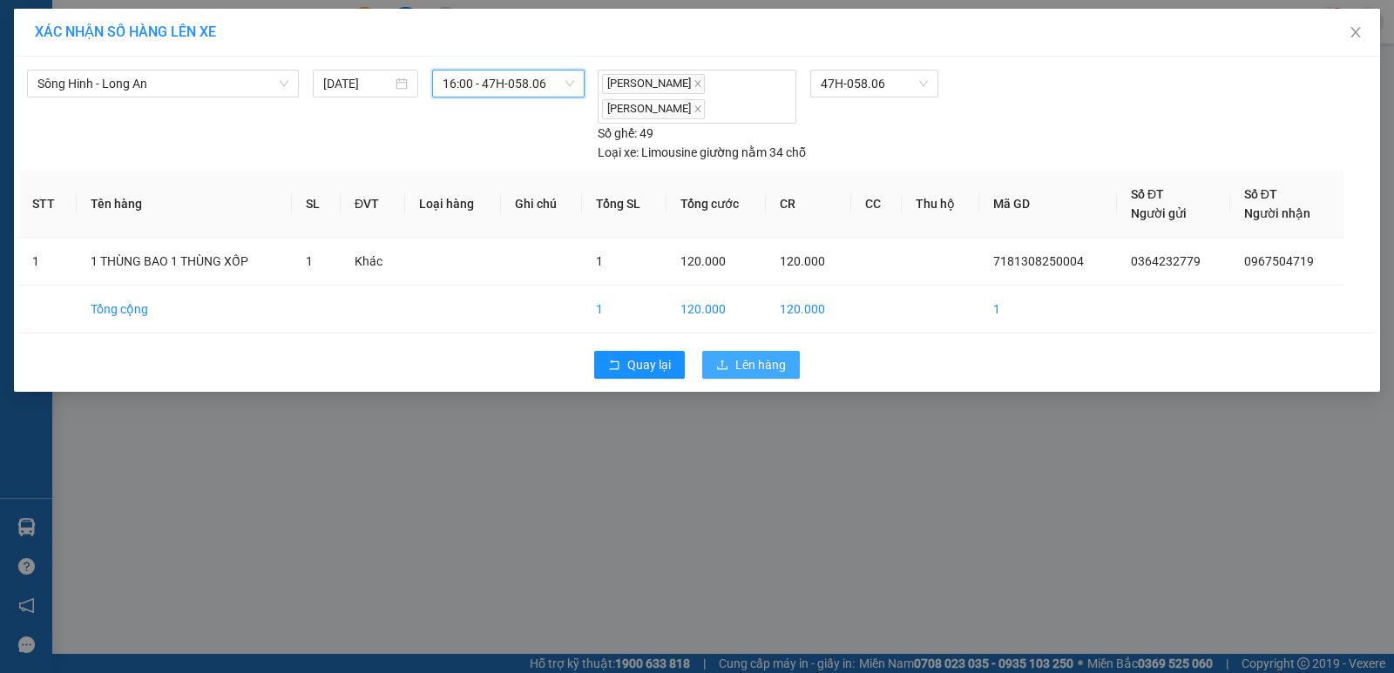
click at [757, 368] on span "Lên hàng" at bounding box center [760, 364] width 51 height 19
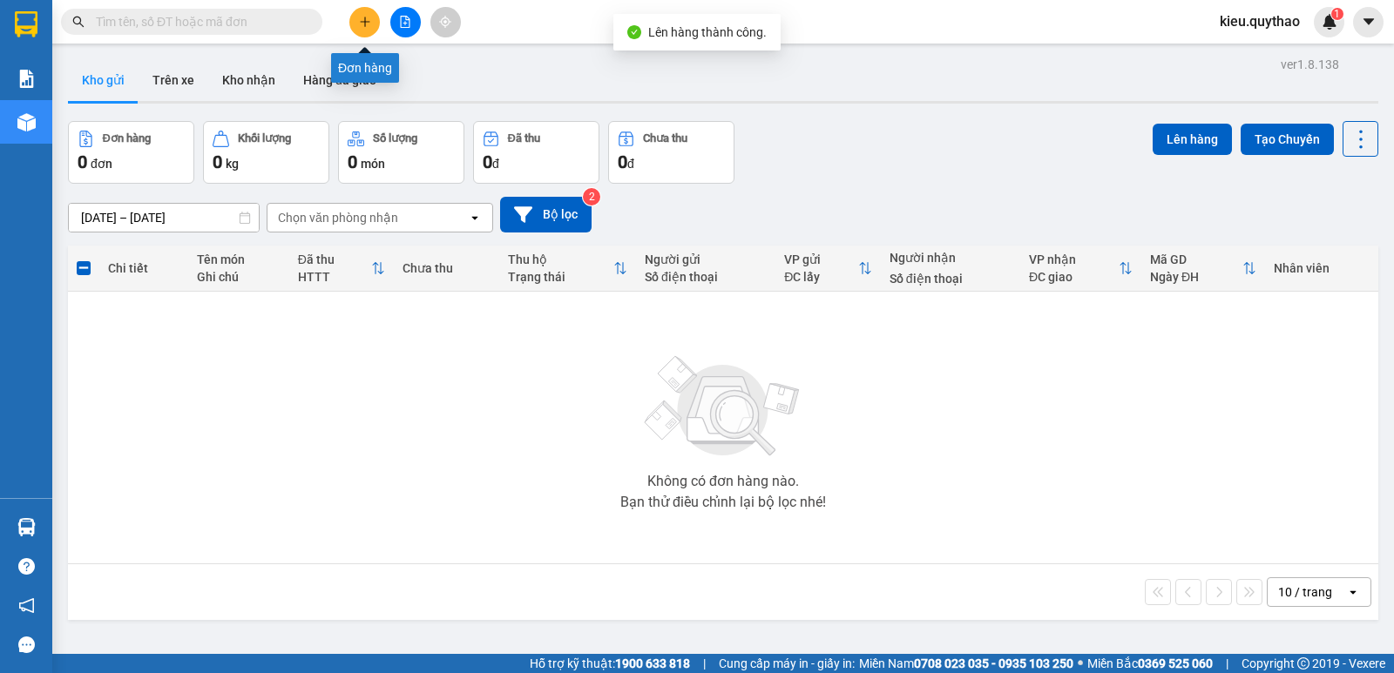
click at [367, 31] on button at bounding box center [364, 22] width 30 height 30
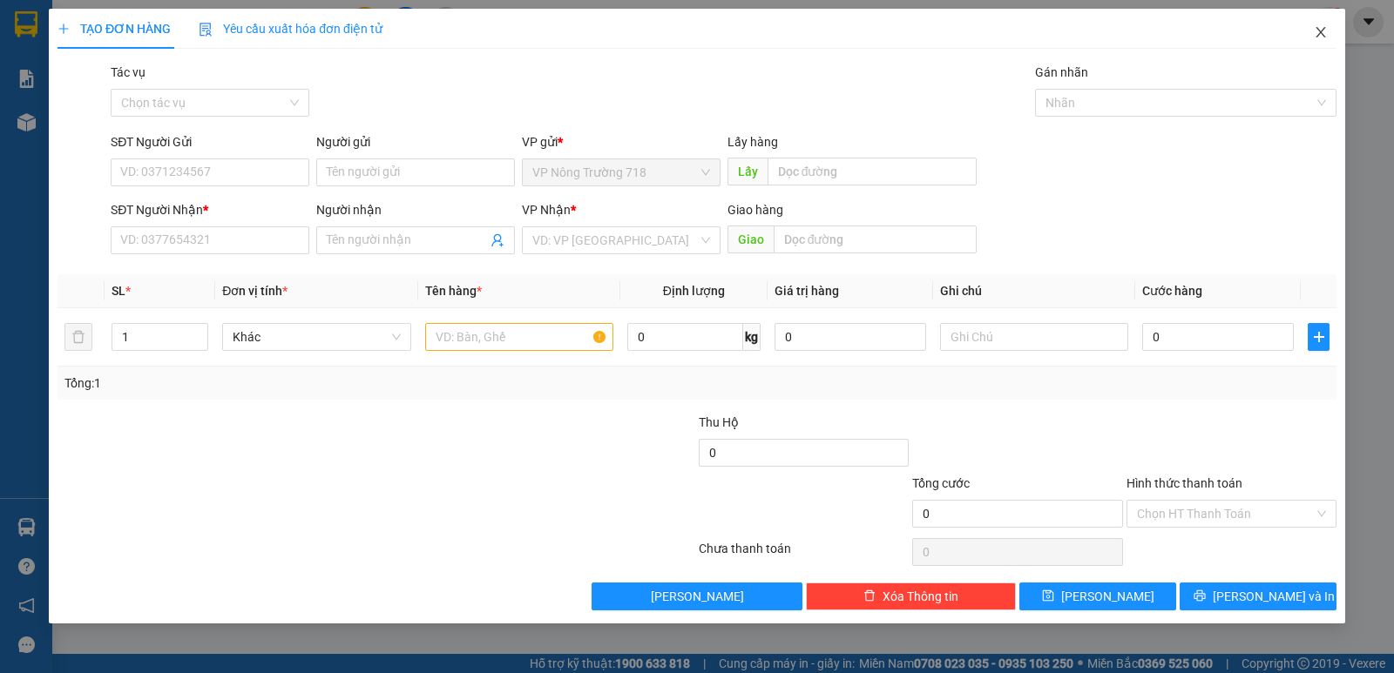
click at [1314, 29] on icon "close" at bounding box center [1321, 32] width 14 height 14
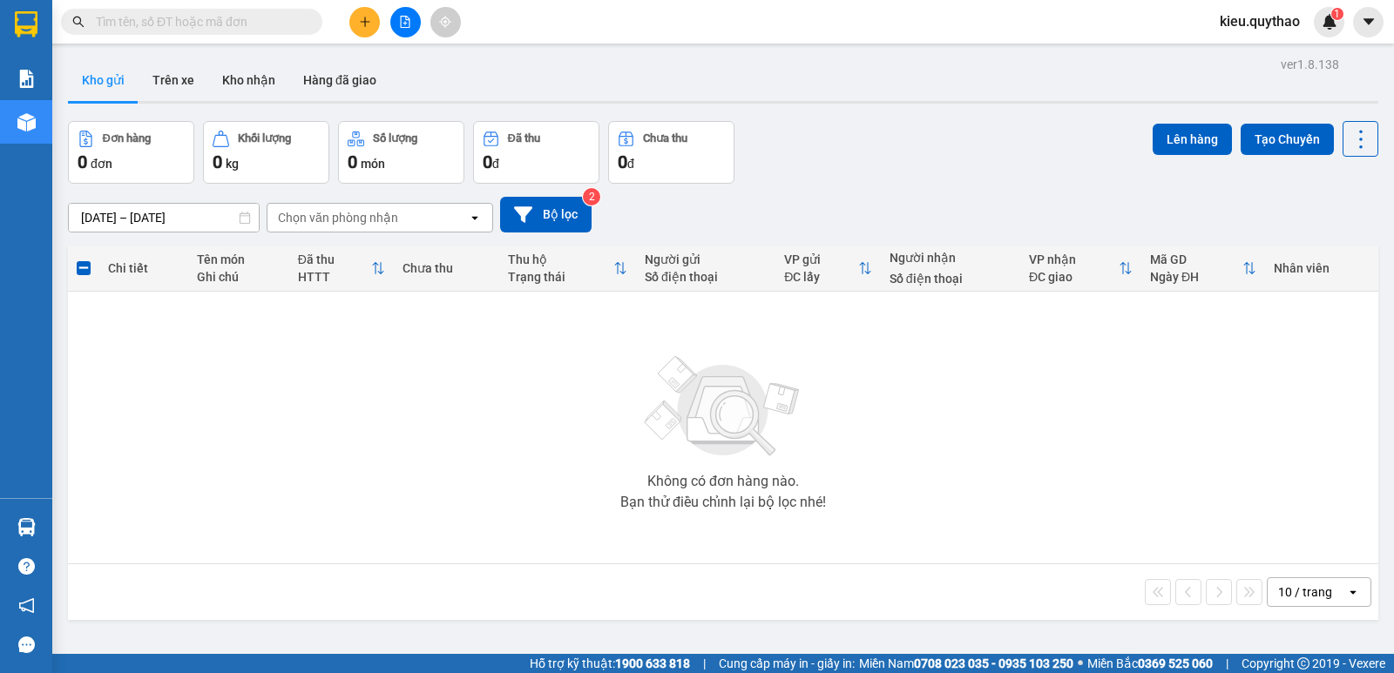
click at [415, 23] on button at bounding box center [405, 22] width 30 height 30
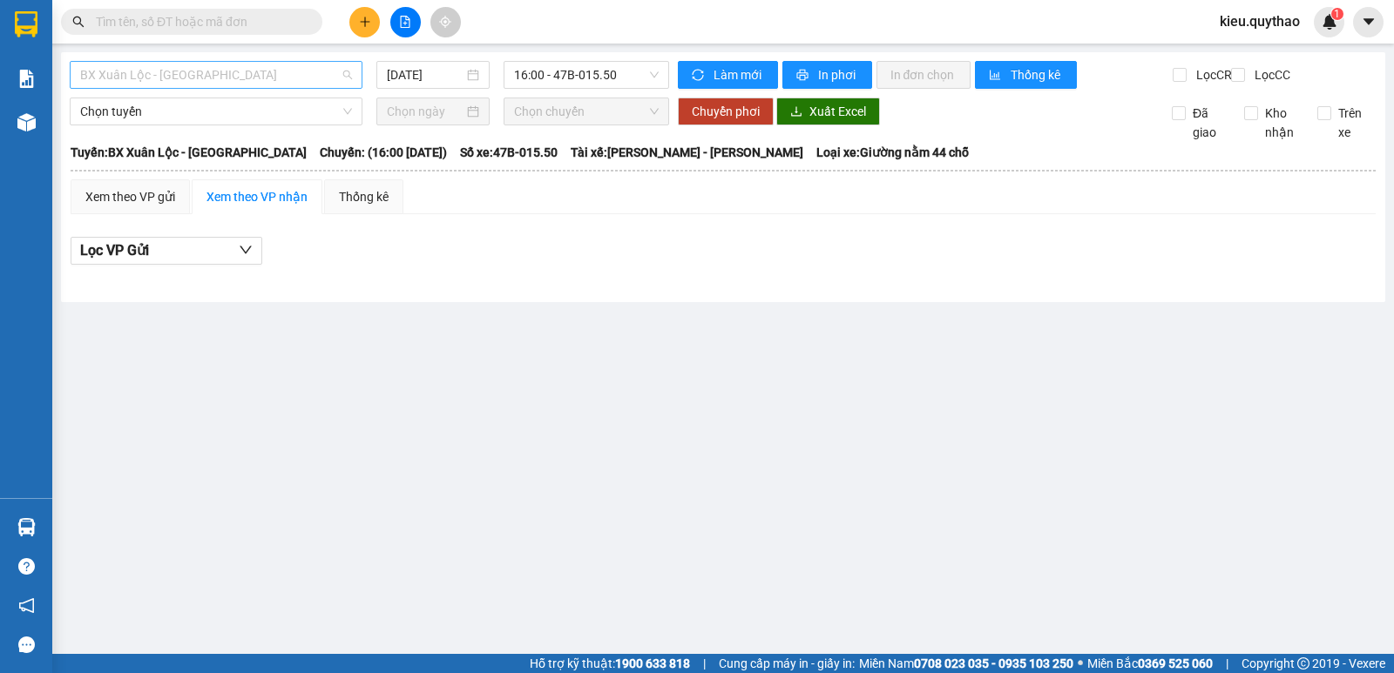
click at [225, 70] on span "BX Xuân Lộc - [GEOGRAPHIC_DATA]" at bounding box center [216, 75] width 272 height 26
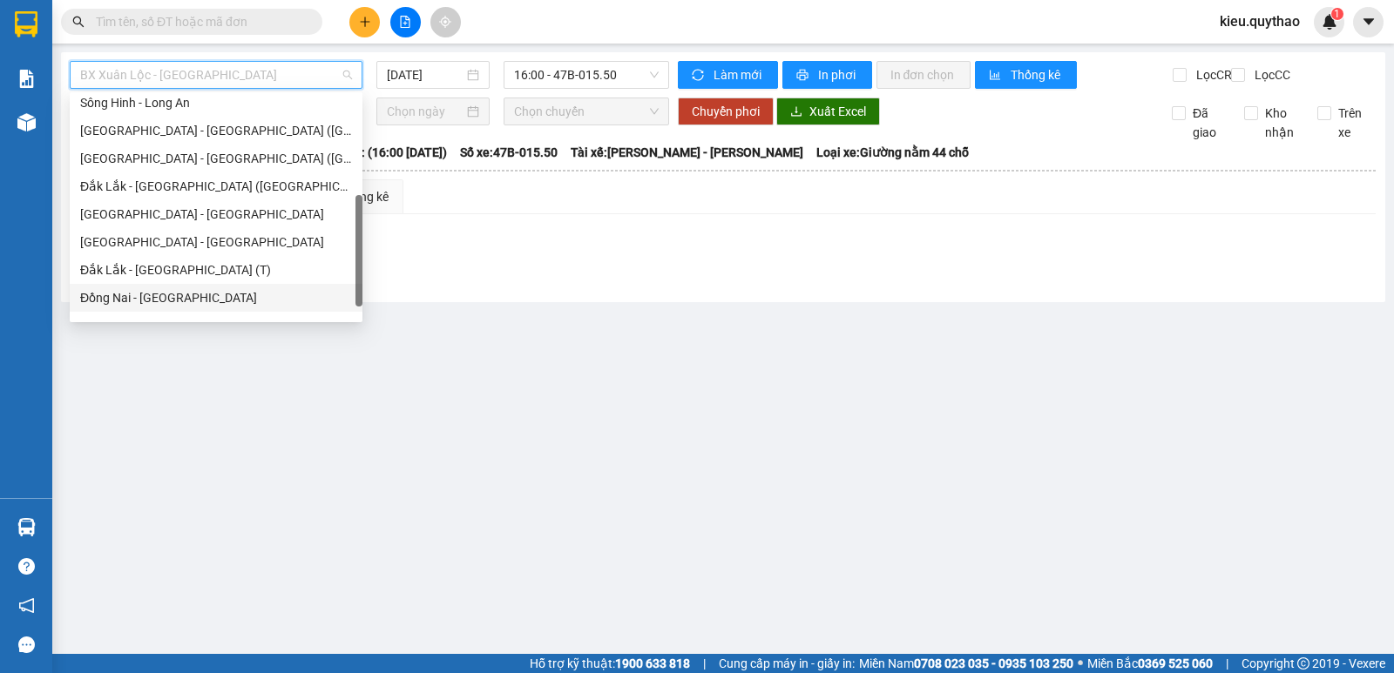
scroll to position [195, 0]
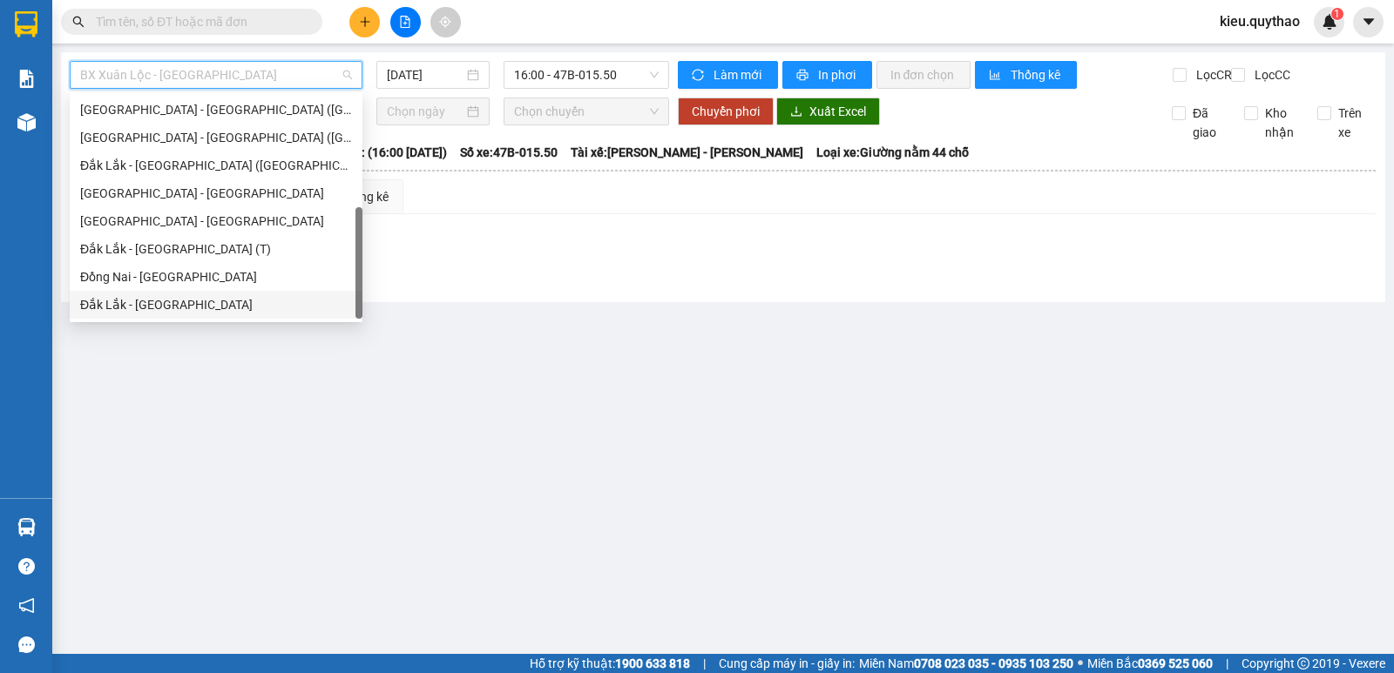
click at [206, 305] on div "Đắk Lắk - [GEOGRAPHIC_DATA]" at bounding box center [216, 304] width 272 height 19
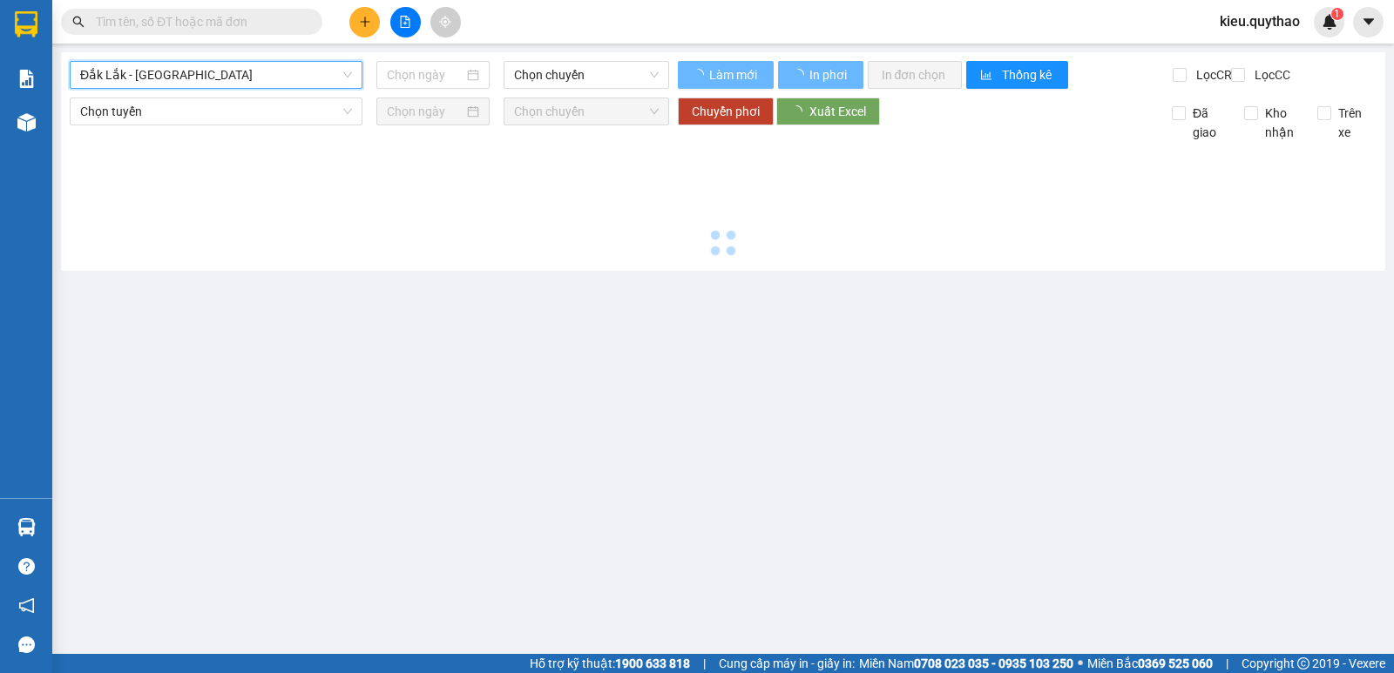
type input "[DATE]"
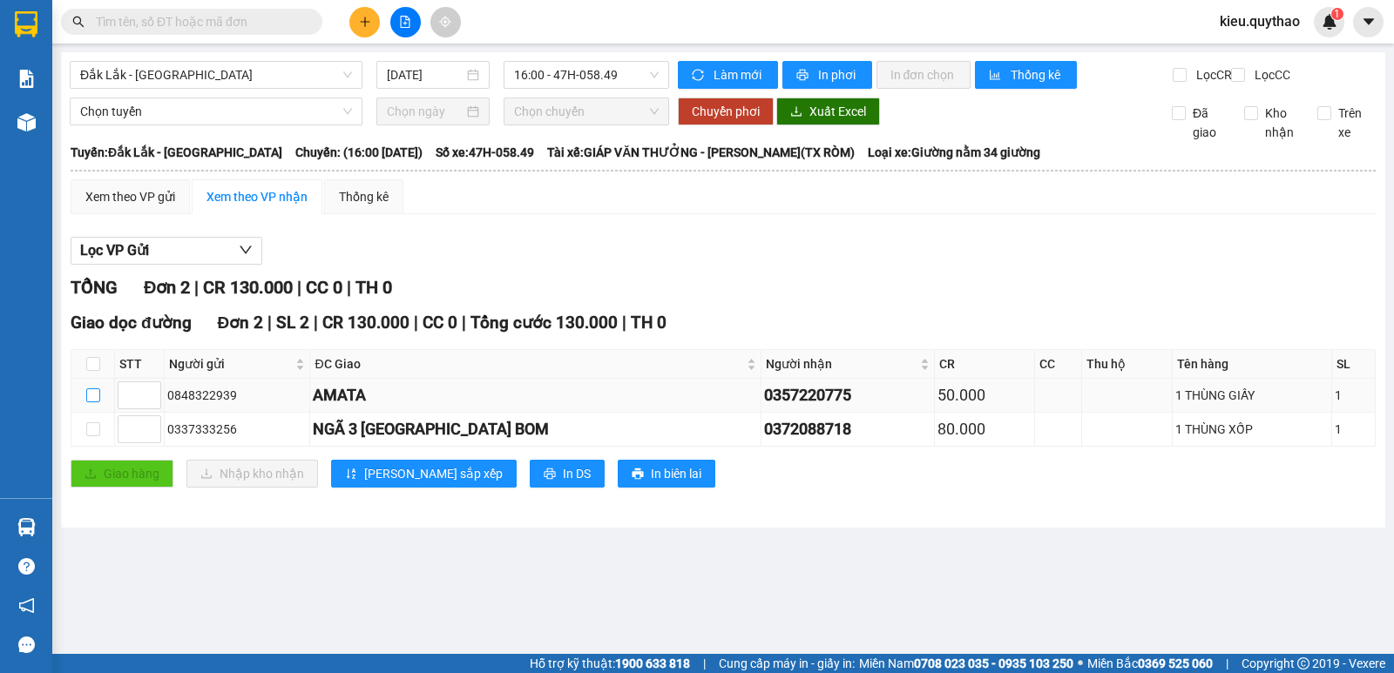
click at [98, 402] on input "checkbox" at bounding box center [93, 396] width 14 height 14
checkbox input "true"
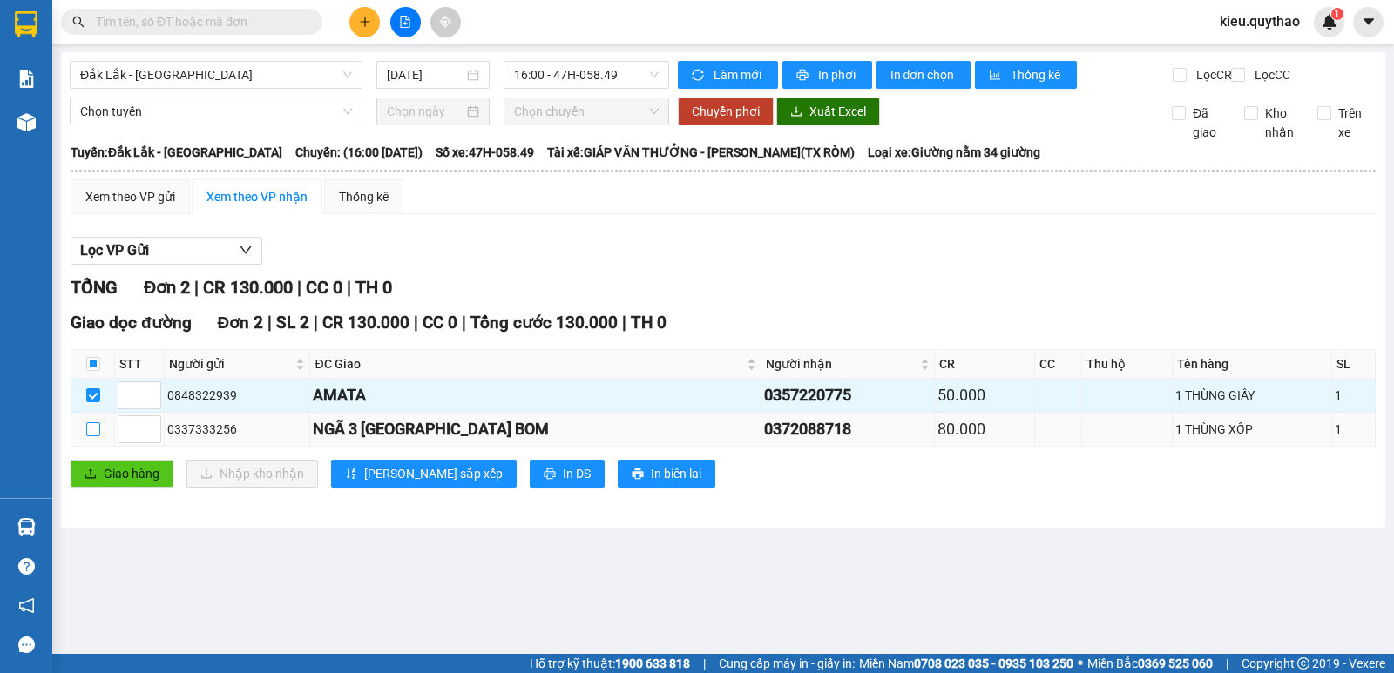
click at [96, 436] on input "checkbox" at bounding box center [93, 430] width 14 height 14
checkbox input "true"
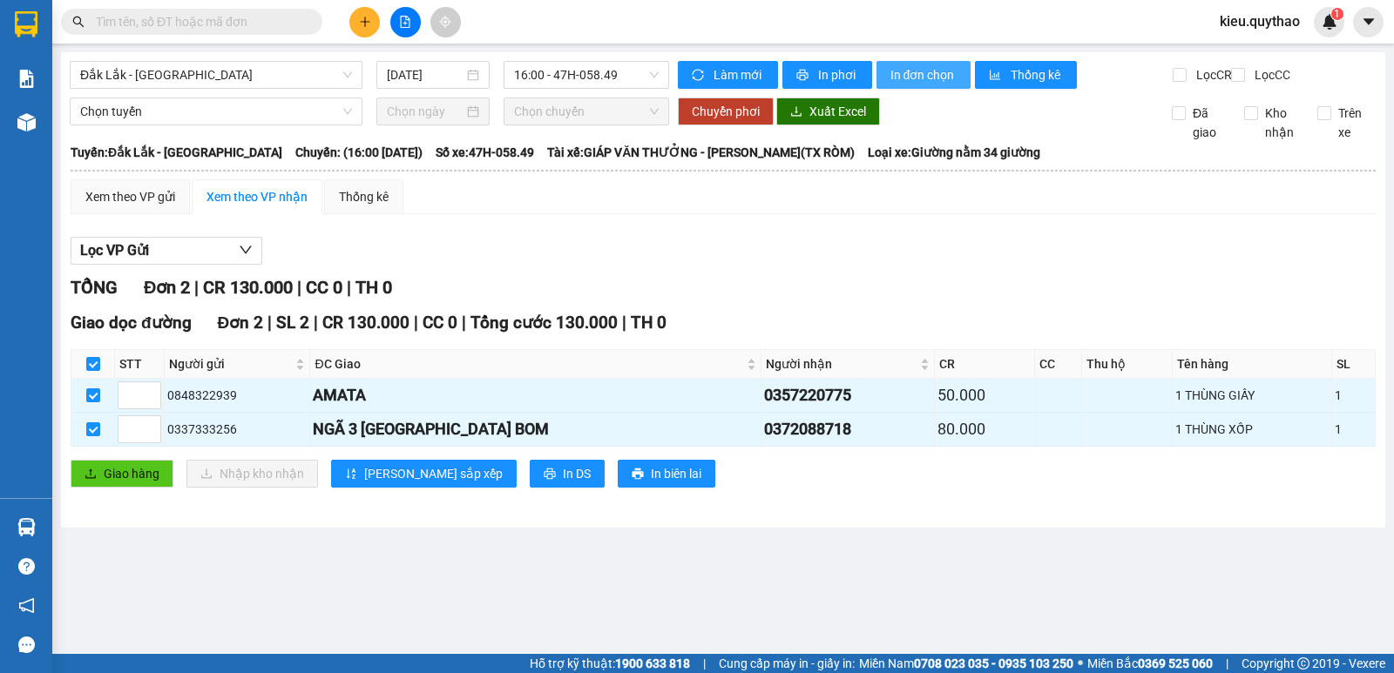
click at [921, 80] on span "In đơn chọn" at bounding box center [923, 74] width 67 height 19
drag, startPoint x: 218, startPoint y: 81, endPoint x: 227, endPoint y: 82, distance: 8.8
click at [226, 82] on span "Đắk Lắk - [GEOGRAPHIC_DATA]" at bounding box center [216, 75] width 272 height 26
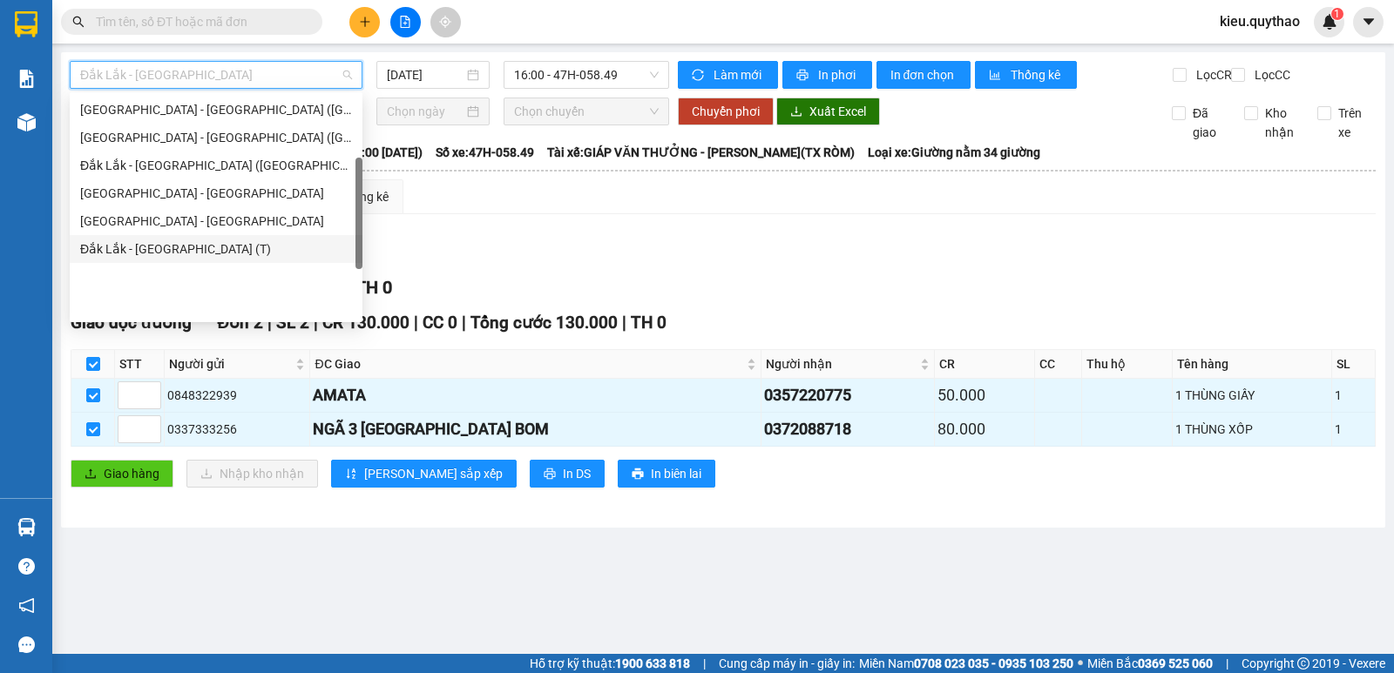
scroll to position [108, 0]
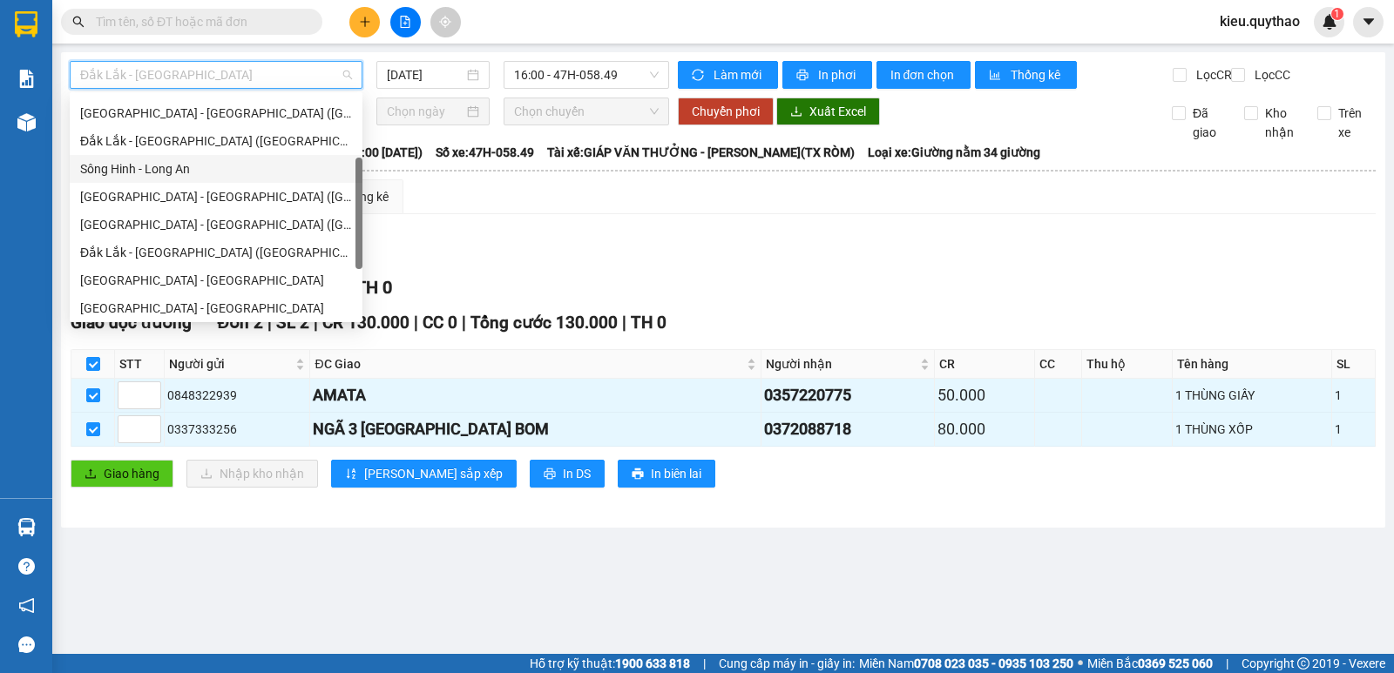
click at [197, 165] on div "Sông Hinh - Long An" at bounding box center [216, 168] width 272 height 19
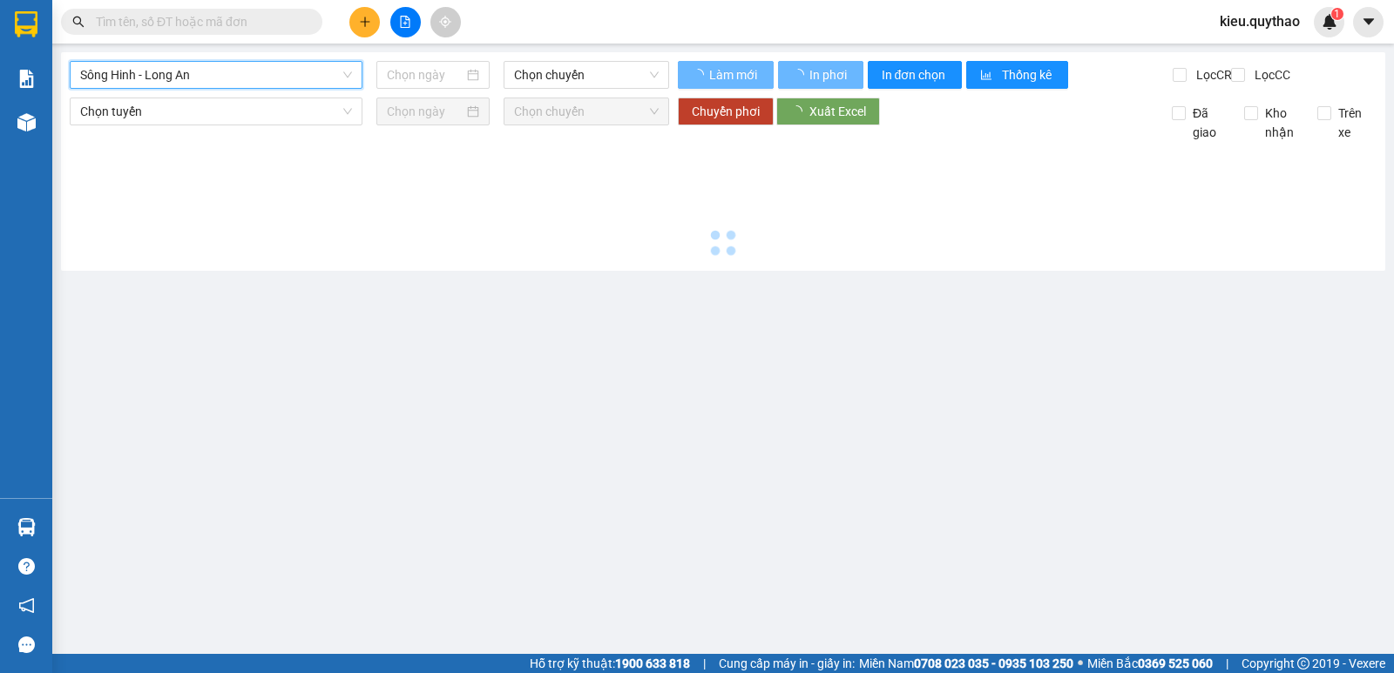
type input "[DATE]"
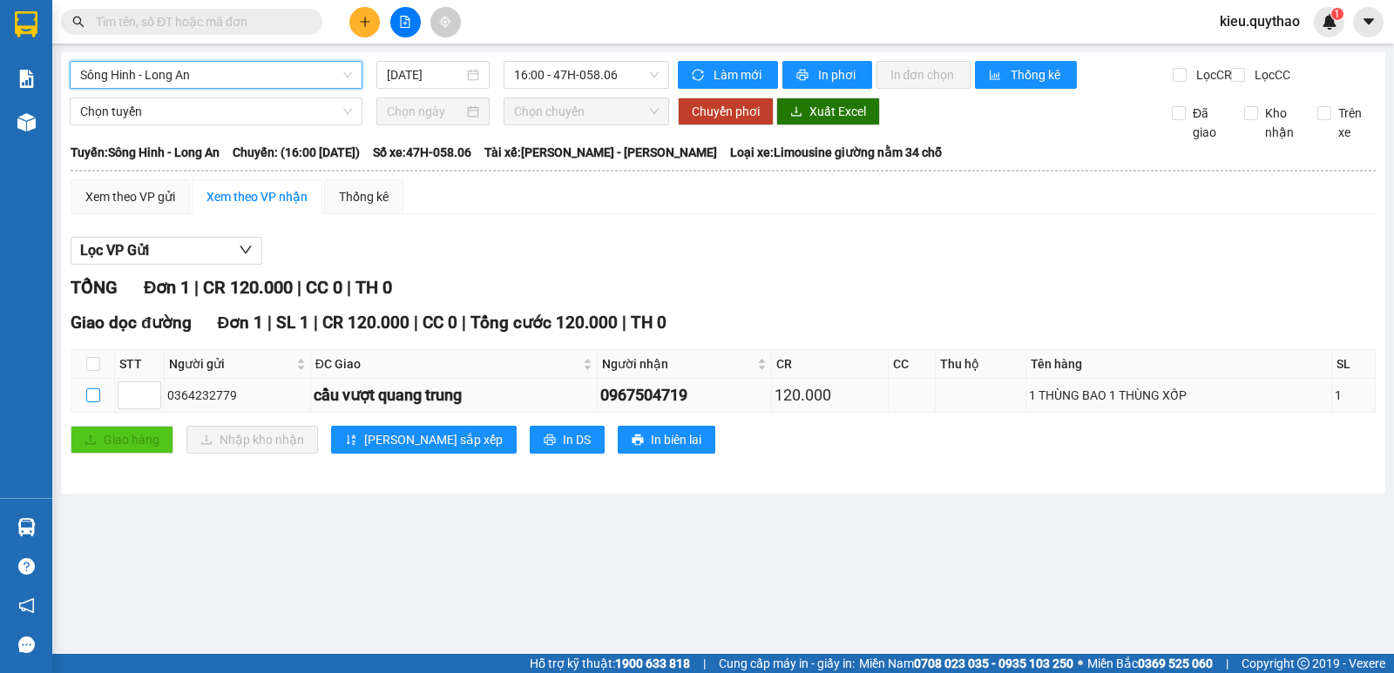
click at [88, 402] on input "checkbox" at bounding box center [93, 396] width 14 height 14
checkbox input "true"
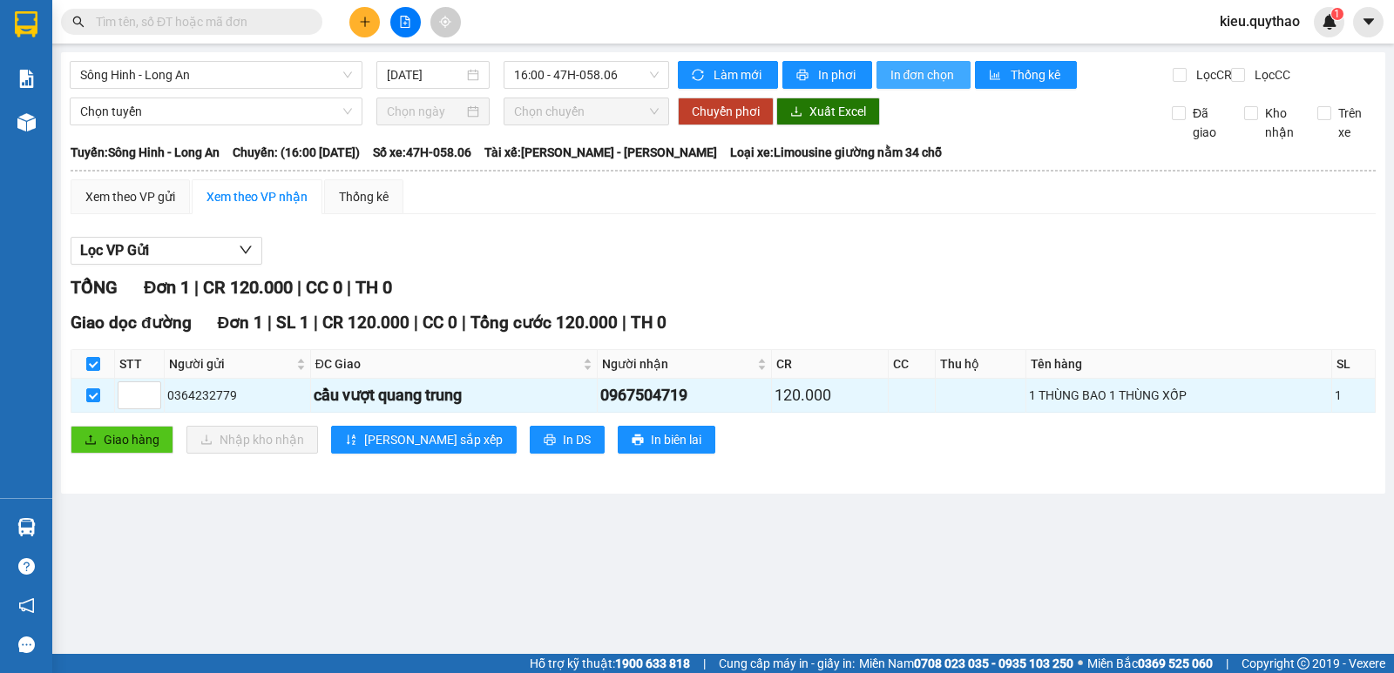
click at [914, 75] on span "In đơn chọn" at bounding box center [923, 74] width 67 height 19
click at [293, 68] on span "Sông Hinh - Long An" at bounding box center [216, 75] width 272 height 26
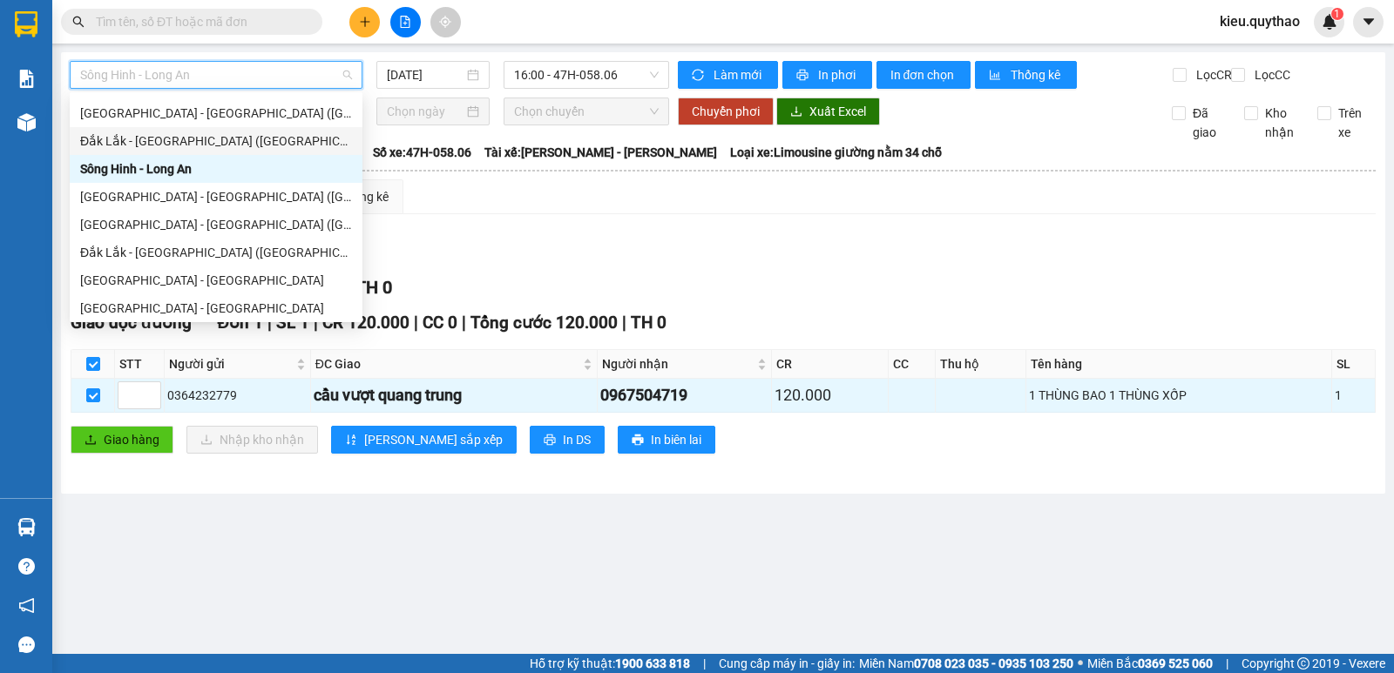
click at [249, 138] on div "Đắk Lắk - [GEOGRAPHIC_DATA] ([GEOGRAPHIC_DATA] mới)" at bounding box center [216, 141] width 272 height 19
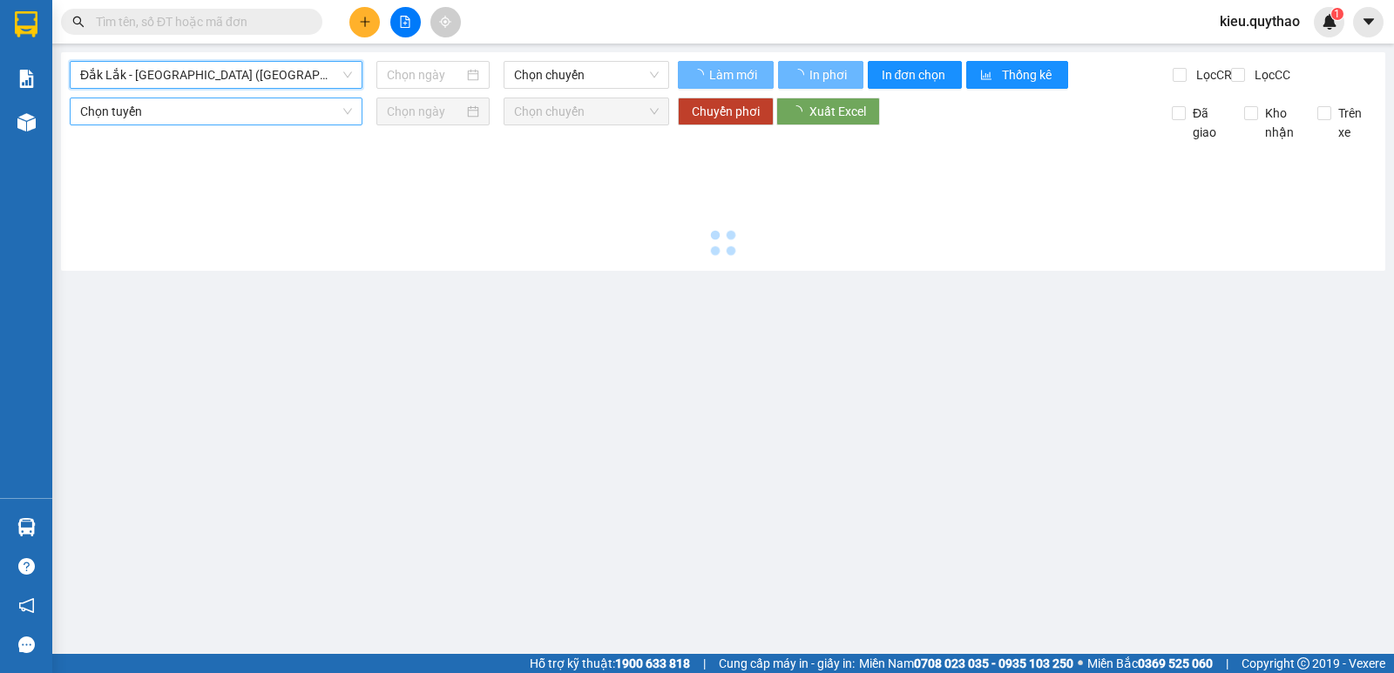
type input "[DATE]"
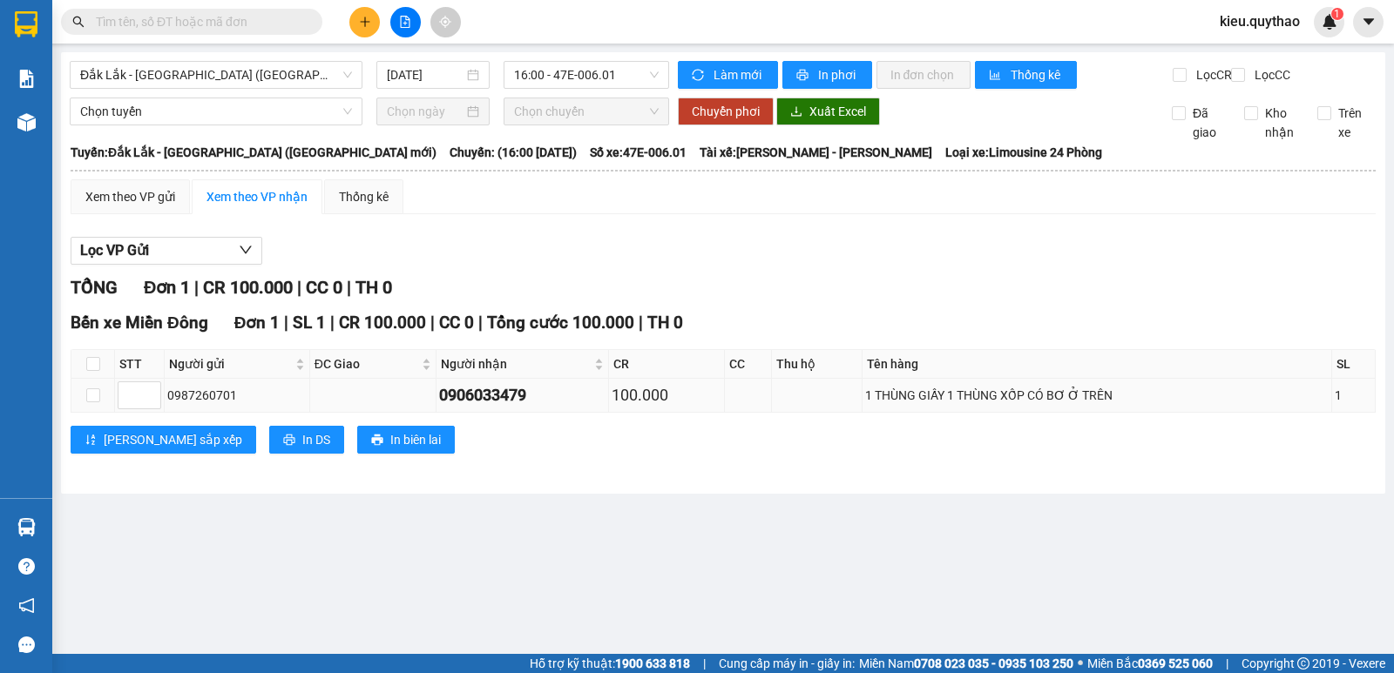
click at [102, 408] on td at bounding box center [93, 396] width 44 height 34
click at [86, 402] on input "checkbox" at bounding box center [93, 396] width 14 height 14
checkbox input "true"
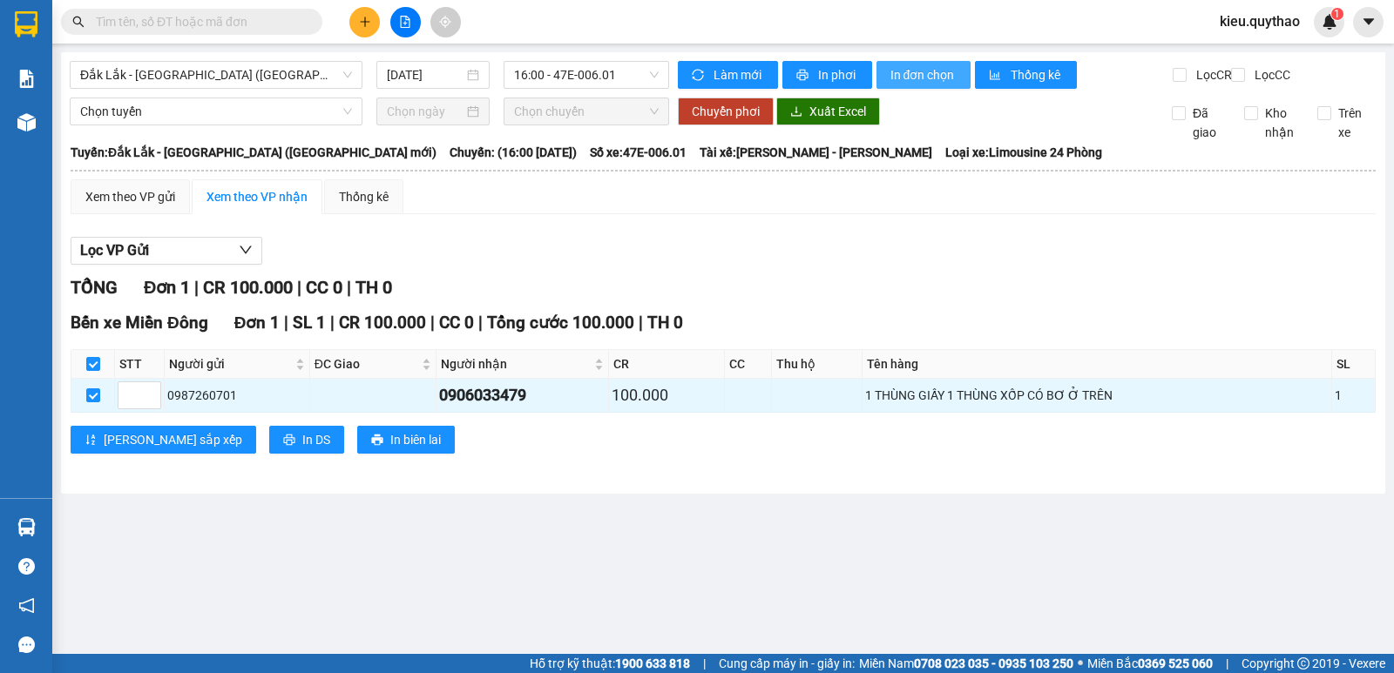
click at [951, 81] on span "In đơn chọn" at bounding box center [923, 74] width 67 height 19
